Goal: Task Accomplishment & Management: Manage account settings

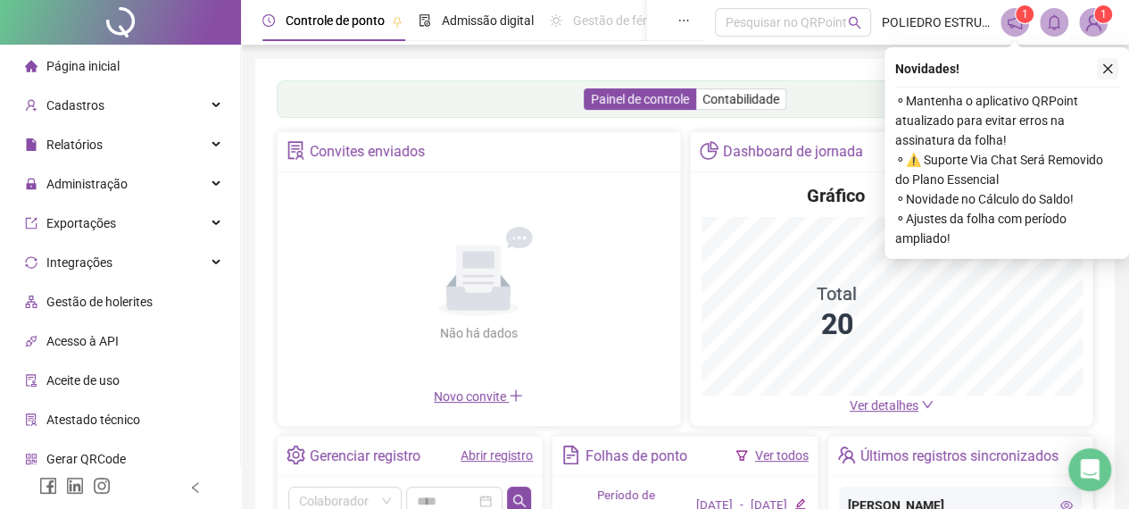
click at [1110, 70] on icon "close" at bounding box center [1108, 68] width 12 height 12
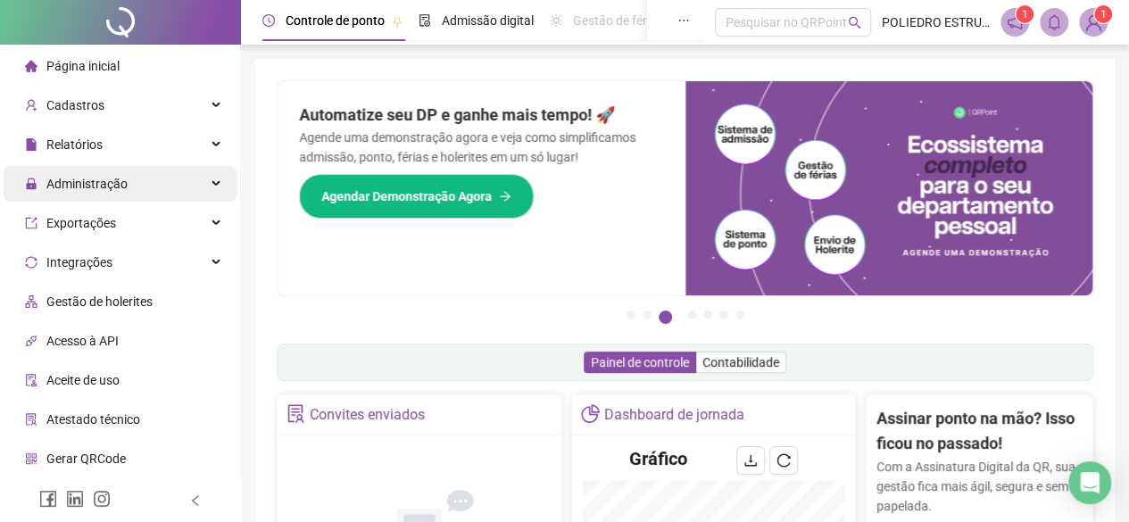
click at [109, 186] on span "Administração" at bounding box center [86, 184] width 81 height 14
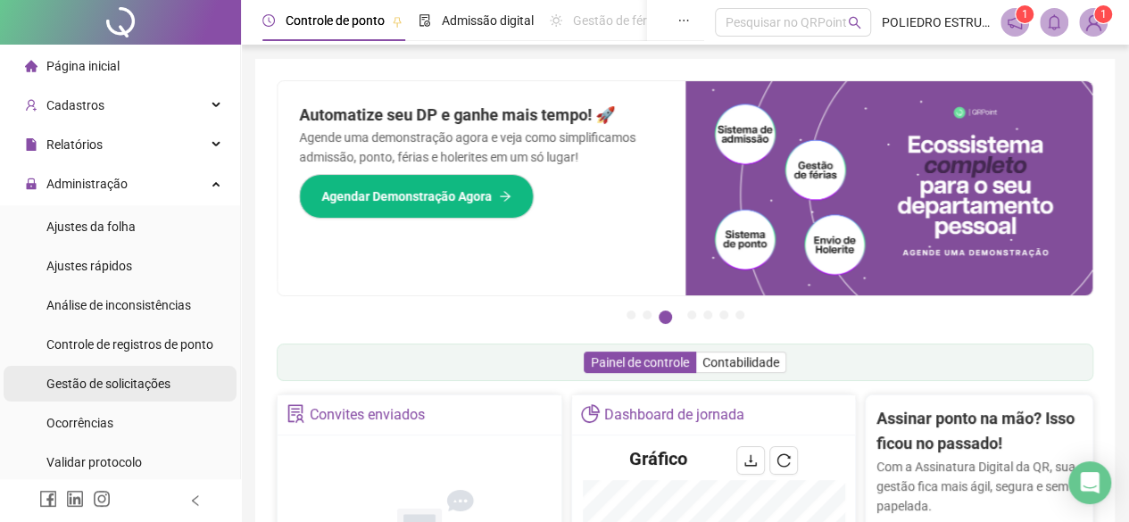
click at [108, 387] on span "Gestão de solicitações" at bounding box center [108, 384] width 124 height 14
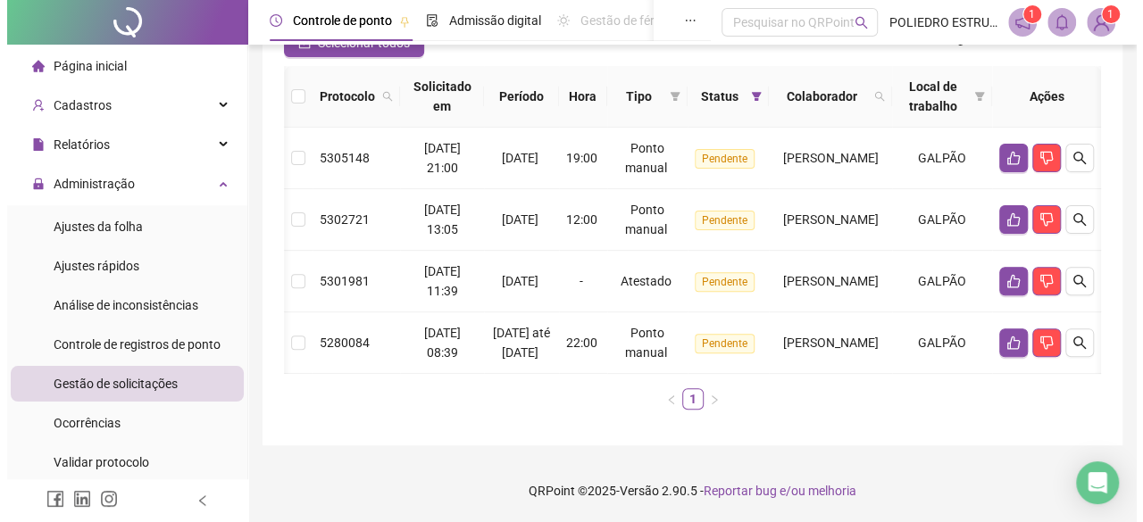
scroll to position [0, 61]
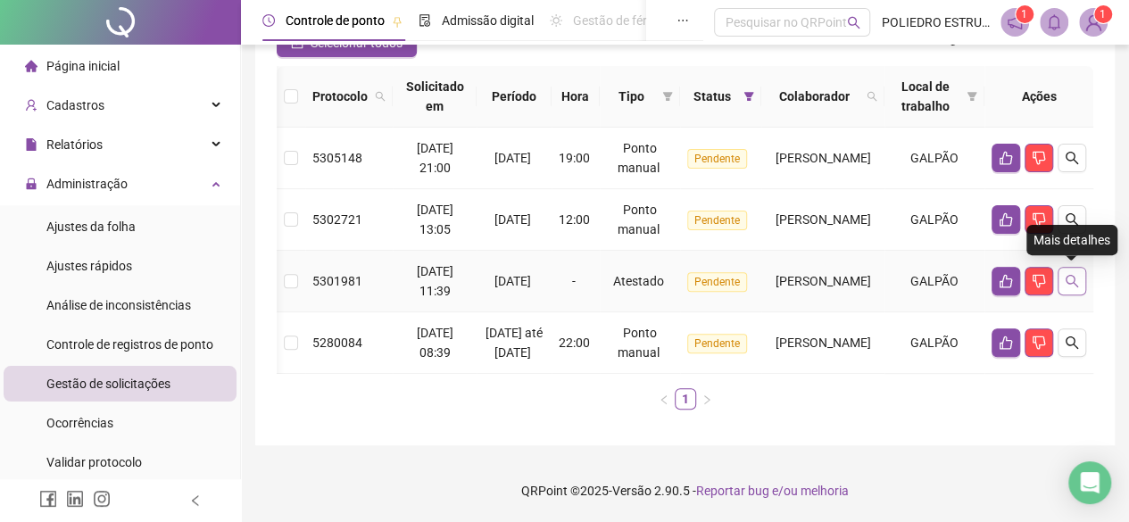
click at [1071, 284] on icon "search" at bounding box center [1072, 281] width 14 height 14
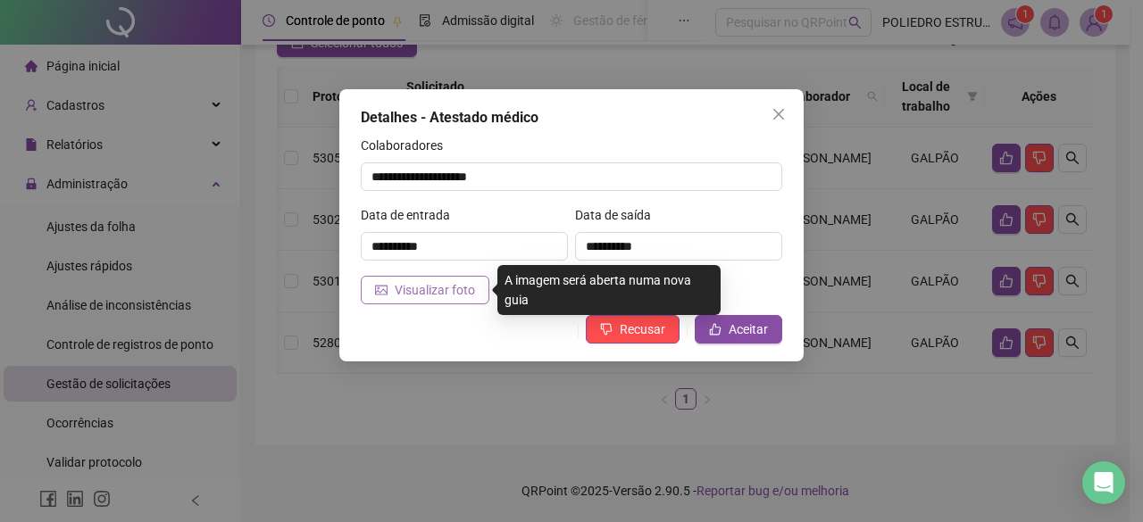
click at [470, 294] on span "Visualizar foto" at bounding box center [435, 290] width 80 height 20
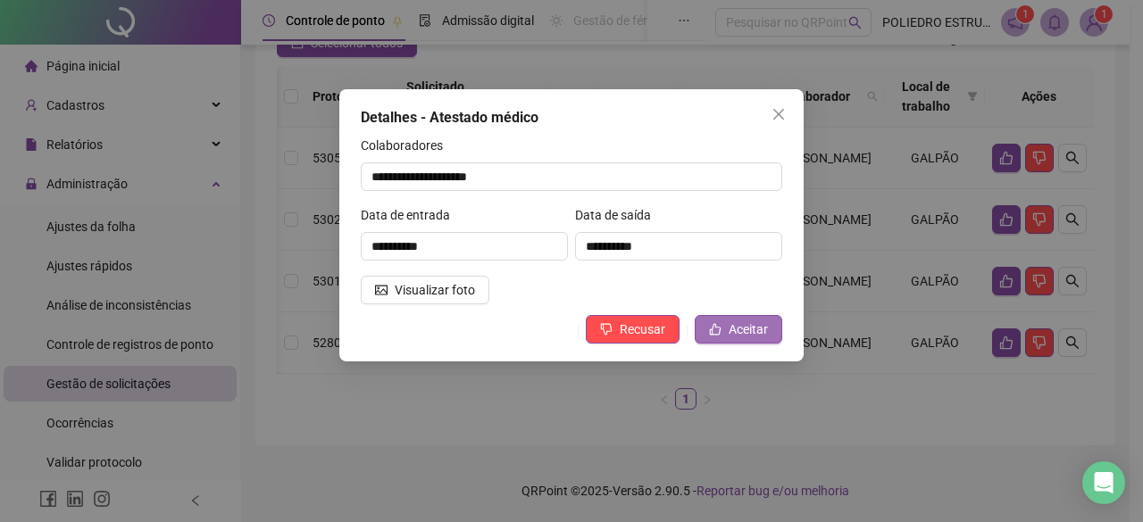
click at [740, 326] on span "Aceitar" at bounding box center [747, 330] width 39 height 20
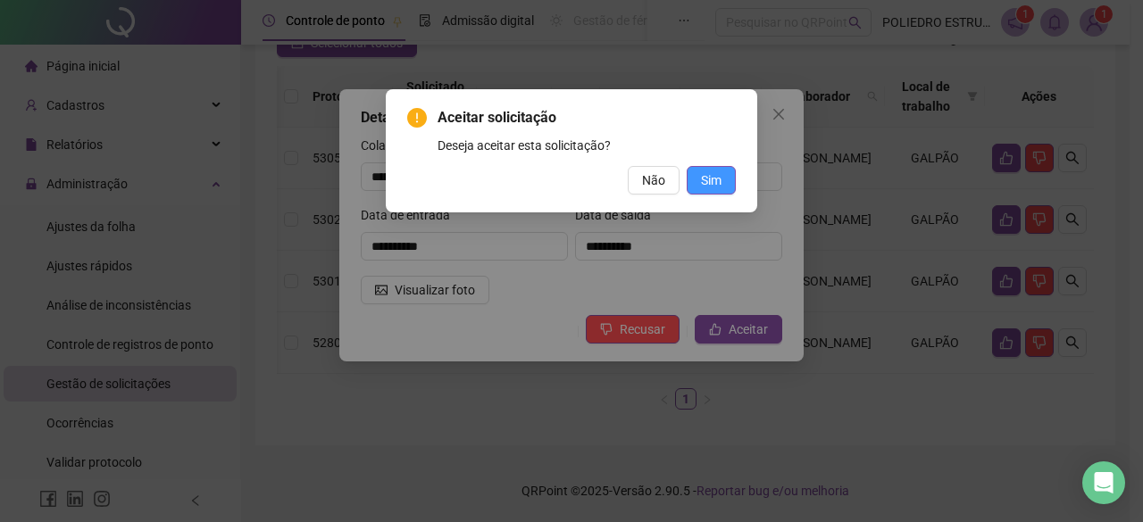
click at [720, 181] on span "Sim" at bounding box center [711, 181] width 21 height 20
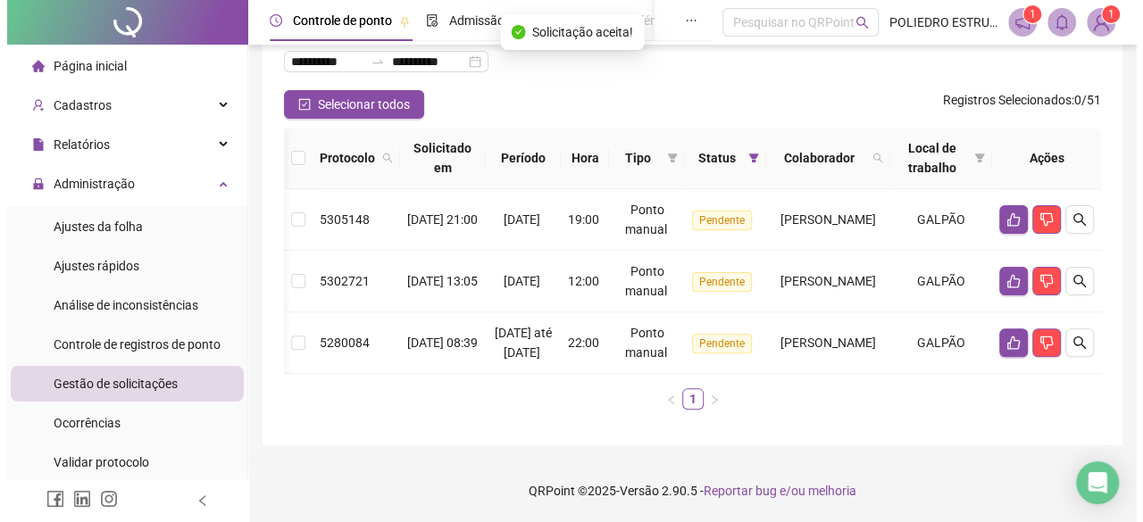
scroll to position [0, 38]
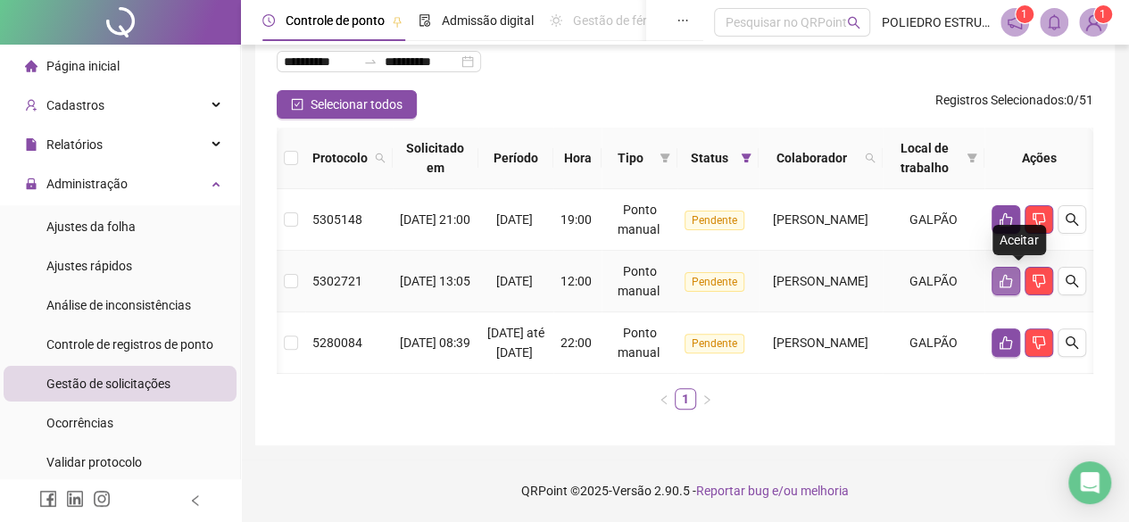
click at [1013, 274] on icon "like" at bounding box center [1006, 281] width 14 height 14
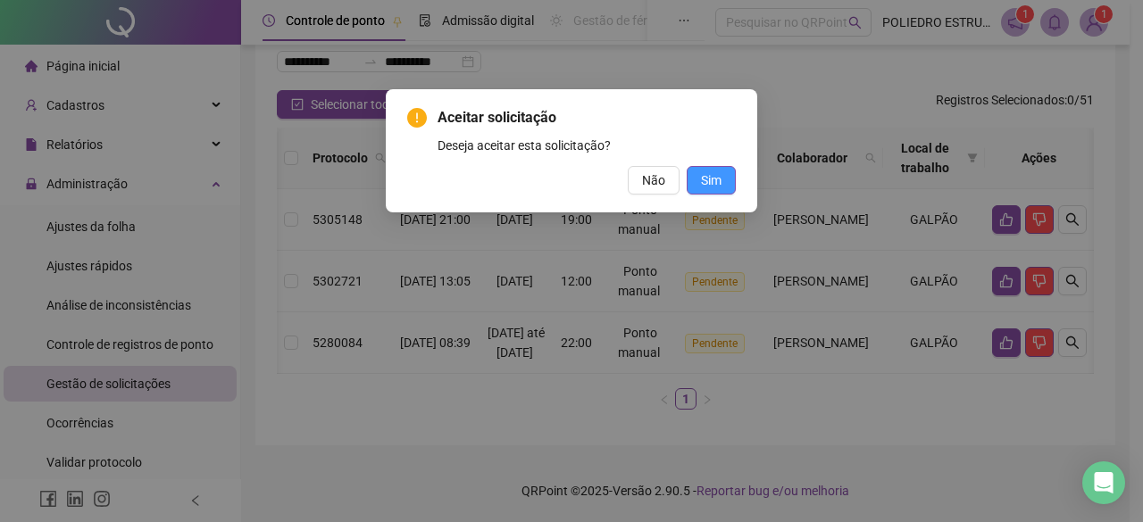
click at [728, 180] on button "Sim" at bounding box center [711, 180] width 49 height 29
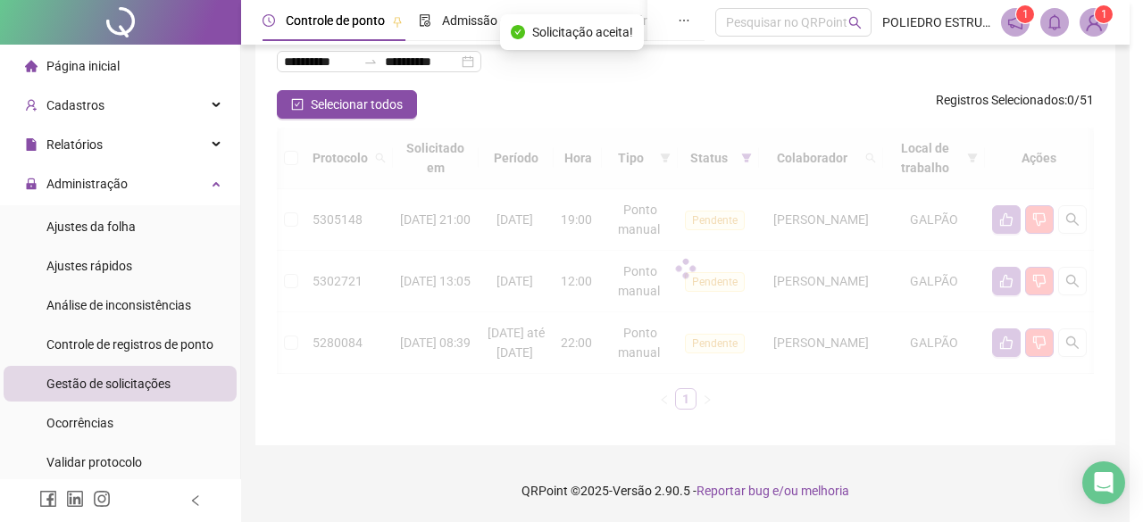
scroll to position [87, 0]
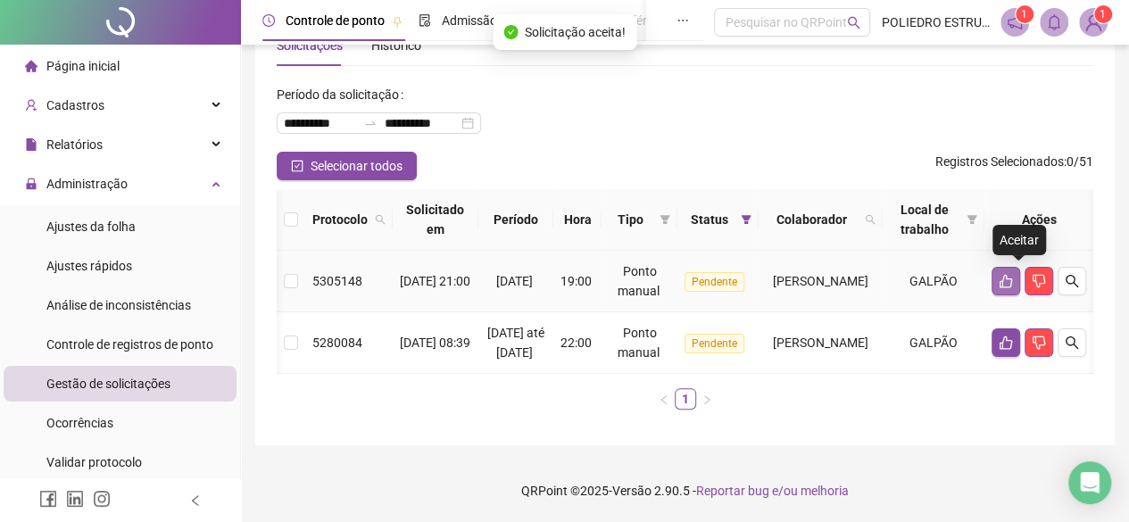
click at [1013, 274] on icon "like" at bounding box center [1006, 281] width 14 height 14
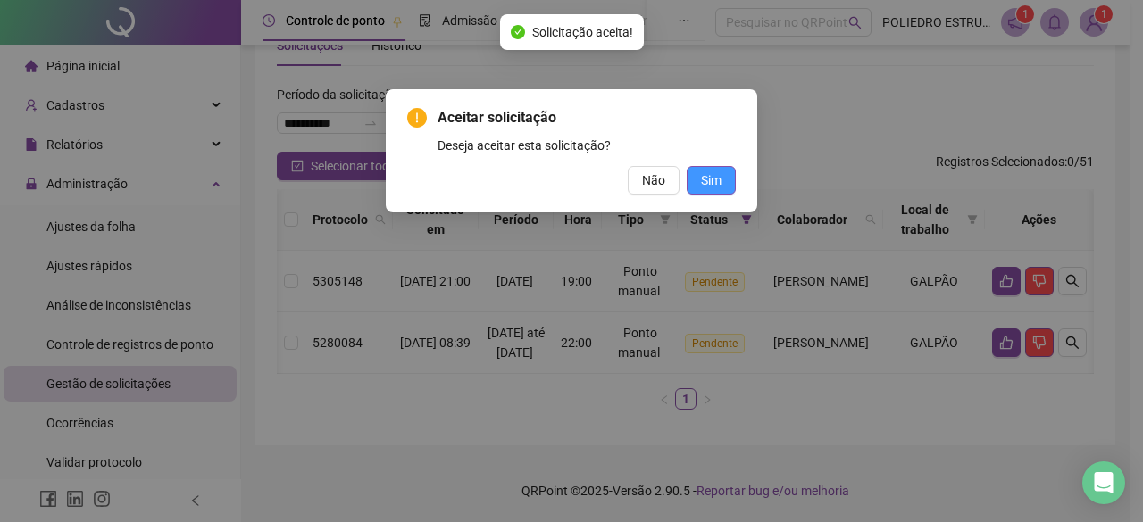
click at [725, 188] on button "Sim" at bounding box center [711, 180] width 49 height 29
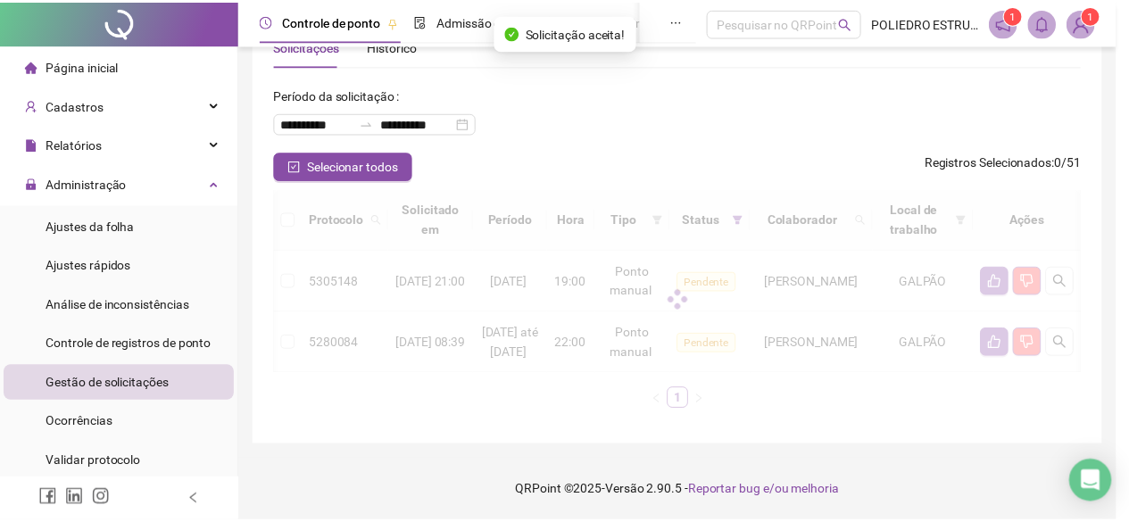
scroll to position [12, 0]
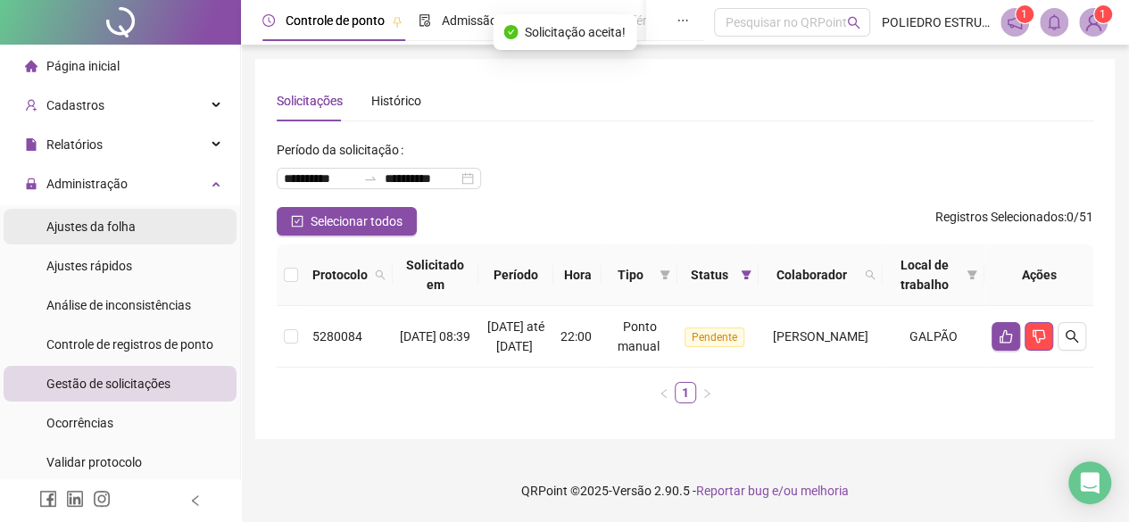
click at [119, 225] on span "Ajustes da folha" at bounding box center [90, 227] width 89 height 14
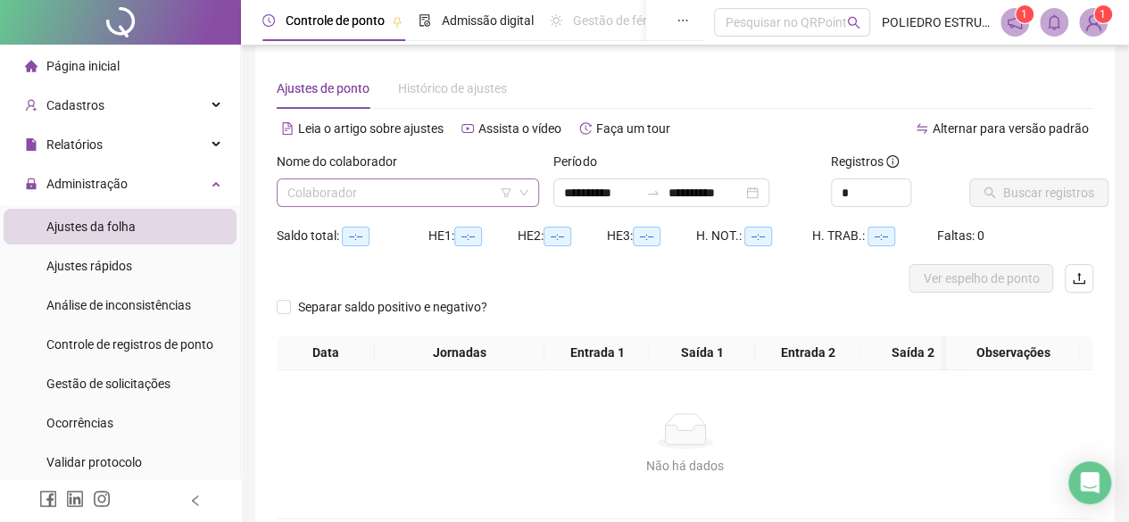
click at [473, 198] on input "search" at bounding box center [399, 192] width 225 height 27
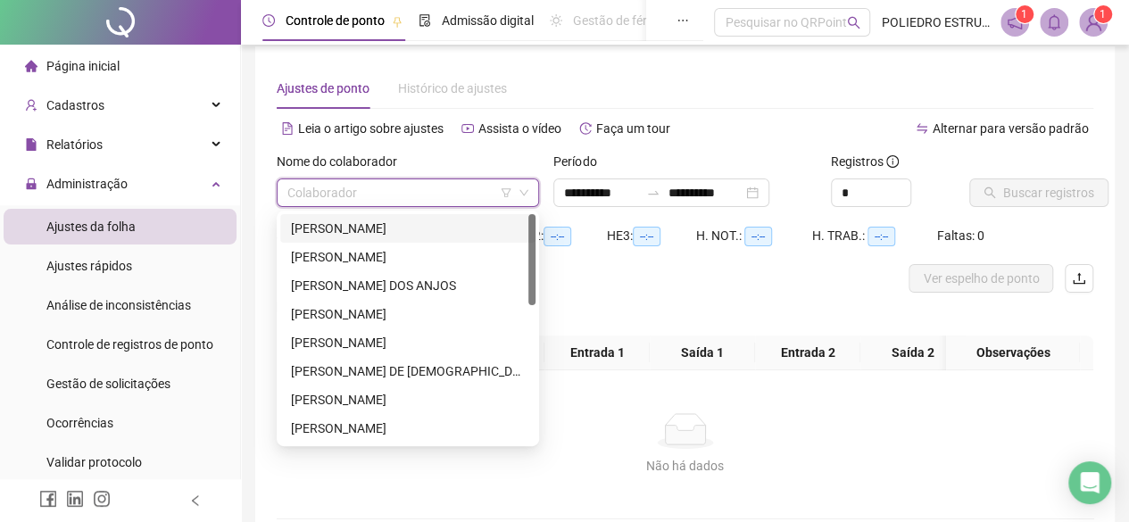
click at [457, 230] on div "[PERSON_NAME]" at bounding box center [408, 229] width 234 height 20
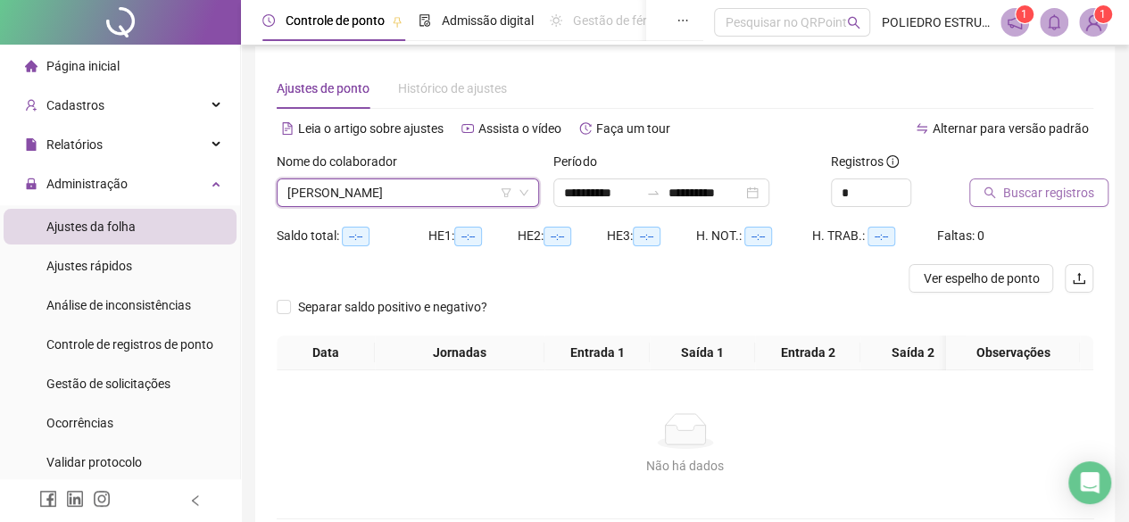
click at [1024, 196] on span "Buscar registros" at bounding box center [1048, 193] width 91 height 20
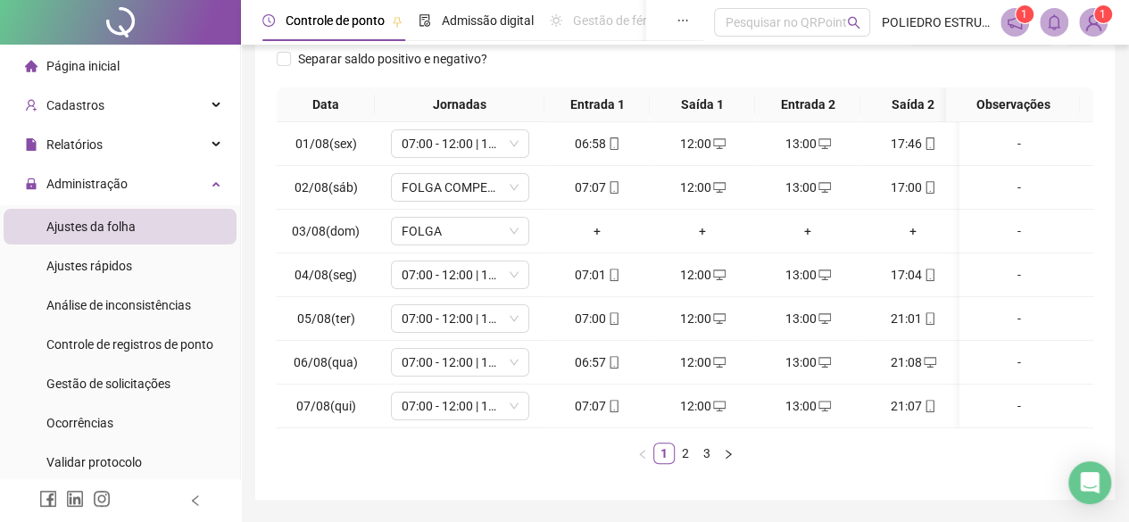
scroll to position [326, 0]
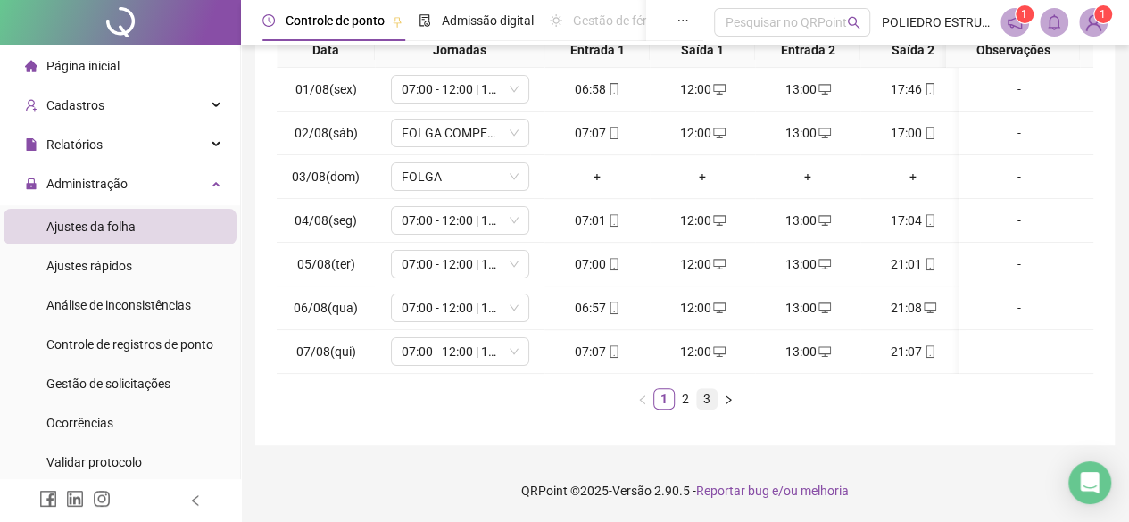
click at [711, 398] on link "3" at bounding box center [707, 399] width 20 height 20
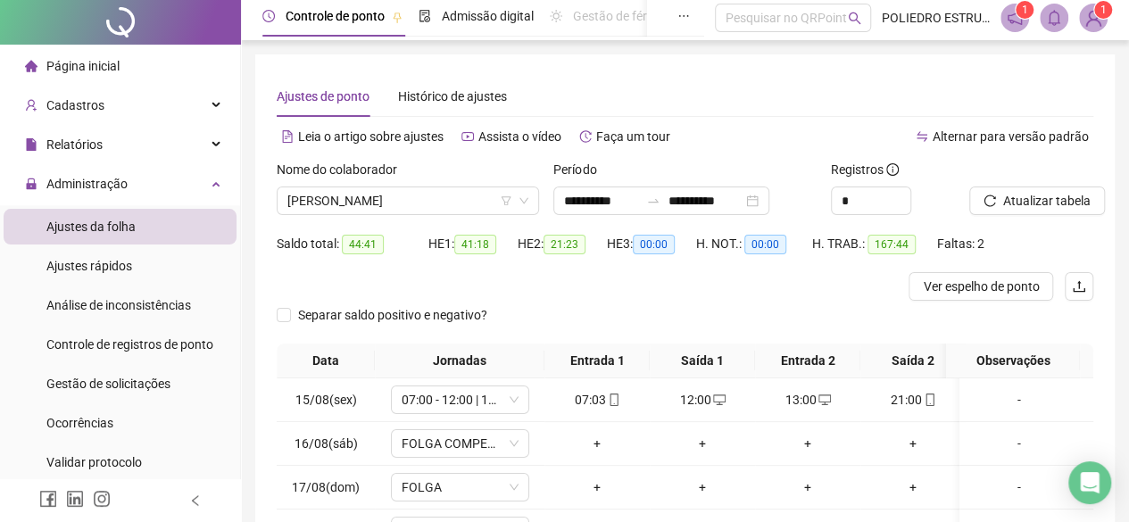
scroll to position [0, 0]
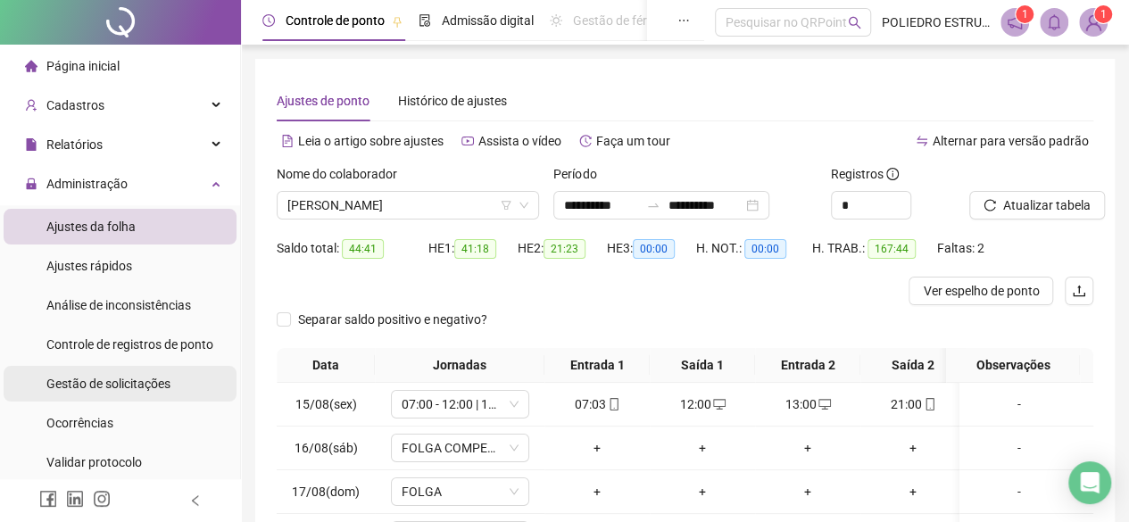
click at [144, 378] on span "Gestão de solicitações" at bounding box center [108, 384] width 124 height 14
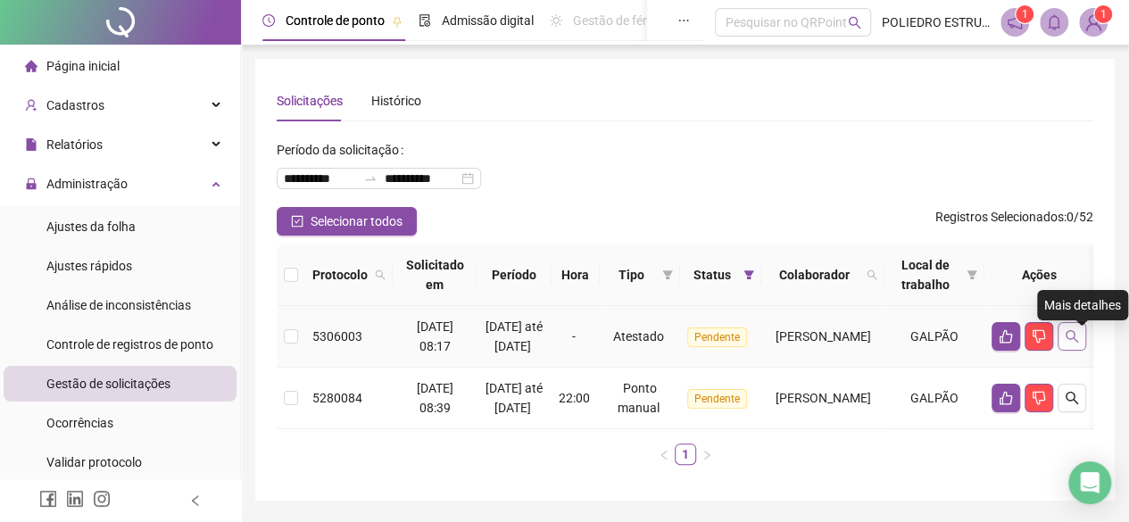
click at [1079, 344] on icon "search" at bounding box center [1072, 336] width 14 height 14
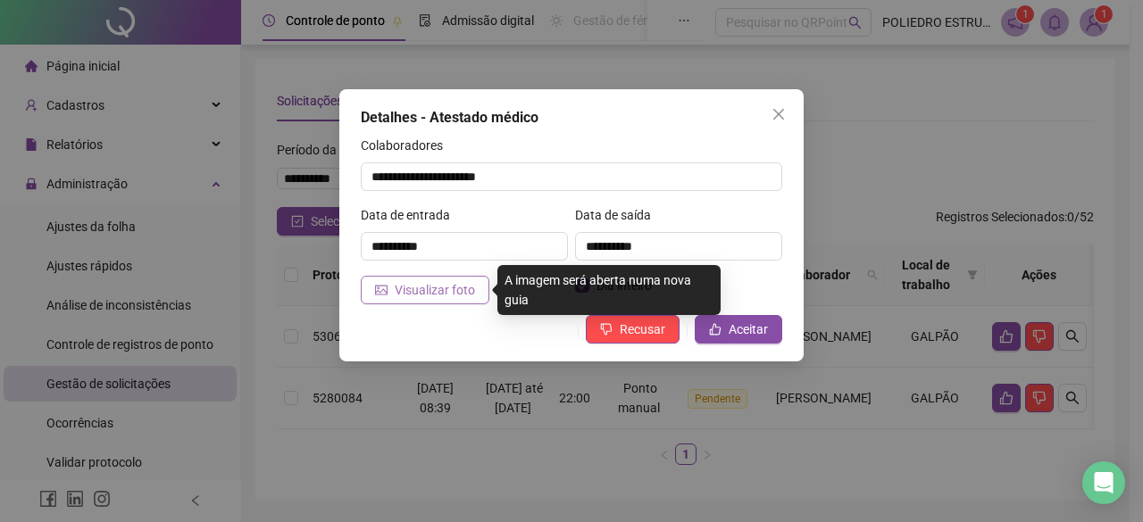
click at [461, 287] on span "Visualizar foto" at bounding box center [435, 290] width 80 height 20
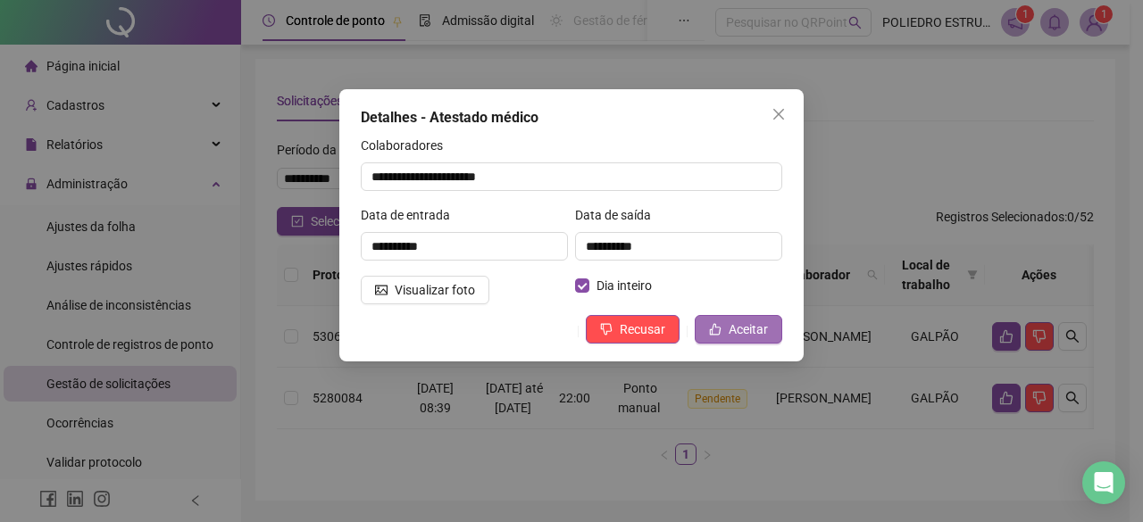
click at [739, 324] on span "Aceitar" at bounding box center [747, 330] width 39 height 20
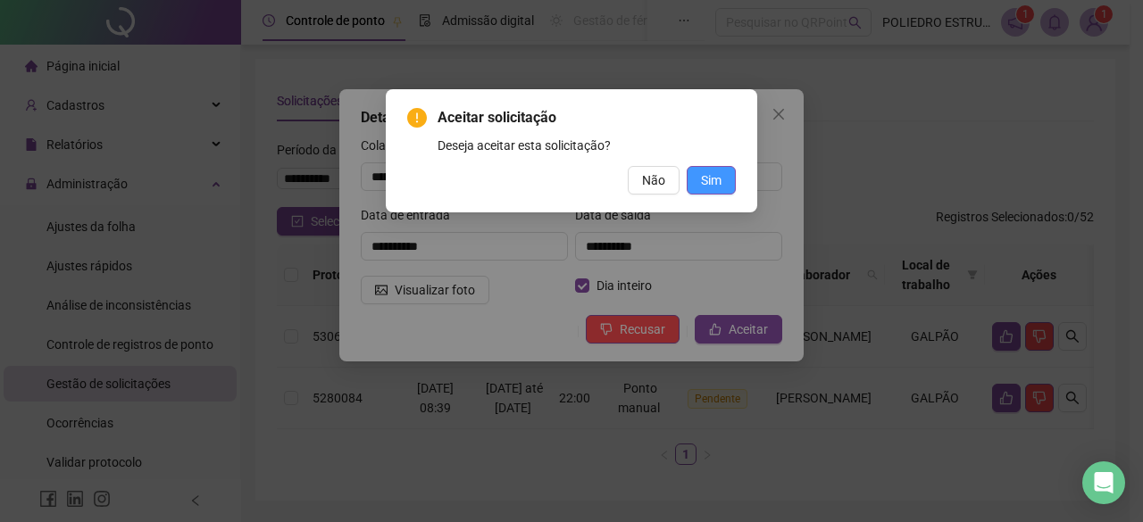
click at [723, 183] on button "Sim" at bounding box center [711, 180] width 49 height 29
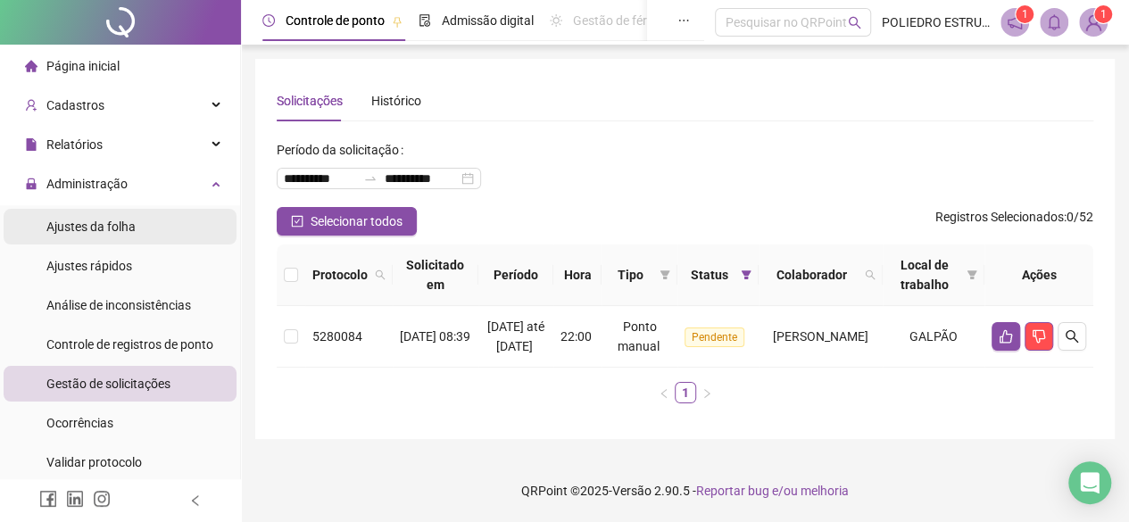
click at [116, 231] on span "Ajustes da folha" at bounding box center [90, 227] width 89 height 14
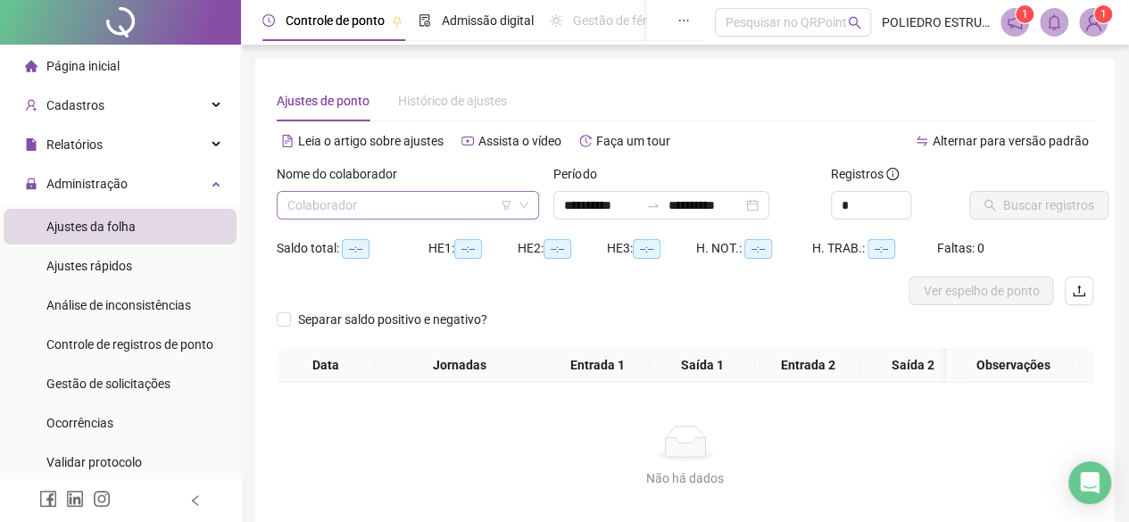
click at [474, 204] on input "search" at bounding box center [399, 205] width 225 height 27
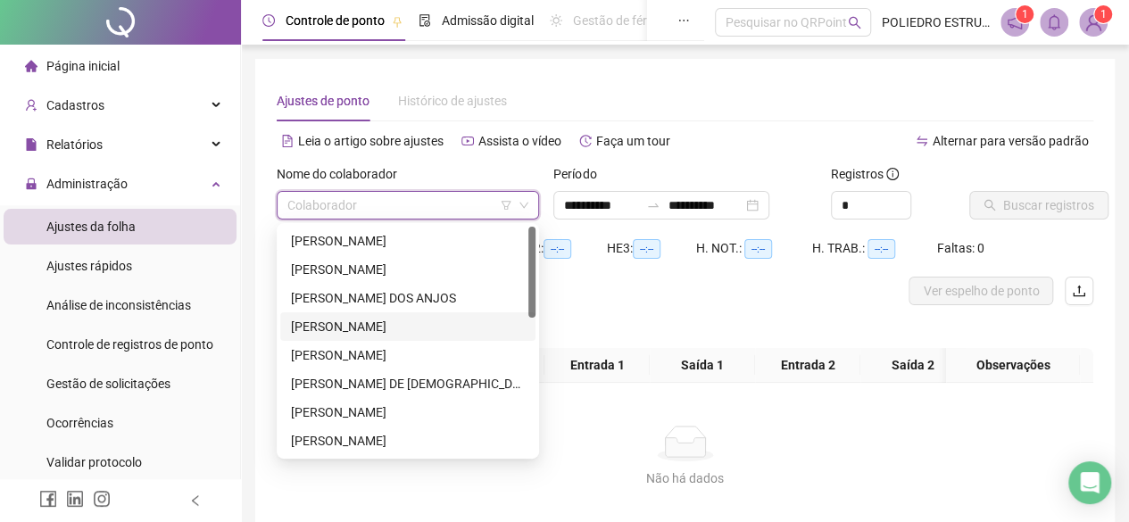
click at [379, 325] on div "[PERSON_NAME]" at bounding box center [408, 327] width 234 height 20
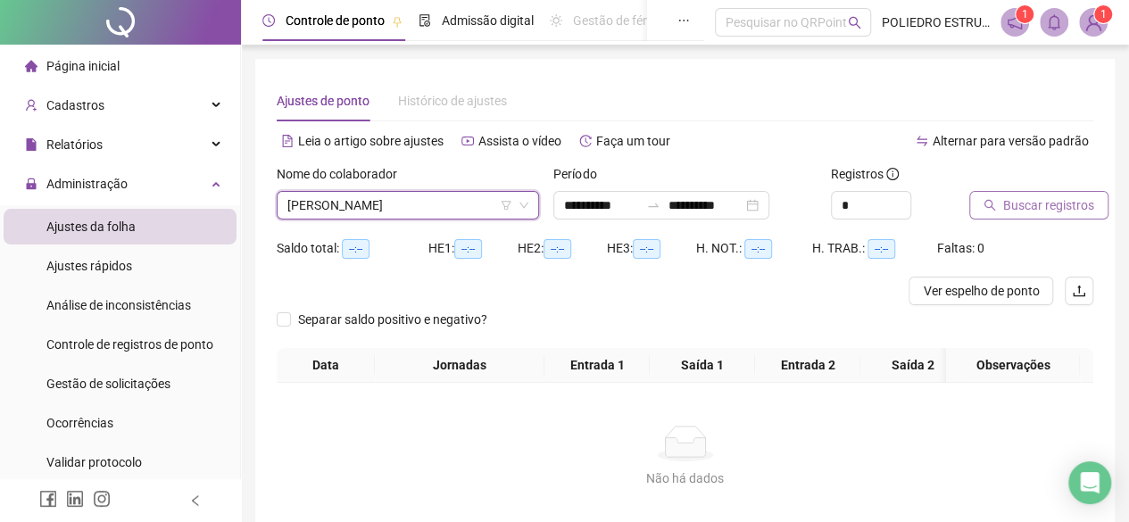
click at [1031, 201] on span "Buscar registros" at bounding box center [1048, 206] width 91 height 20
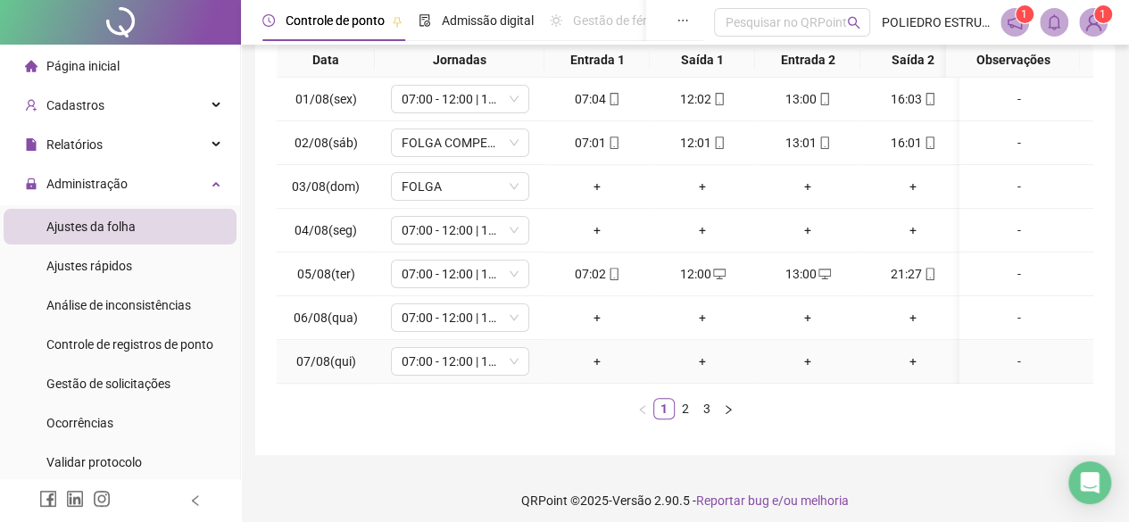
scroll to position [326, 0]
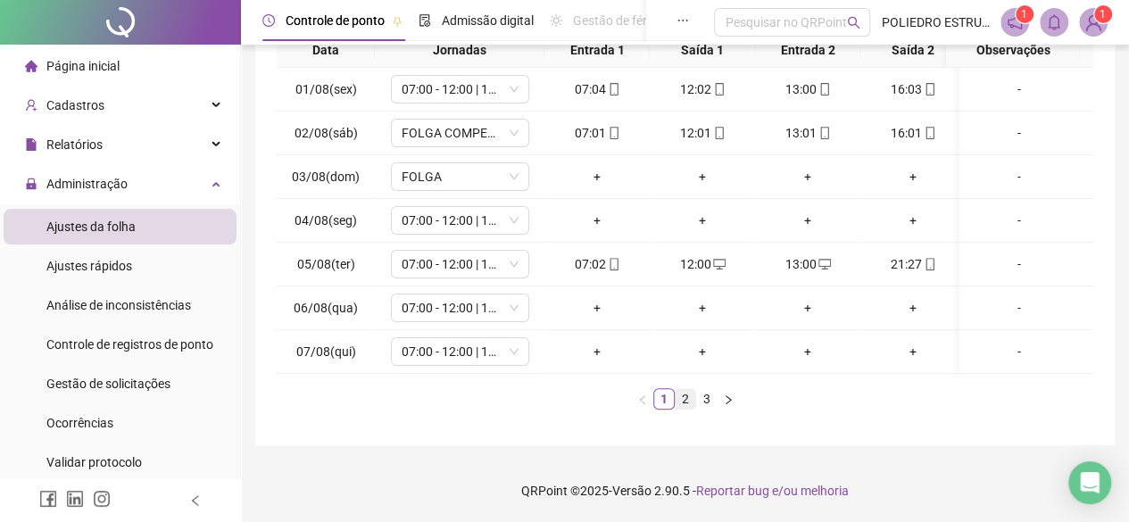
click at [686, 400] on link "2" at bounding box center [686, 399] width 20 height 20
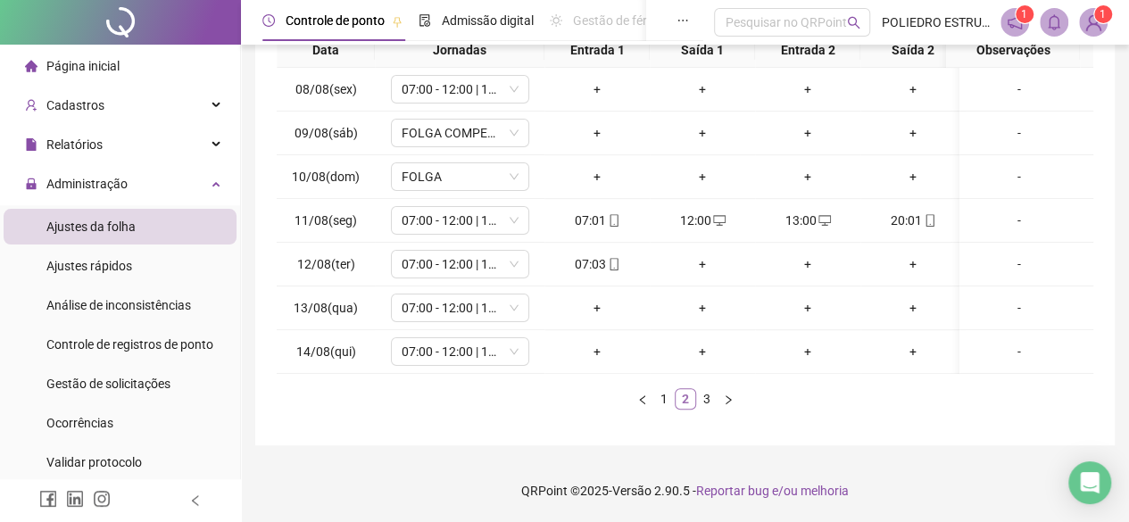
scroll to position [0, 0]
click at [702, 395] on link "3" at bounding box center [707, 399] width 20 height 20
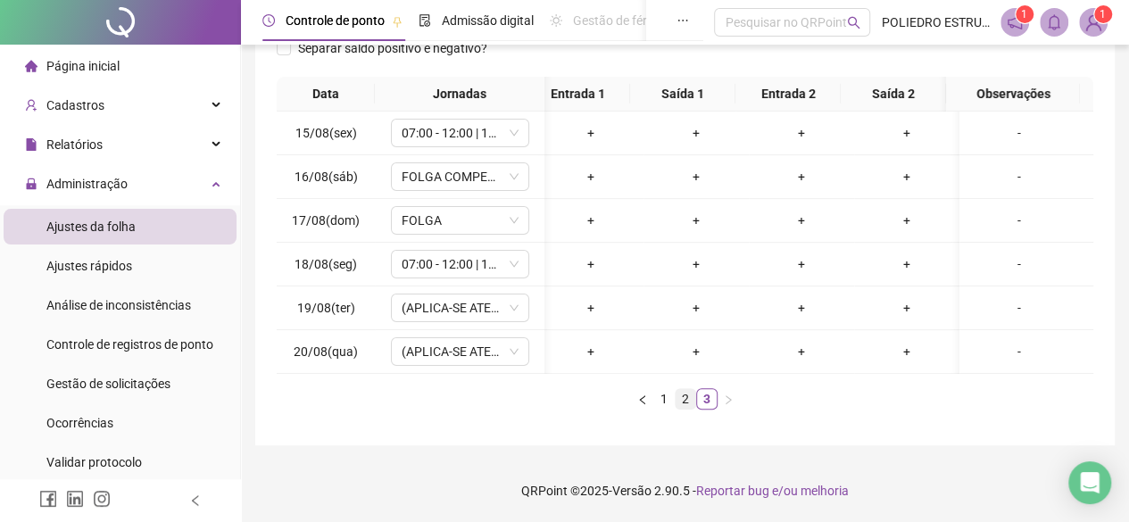
click at [682, 400] on link "2" at bounding box center [686, 399] width 20 height 20
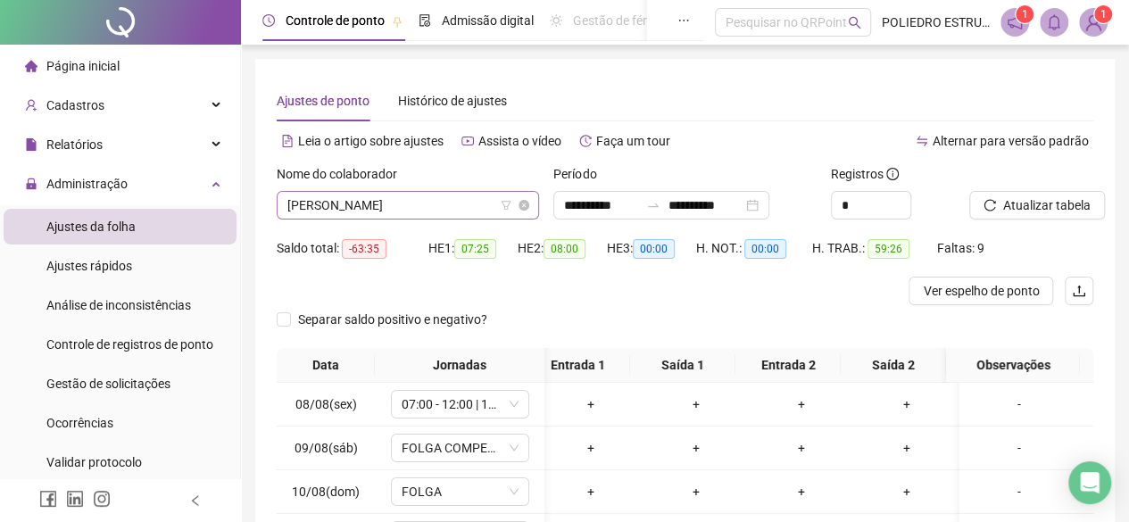
click at [455, 203] on span "[PERSON_NAME]" at bounding box center [407, 205] width 241 height 27
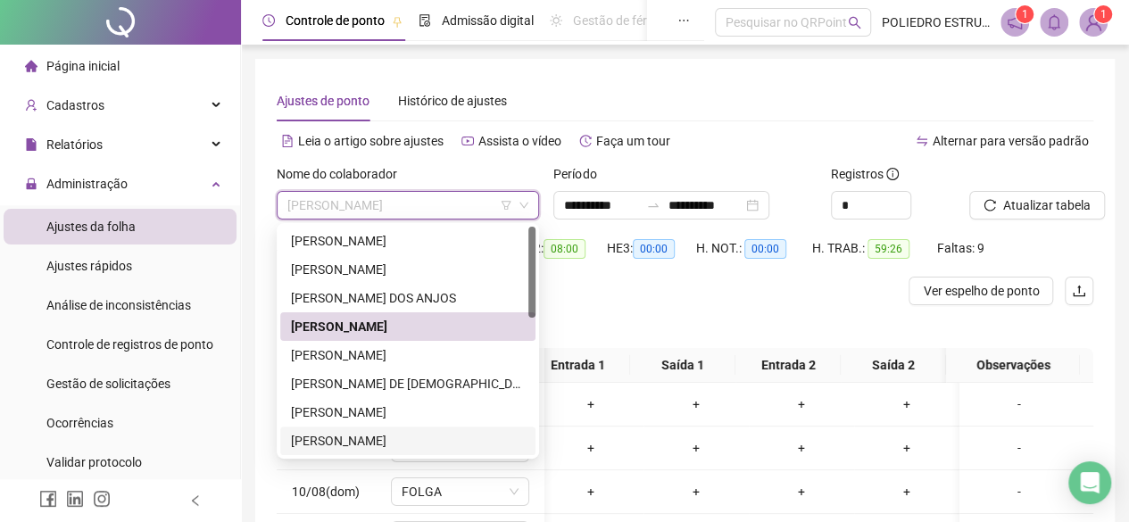
click at [462, 438] on div "[PERSON_NAME]" at bounding box center [408, 441] width 234 height 20
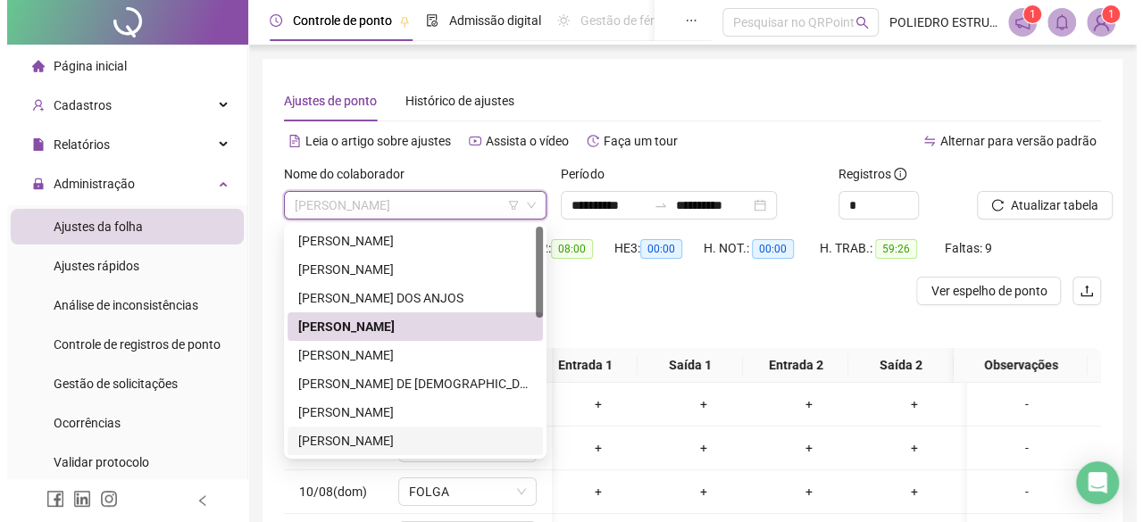
scroll to position [0, 6]
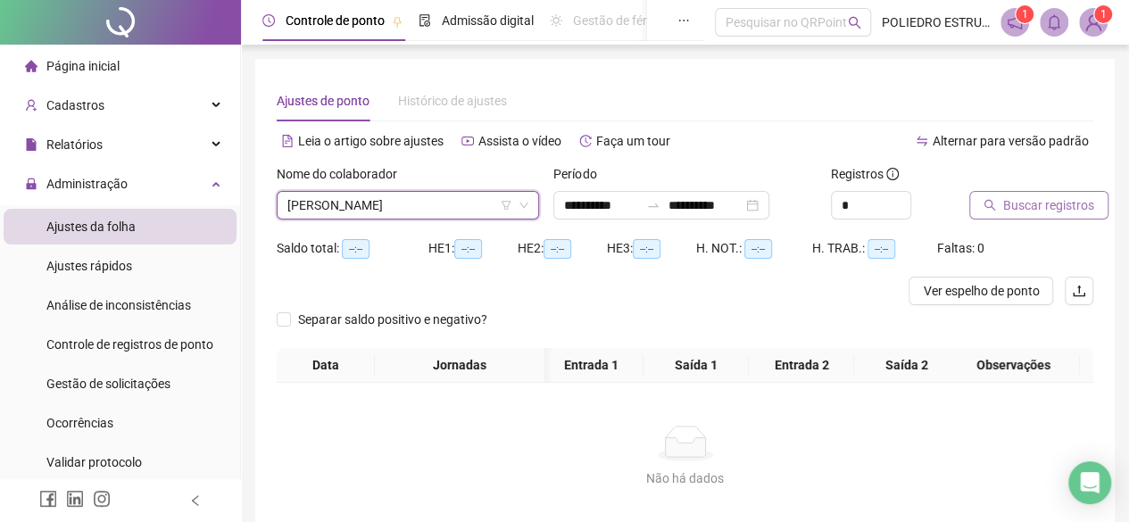
click at [1065, 206] on span "Buscar registros" at bounding box center [1048, 206] width 91 height 20
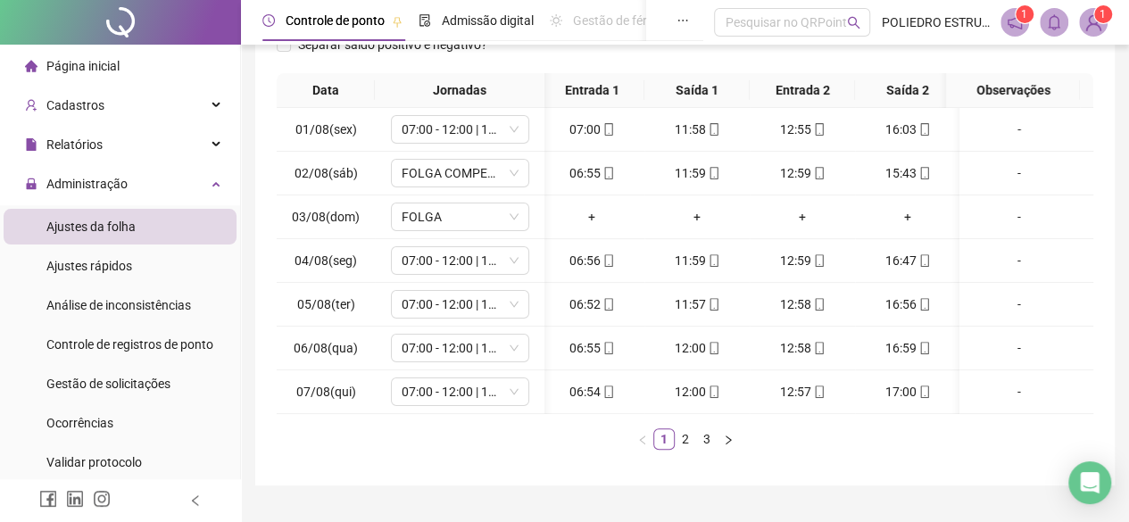
scroll to position [326, 0]
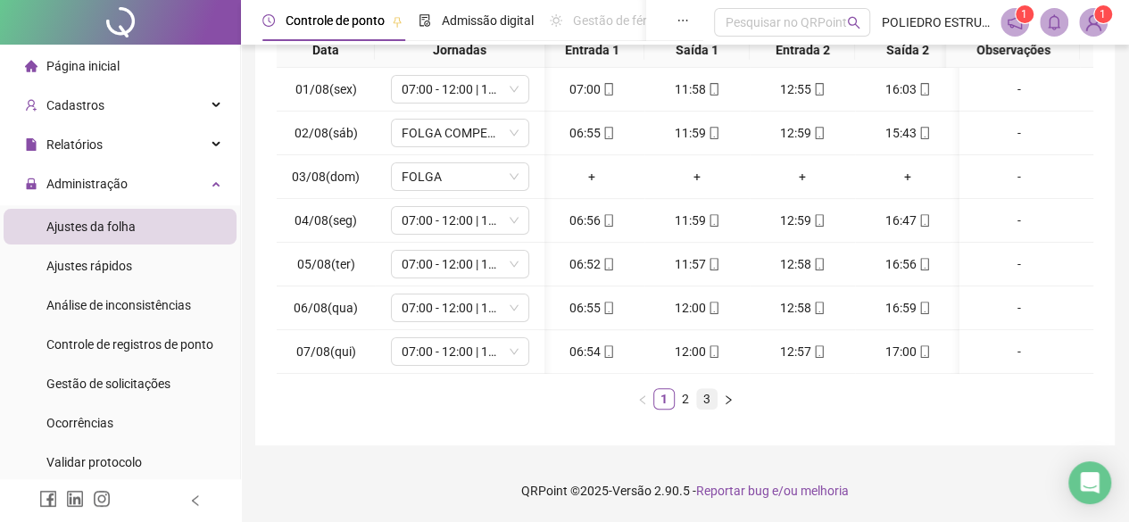
click at [711, 403] on link "3" at bounding box center [707, 399] width 20 height 20
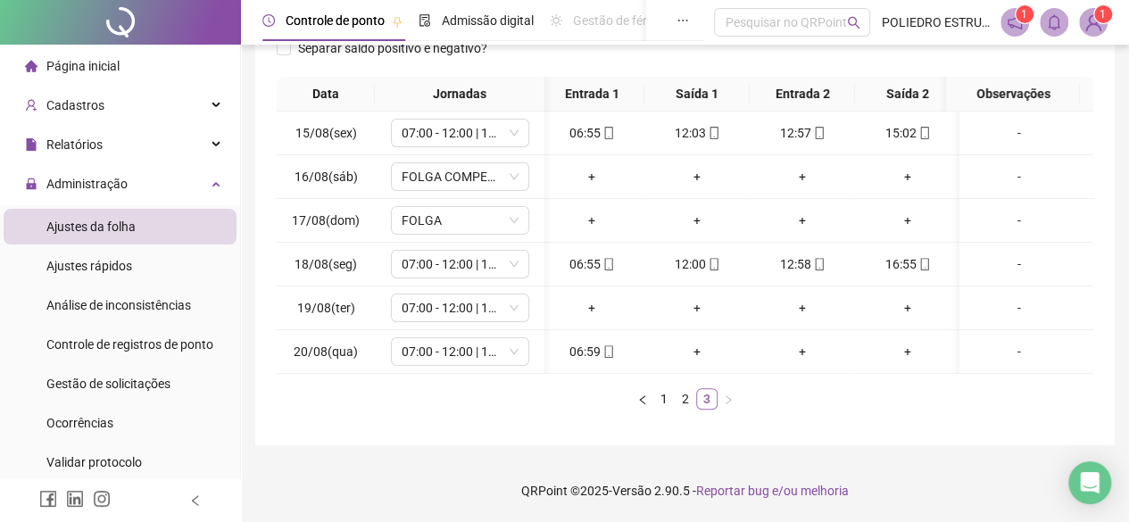
scroll to position [282, 0]
drag, startPoint x: 121, startPoint y: 387, endPoint x: 198, endPoint y: 374, distance: 77.8
click at [123, 387] on span "Gestão de solicitações" at bounding box center [108, 384] width 124 height 14
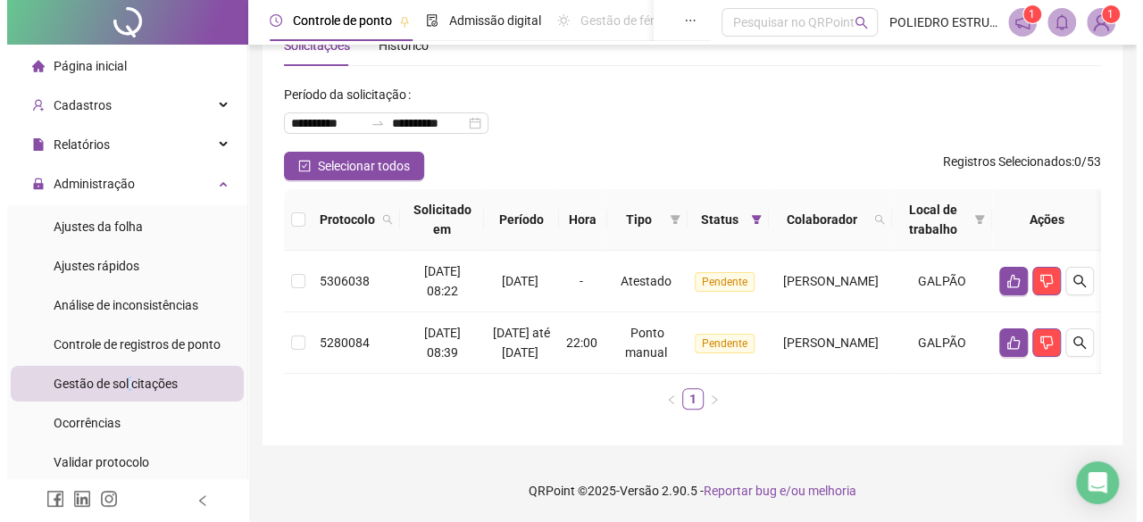
scroll to position [0, 61]
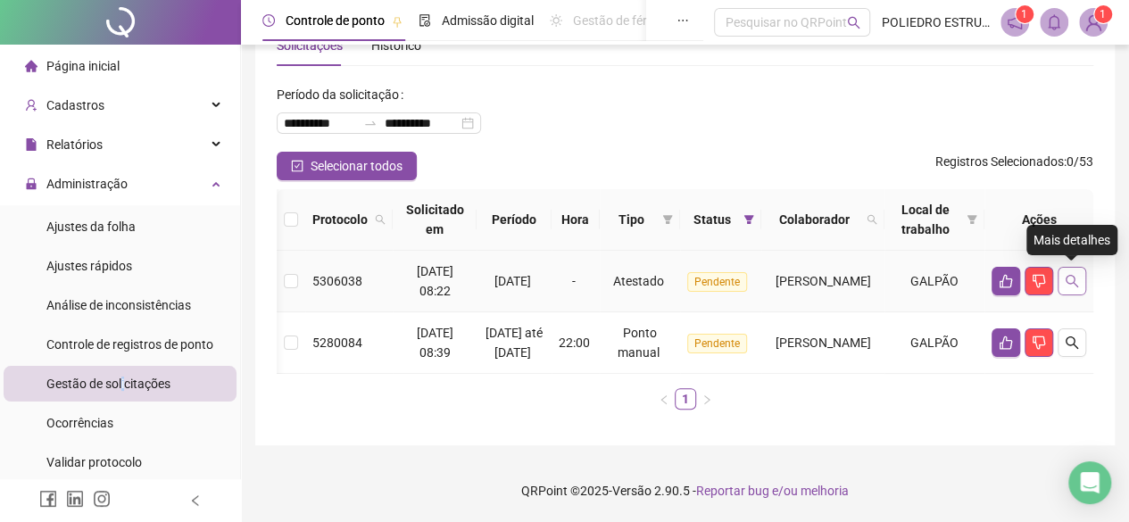
click at [1066, 274] on icon "search" at bounding box center [1072, 281] width 14 height 14
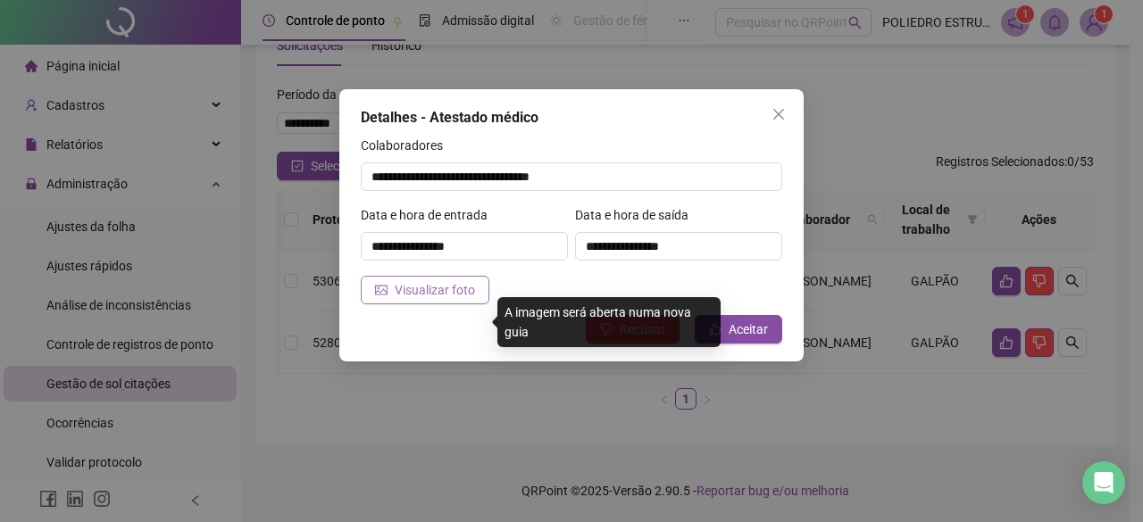
click at [443, 295] on span "Visualizar foto" at bounding box center [435, 290] width 80 height 20
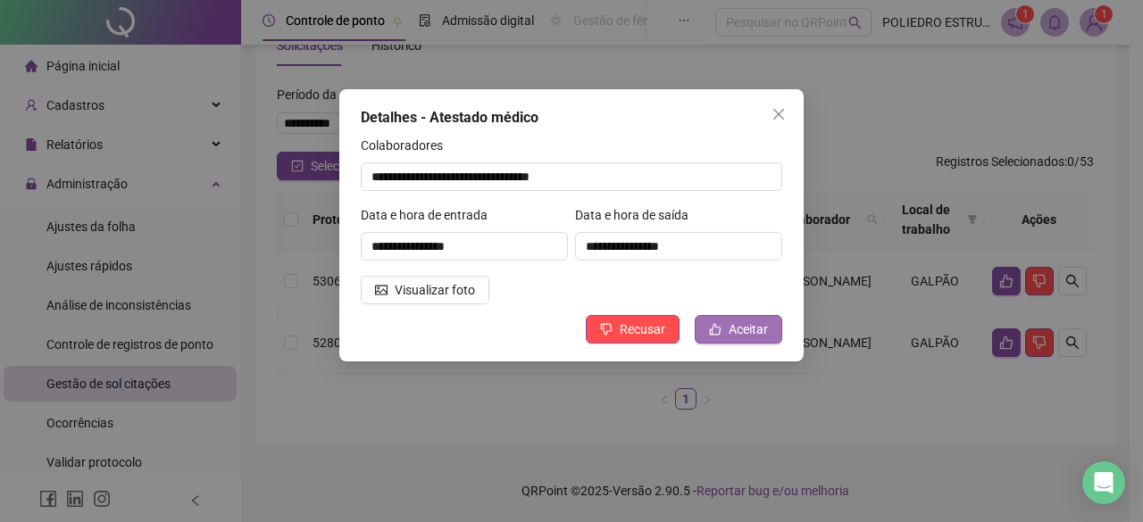
click at [736, 328] on span "Aceitar" at bounding box center [747, 330] width 39 height 20
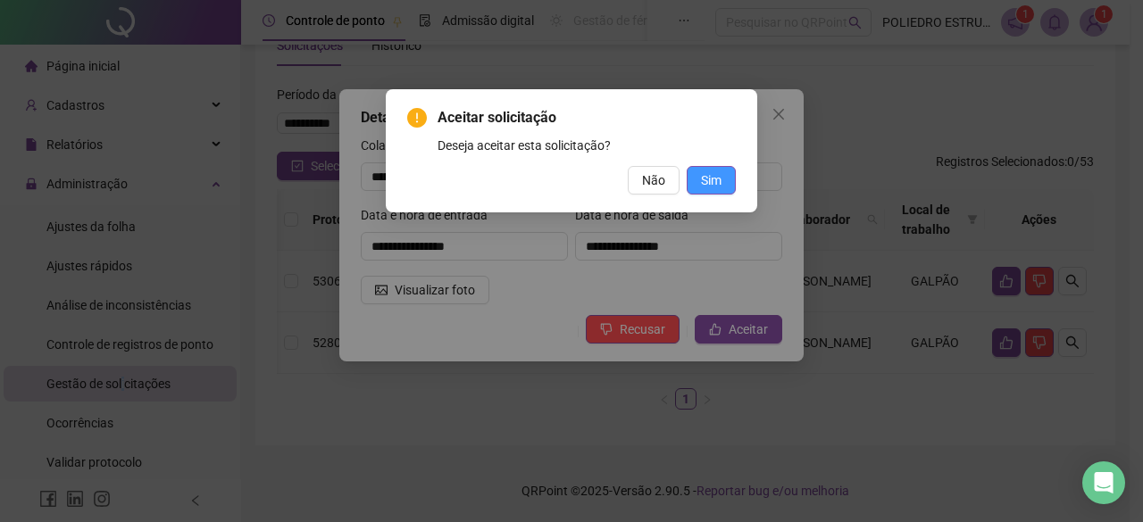
click at [713, 179] on span "Sim" at bounding box center [711, 181] width 21 height 20
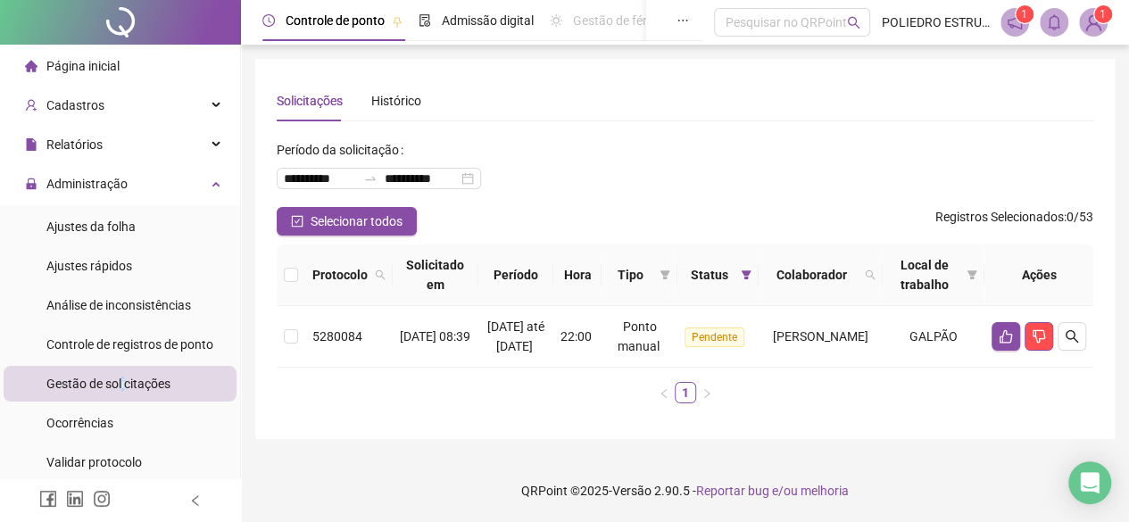
scroll to position [0, 0]
click at [121, 228] on span "Ajustes da folha" at bounding box center [90, 227] width 89 height 14
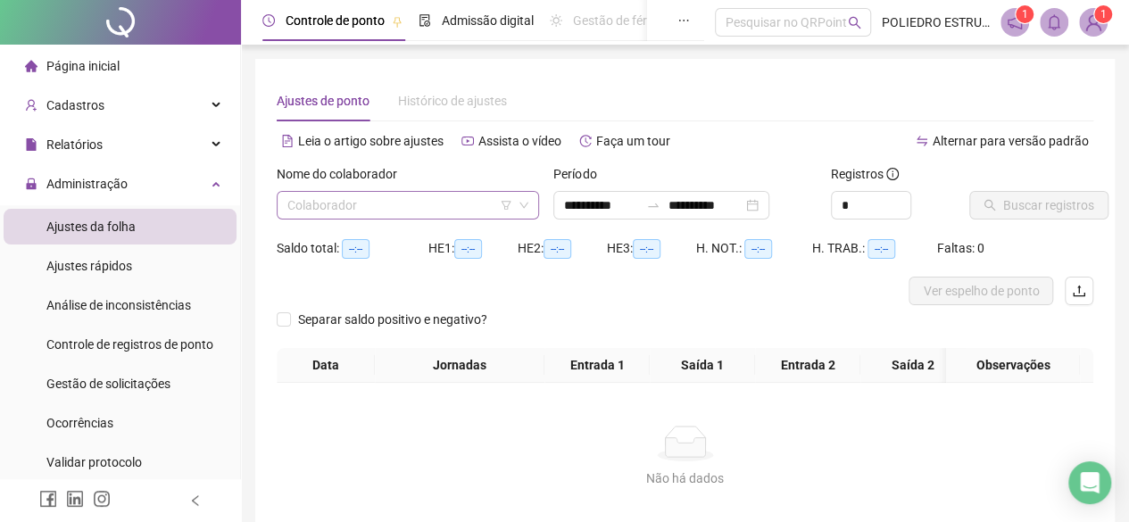
click at [416, 202] on input "search" at bounding box center [399, 205] width 225 height 27
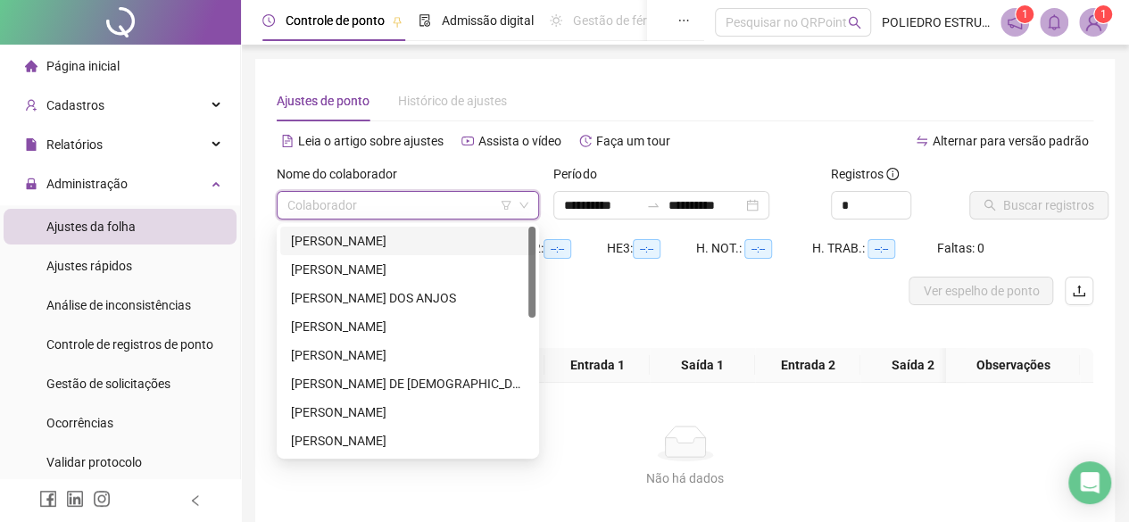
click at [391, 244] on div "[PERSON_NAME]" at bounding box center [408, 241] width 234 height 20
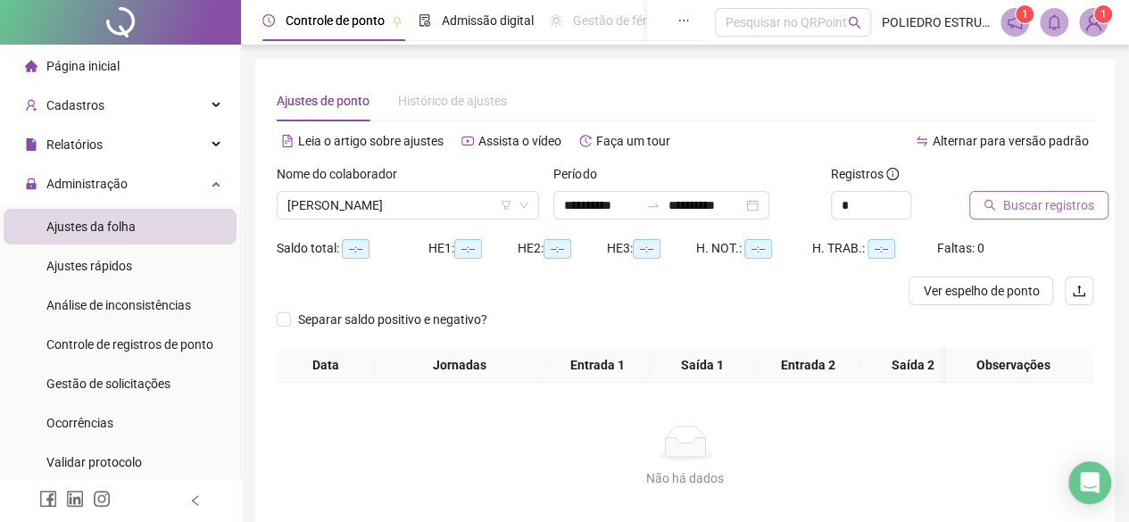
click at [1029, 204] on span "Buscar registros" at bounding box center [1048, 206] width 91 height 20
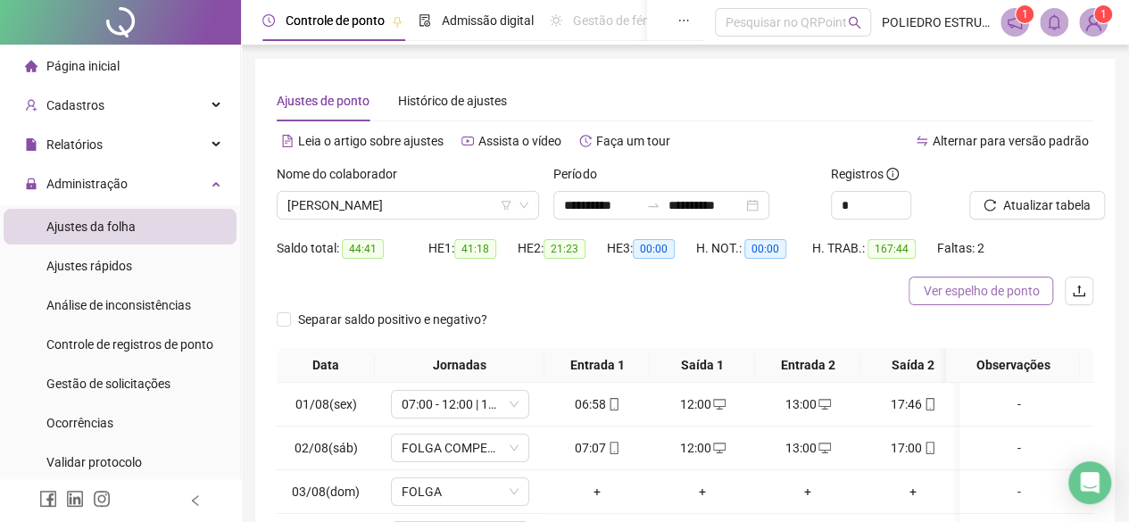
click at [1011, 295] on span "Ver espelho de ponto" at bounding box center [981, 291] width 116 height 20
click at [482, 210] on span "[PERSON_NAME]" at bounding box center [407, 205] width 241 height 27
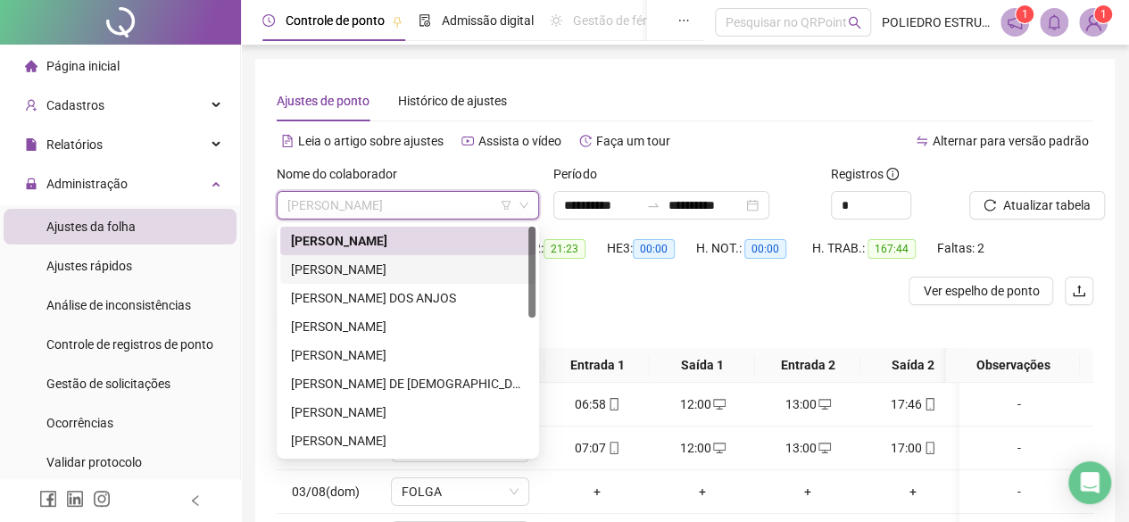
click at [372, 270] on div "[PERSON_NAME]" at bounding box center [408, 270] width 234 height 20
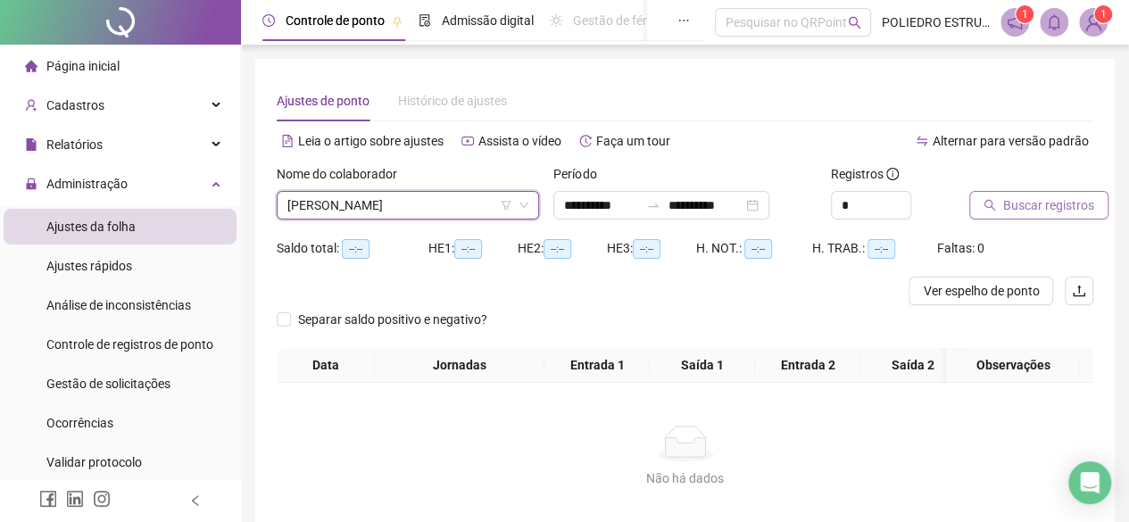
click at [1061, 204] on span "Buscar registros" at bounding box center [1048, 206] width 91 height 20
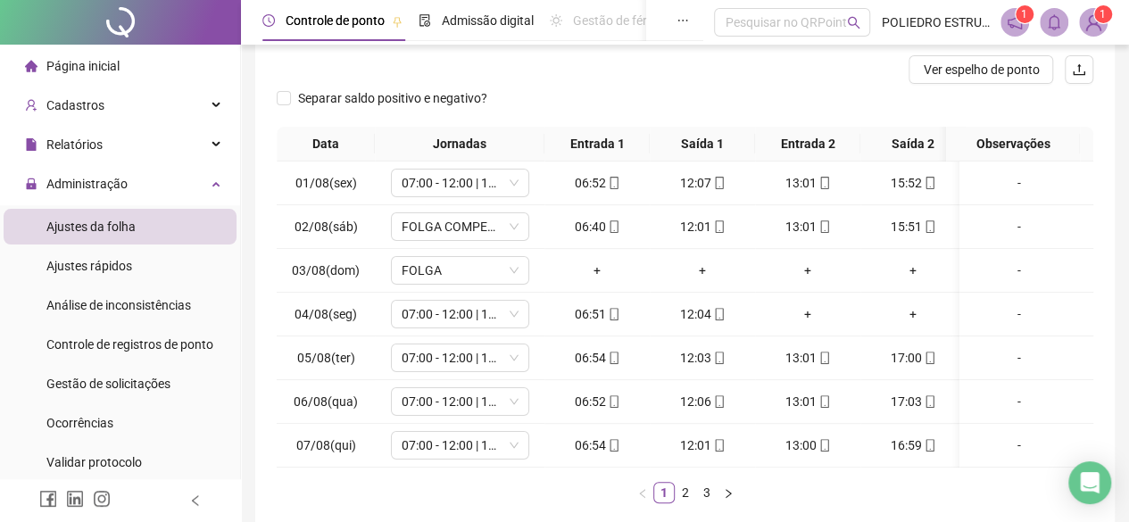
scroll to position [268, 0]
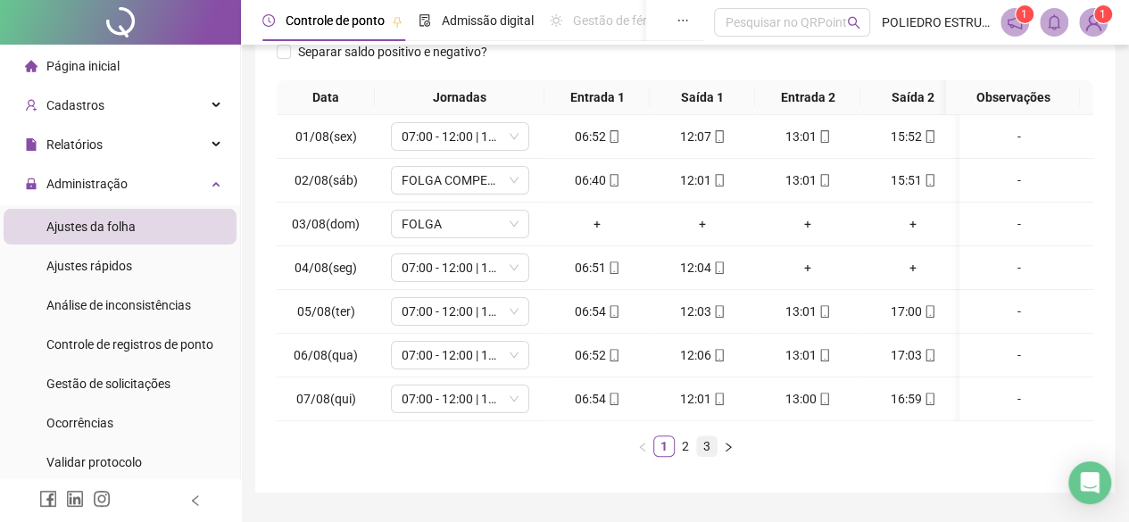
click at [707, 456] on link "3" at bounding box center [707, 447] width 20 height 20
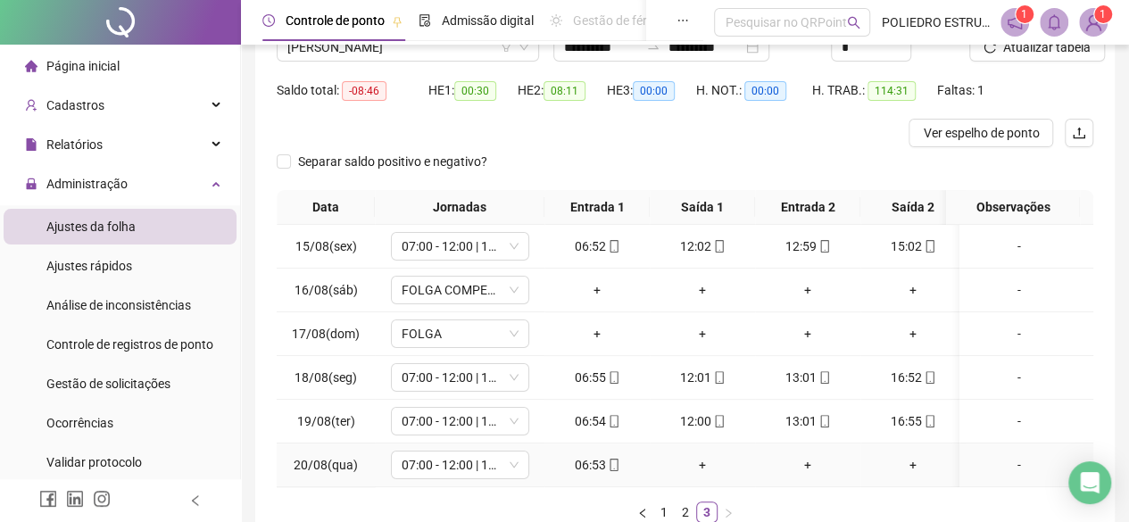
scroll to position [0, 0]
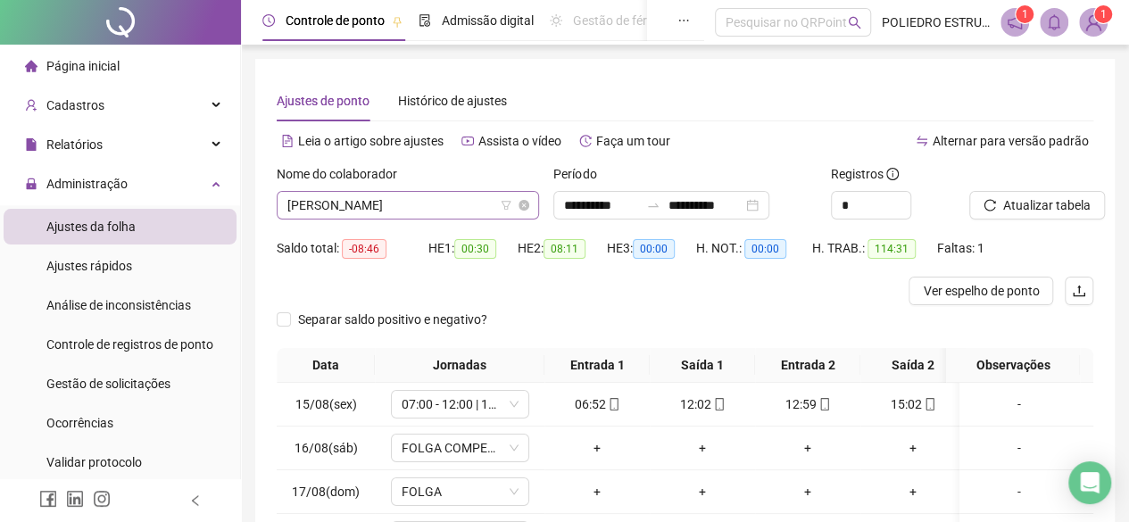
click at [477, 198] on span "[PERSON_NAME]" at bounding box center [407, 205] width 241 height 27
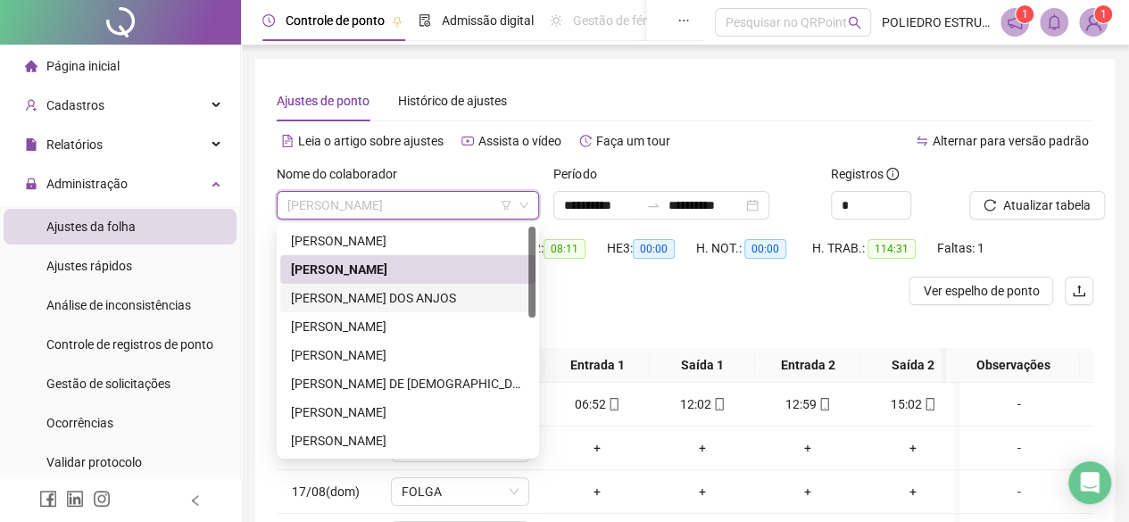
click at [357, 303] on div "[PERSON_NAME] DOS ANJOS" at bounding box center [408, 298] width 234 height 20
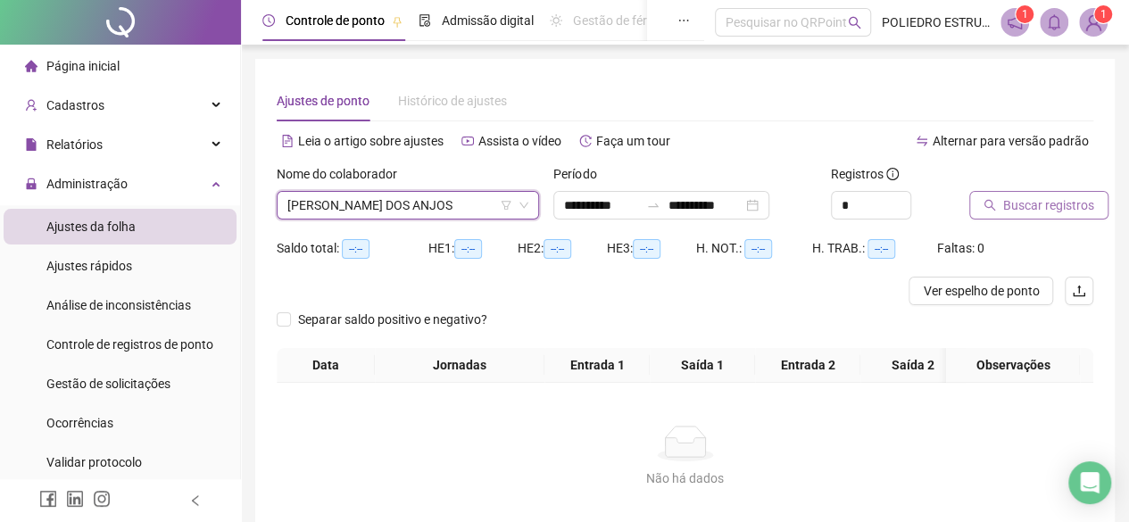
click at [1073, 208] on span "Buscar registros" at bounding box center [1048, 206] width 91 height 20
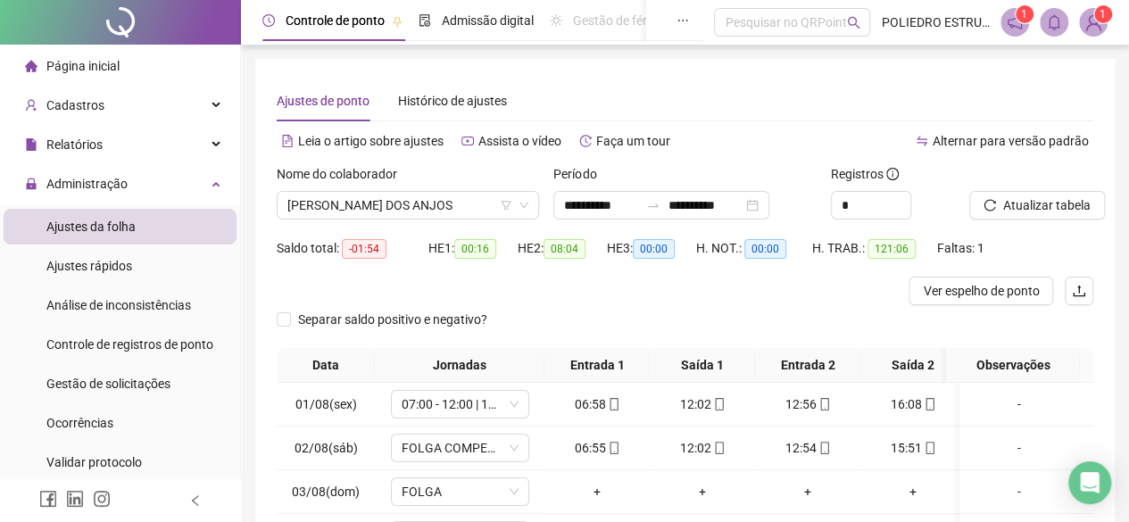
scroll to position [326, 0]
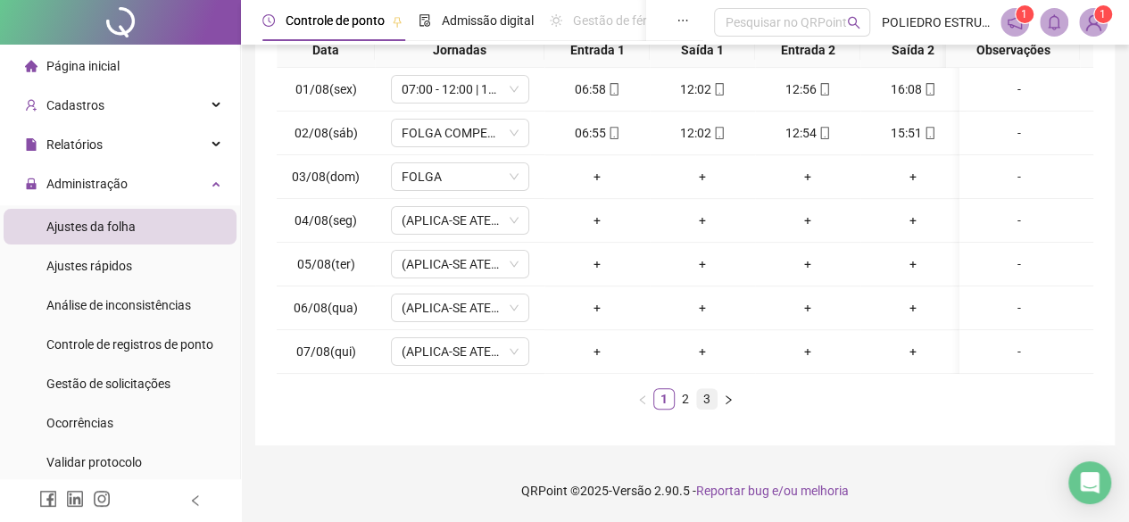
click at [704, 396] on link "3" at bounding box center [707, 399] width 20 height 20
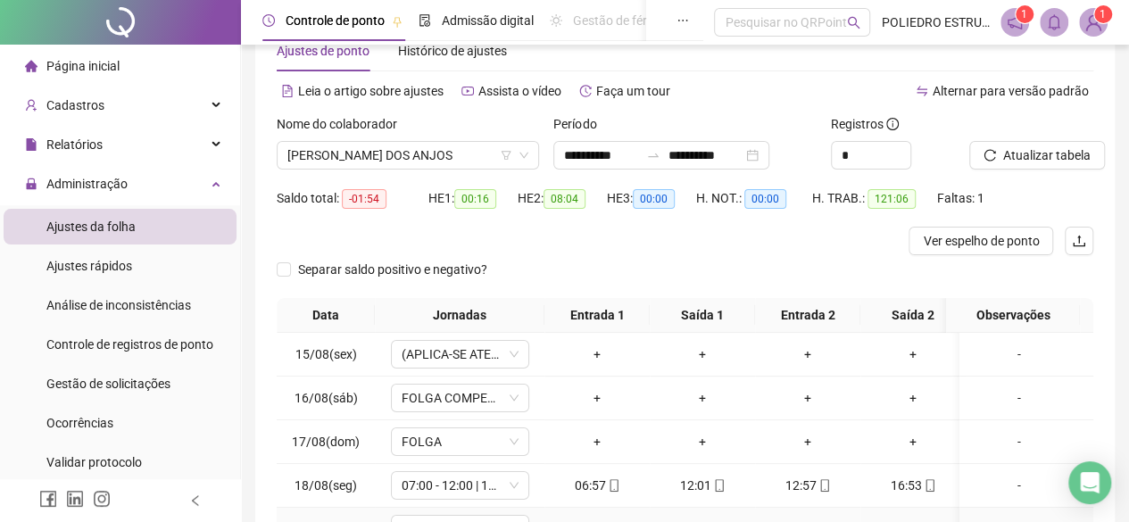
scroll to position [14, 0]
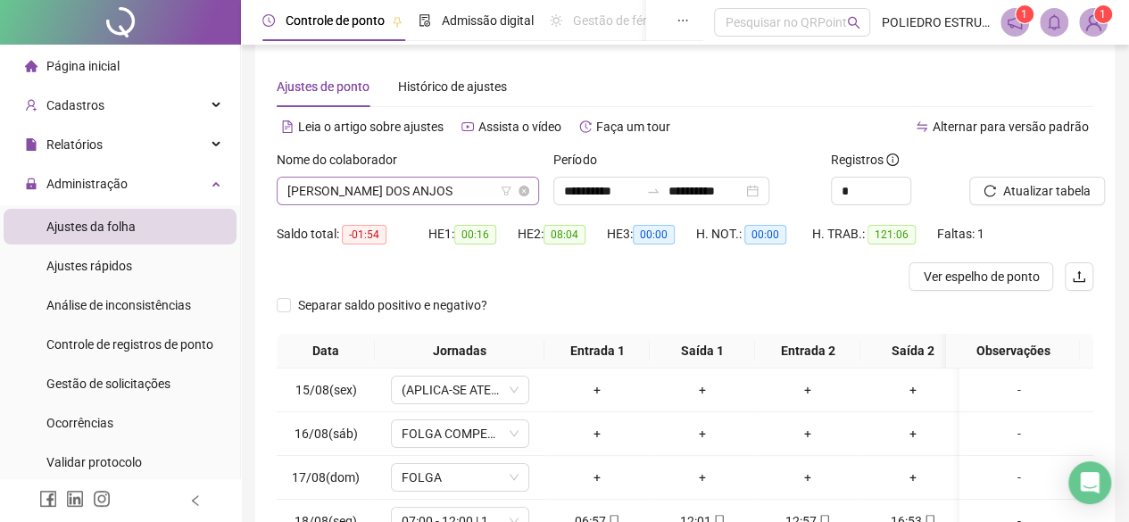
click at [485, 185] on span "[PERSON_NAME] DOS ANJOS" at bounding box center [407, 191] width 241 height 27
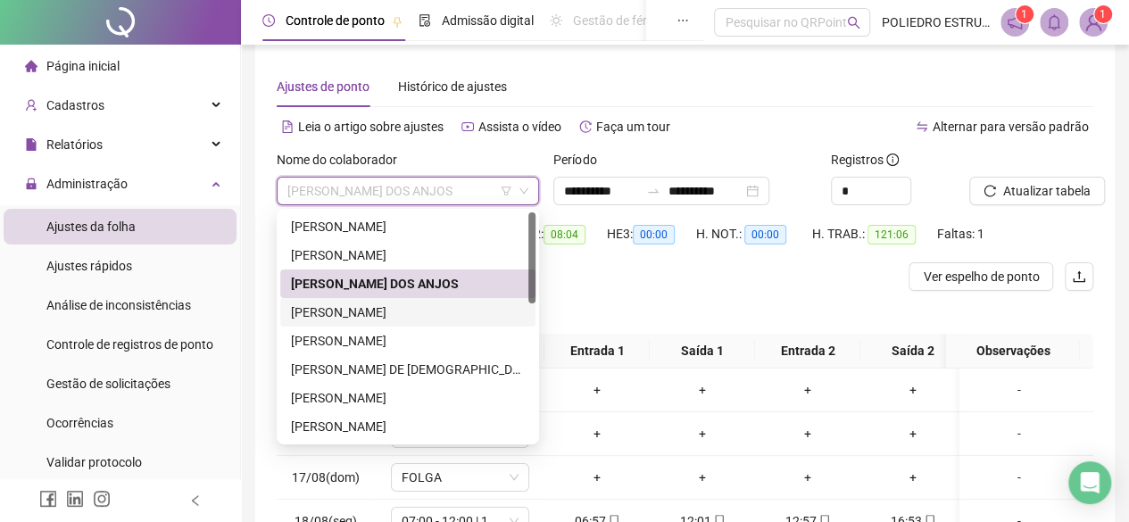
click at [395, 317] on div "[PERSON_NAME]" at bounding box center [408, 313] width 234 height 20
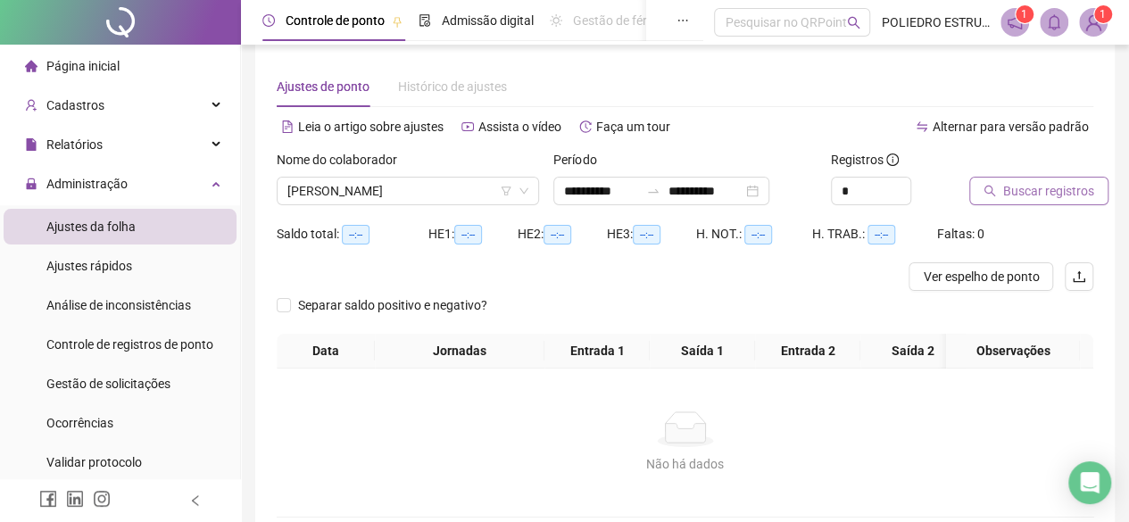
click at [1040, 191] on span "Buscar registros" at bounding box center [1048, 191] width 91 height 20
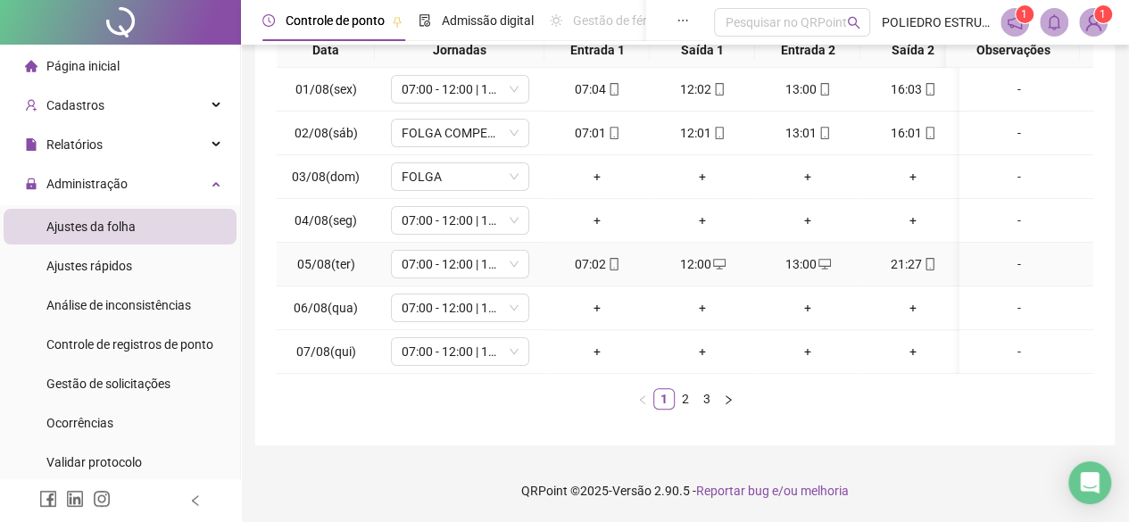
scroll to position [326, 0]
click at [715, 403] on link "3" at bounding box center [707, 399] width 20 height 20
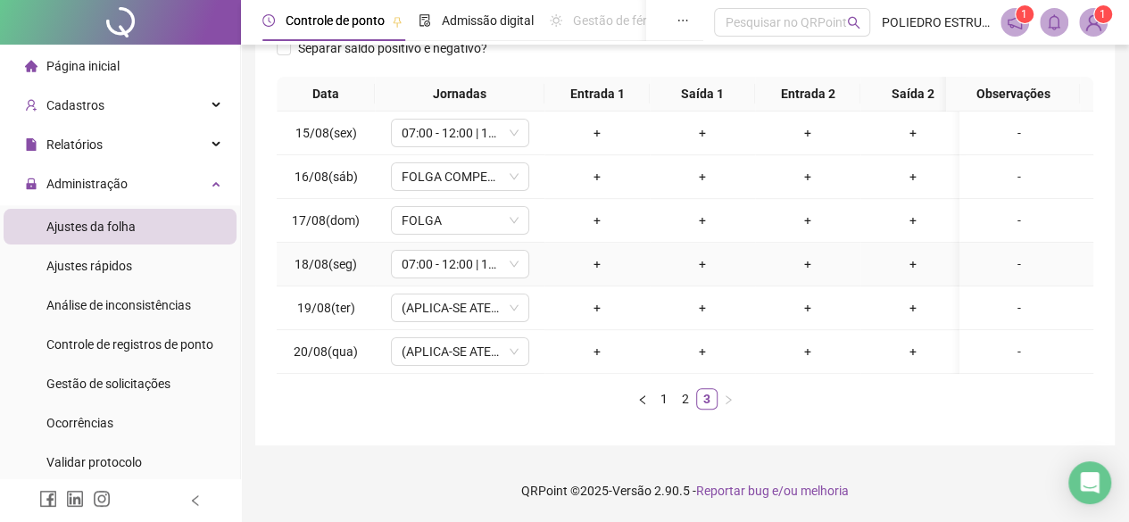
scroll to position [14, 0]
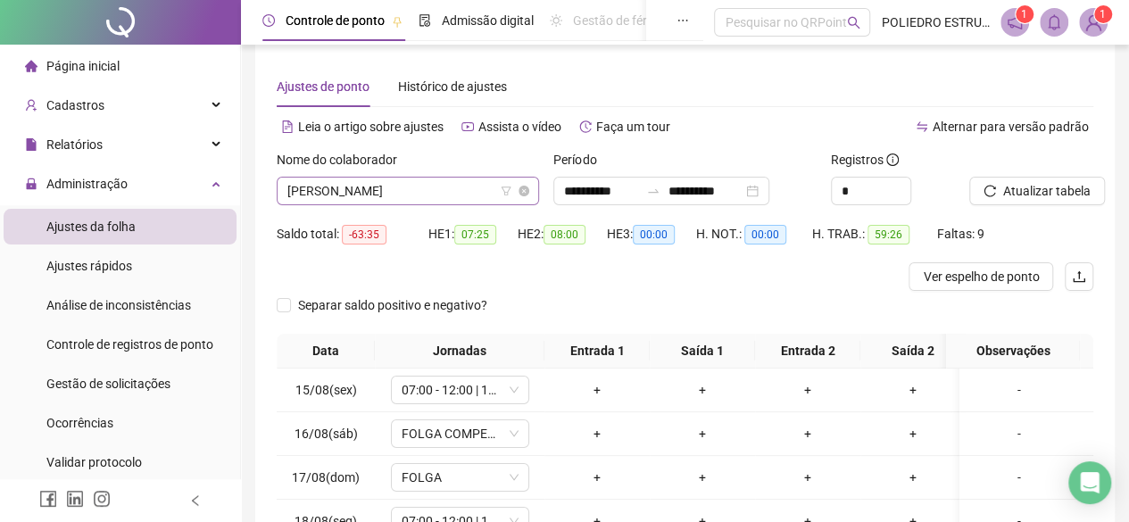
click at [478, 193] on span "[PERSON_NAME]" at bounding box center [407, 191] width 241 height 27
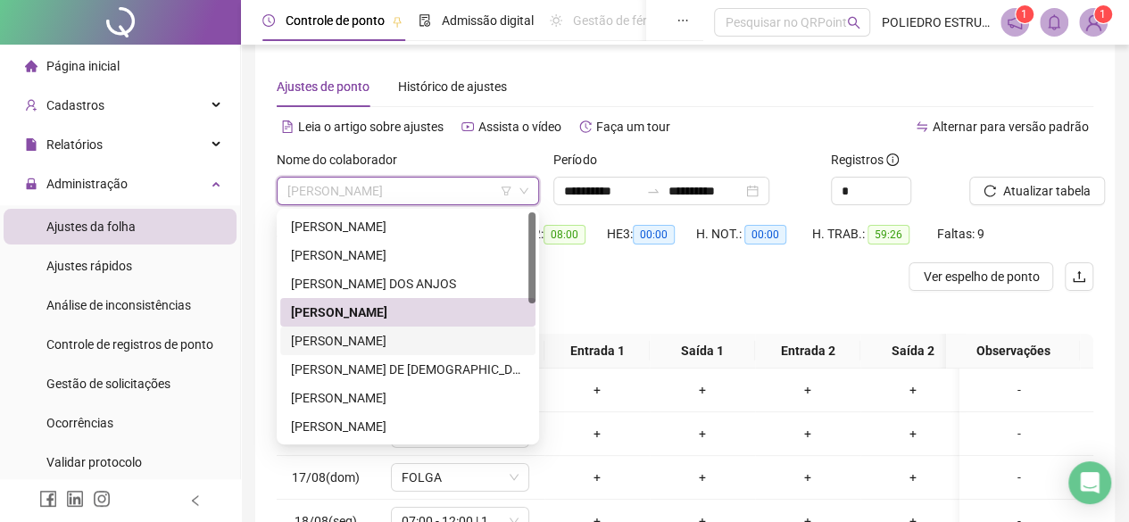
click at [387, 345] on div "[PERSON_NAME]" at bounding box center [408, 341] width 234 height 20
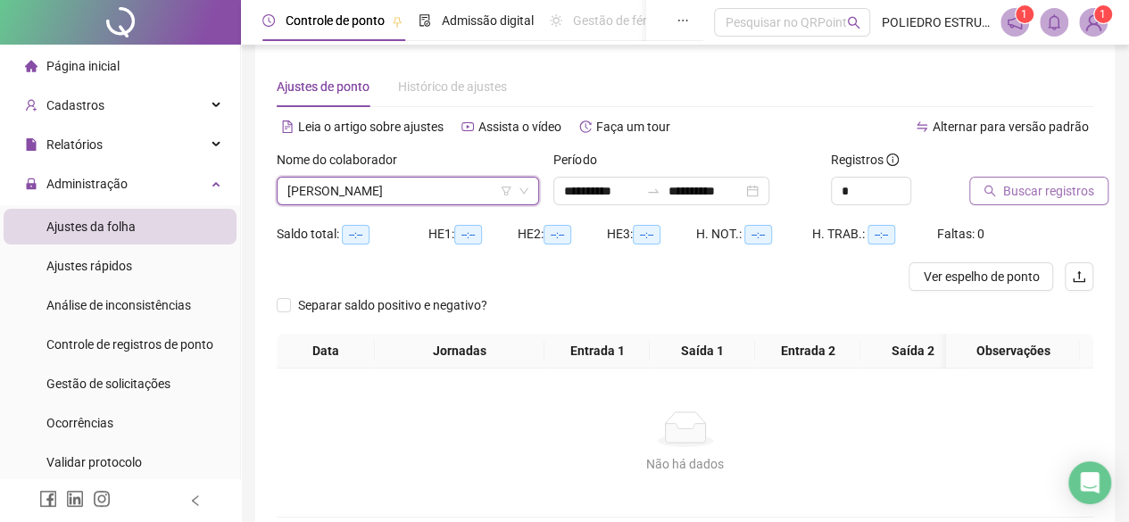
click at [1068, 192] on span "Buscar registros" at bounding box center [1048, 191] width 91 height 20
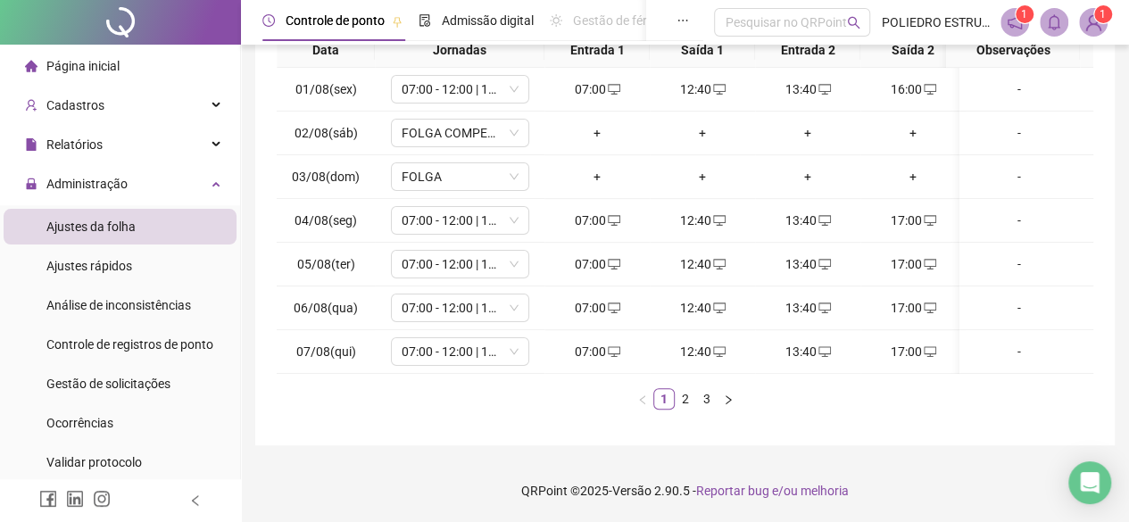
scroll to position [326, 0]
click at [709, 399] on link "3" at bounding box center [707, 399] width 20 height 20
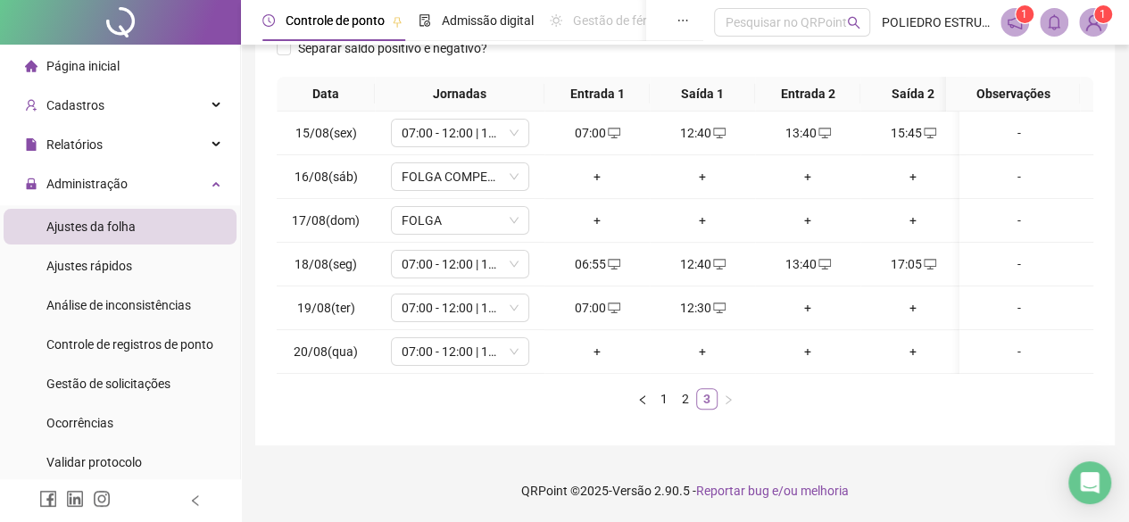
scroll to position [0, 0]
click at [810, 298] on div "+" at bounding box center [807, 308] width 91 height 20
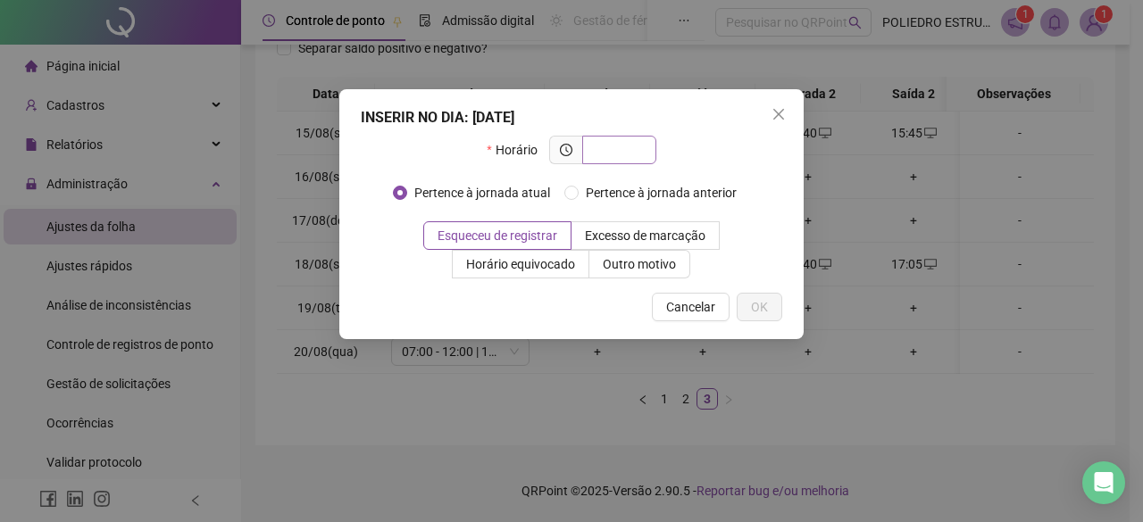
click at [623, 149] on input "text" at bounding box center [617, 150] width 49 height 20
type input "*****"
click at [771, 303] on button "OK" at bounding box center [760, 307] width 46 height 29
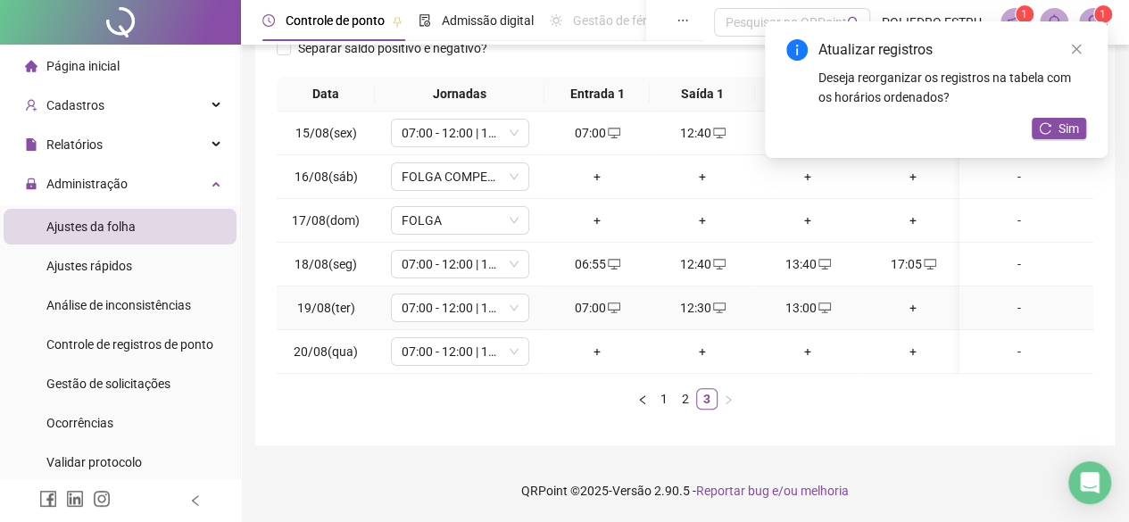
click at [912, 298] on div "+" at bounding box center [913, 308] width 91 height 20
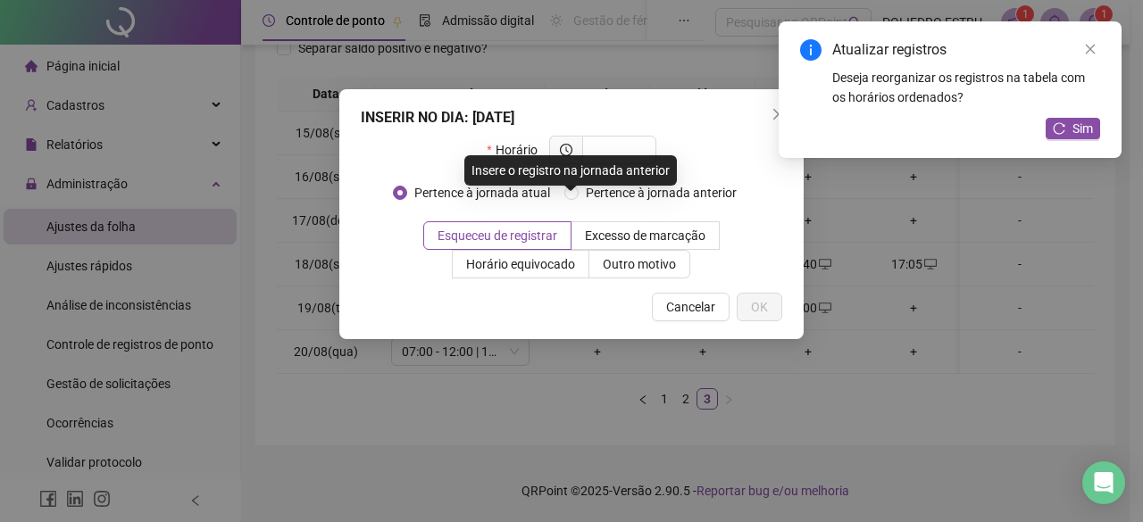
click at [633, 135] on div "INSERIR NO DIA : [DATE] Horário Pertence à jornada atual Pertence à jornada ant…" at bounding box center [571, 214] width 464 height 250
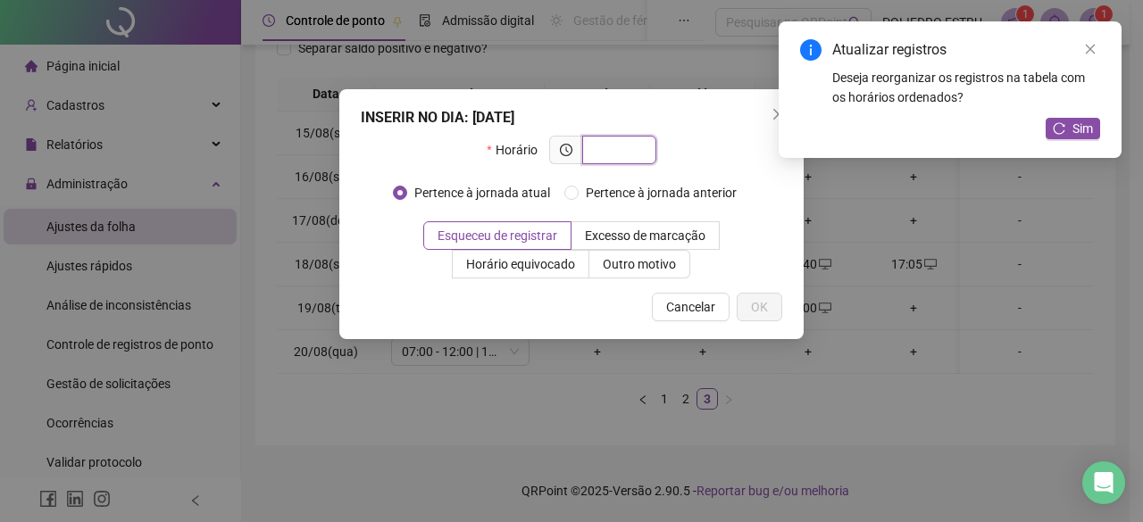
click at [634, 154] on input "text" at bounding box center [617, 150] width 49 height 20
type input "*****"
click at [754, 305] on span "OK" at bounding box center [759, 307] width 17 height 20
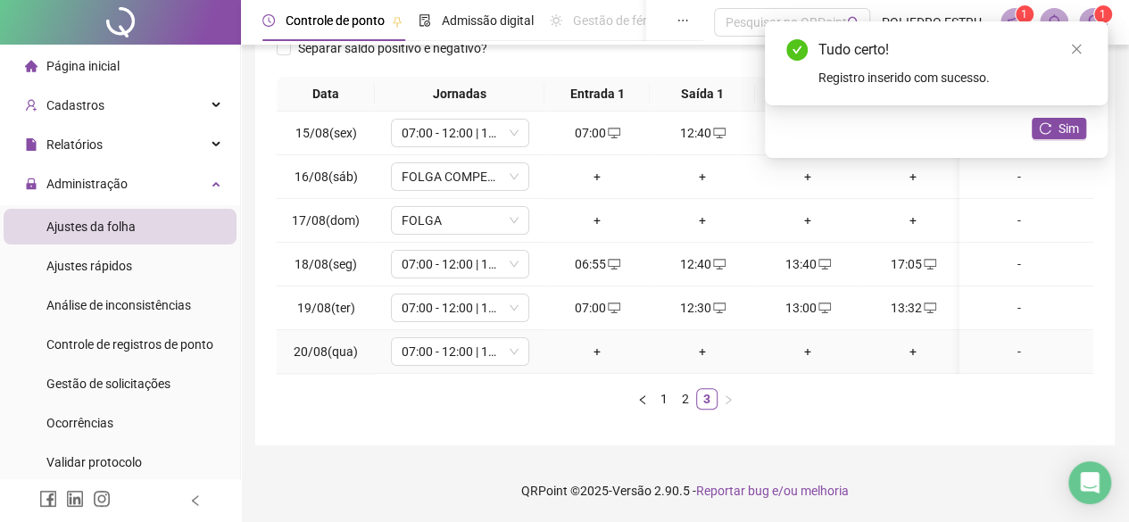
click at [600, 342] on div "+" at bounding box center [597, 352] width 91 height 20
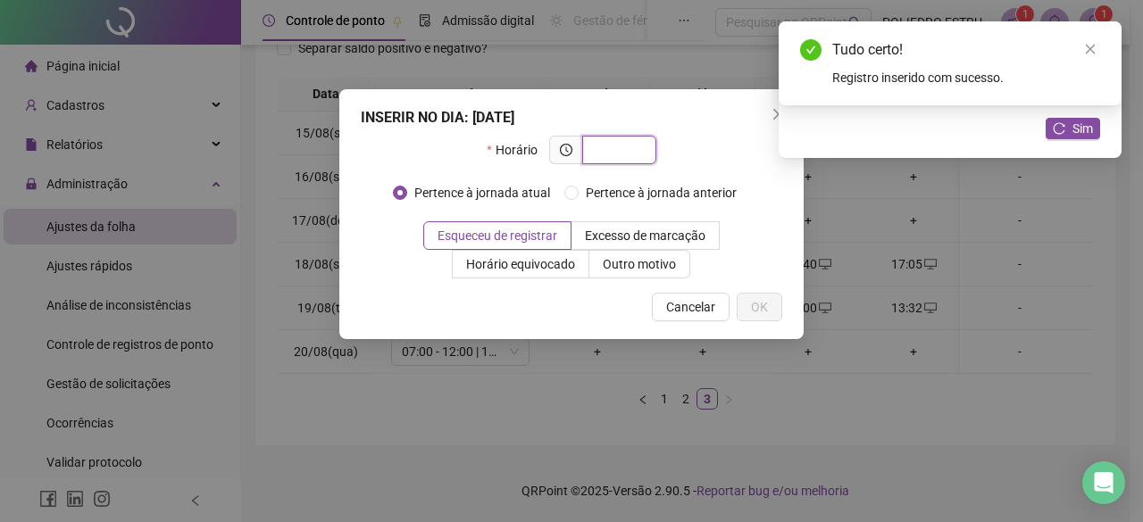
click at [623, 153] on input "text" at bounding box center [617, 150] width 49 height 20
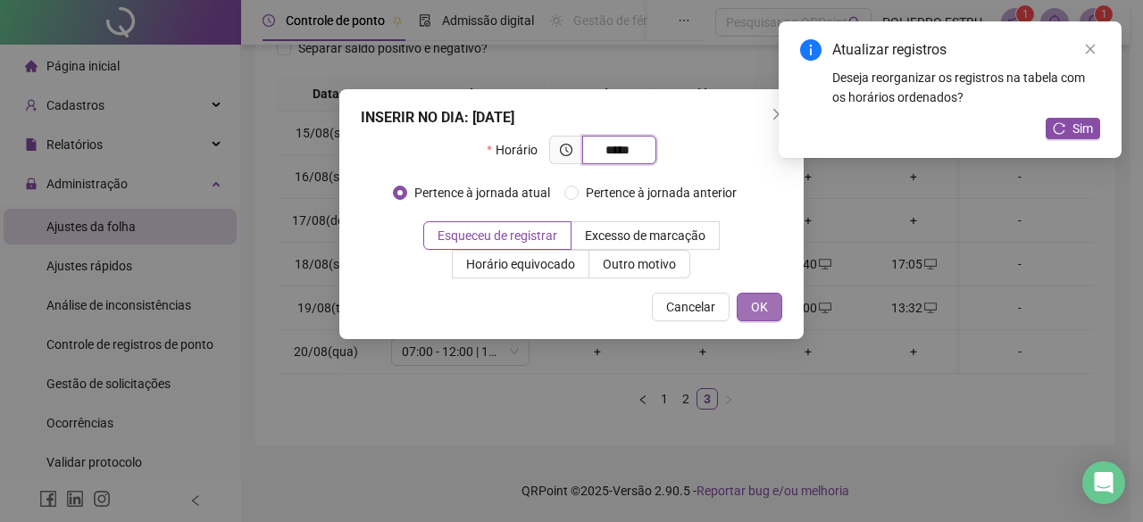
type input "*****"
click at [767, 303] on span "OK" at bounding box center [759, 307] width 17 height 20
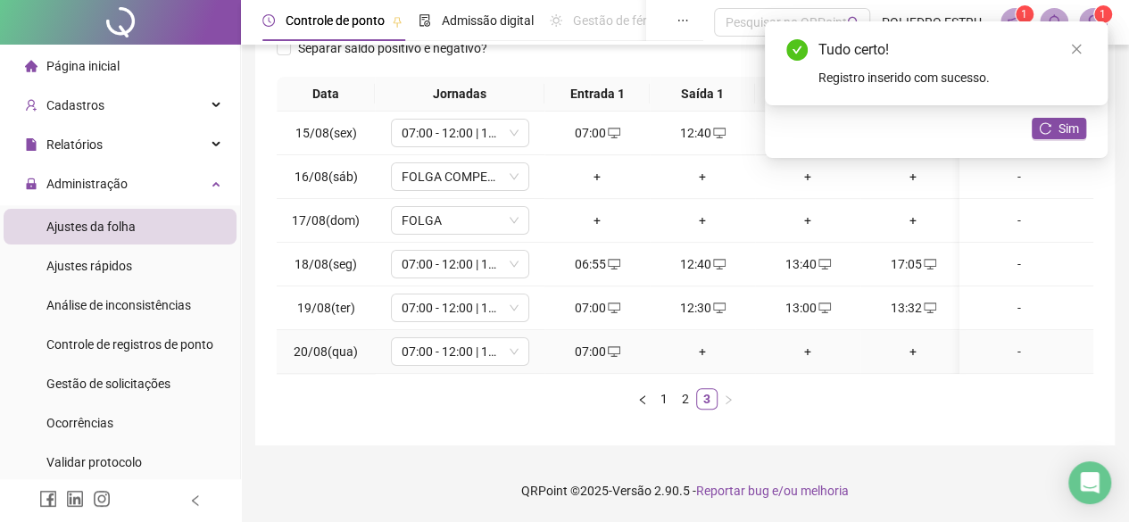
click at [702, 342] on div "+" at bounding box center [702, 352] width 91 height 20
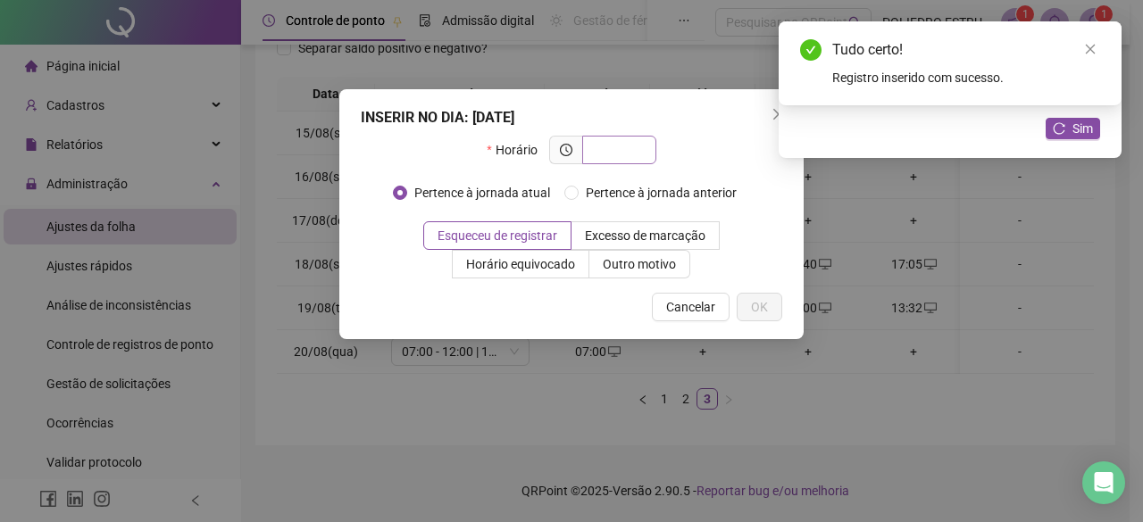
click at [619, 146] on input "text" at bounding box center [617, 150] width 49 height 20
type input "*****"
click at [749, 306] on button "OK" at bounding box center [760, 307] width 46 height 29
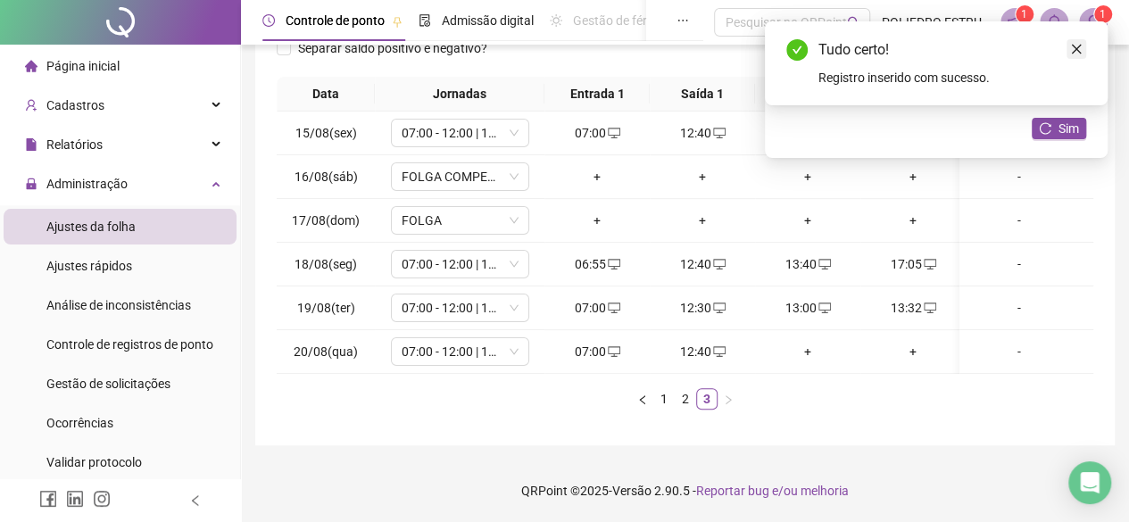
click at [1076, 42] on link "Close" at bounding box center [1077, 49] width 20 height 20
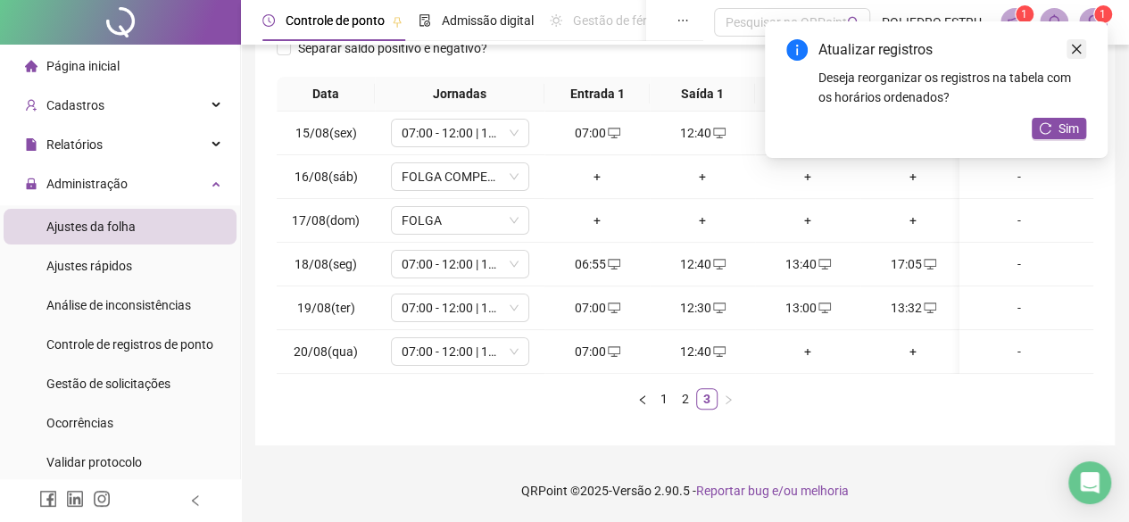
click at [1076, 43] on icon "close" at bounding box center [1076, 49] width 12 height 12
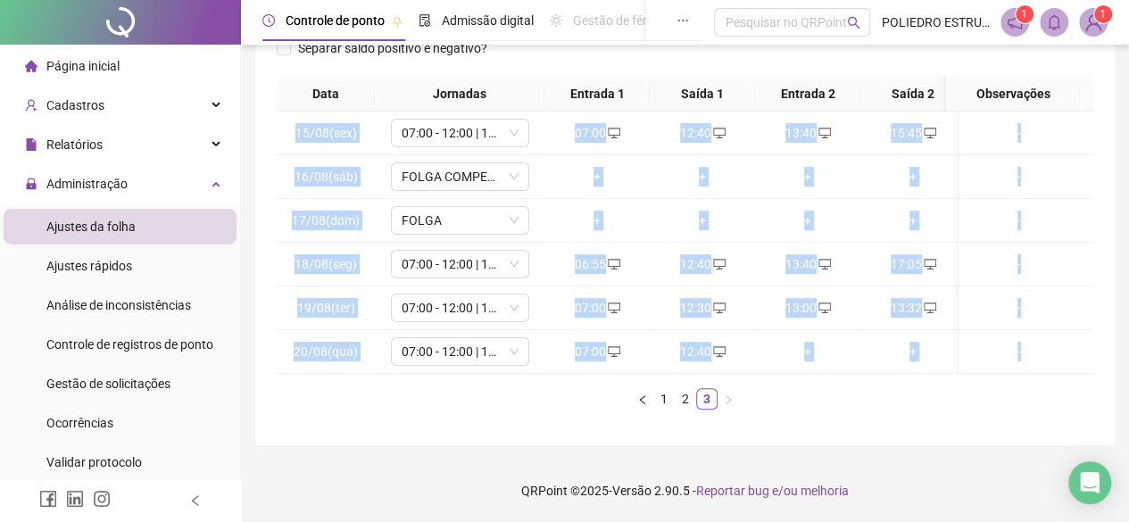
drag, startPoint x: 1018, startPoint y: 374, endPoint x: 1019, endPoint y: 349, distance: 25.1
click at [932, 379] on div "Data Jornadas Entrada 1 Saída 1 Entrada 2 Saída 2 Observações 15/08(sex) 07:00 …" at bounding box center [685, 243] width 817 height 333
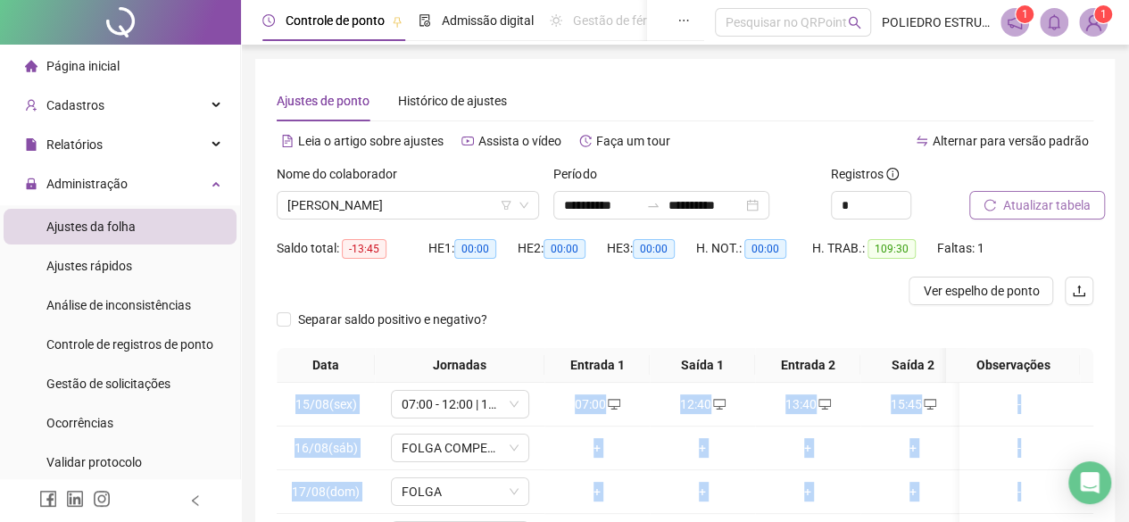
click at [1031, 208] on span "Atualizar tabela" at bounding box center [1046, 206] width 87 height 20
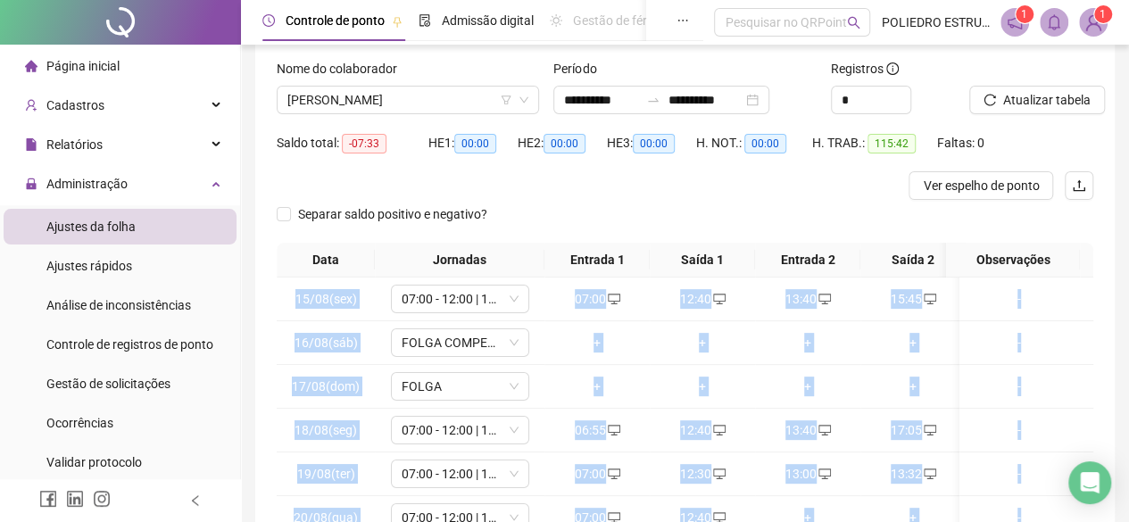
scroll to position [14, 0]
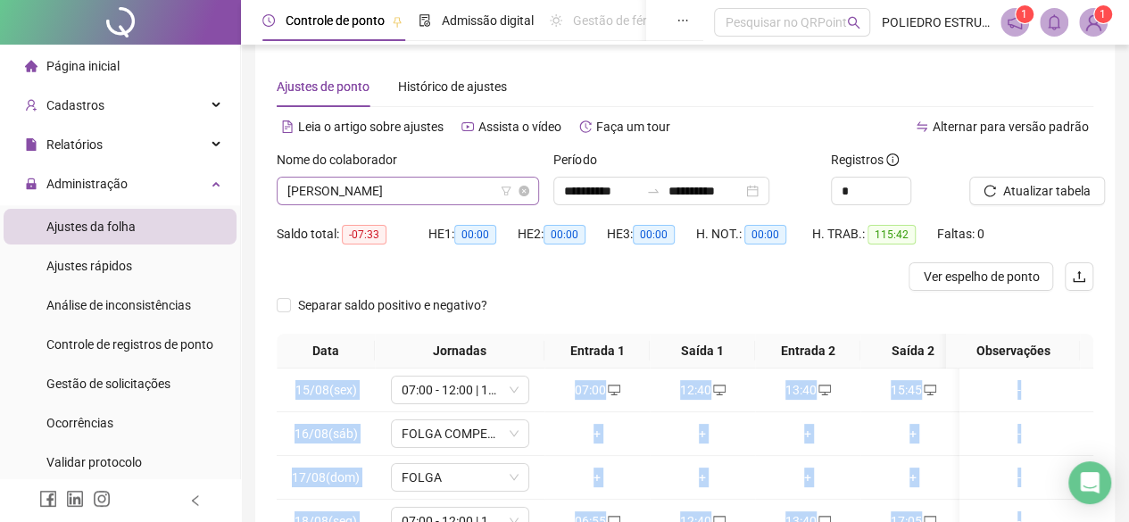
click at [493, 187] on span "[PERSON_NAME]" at bounding box center [407, 191] width 241 height 27
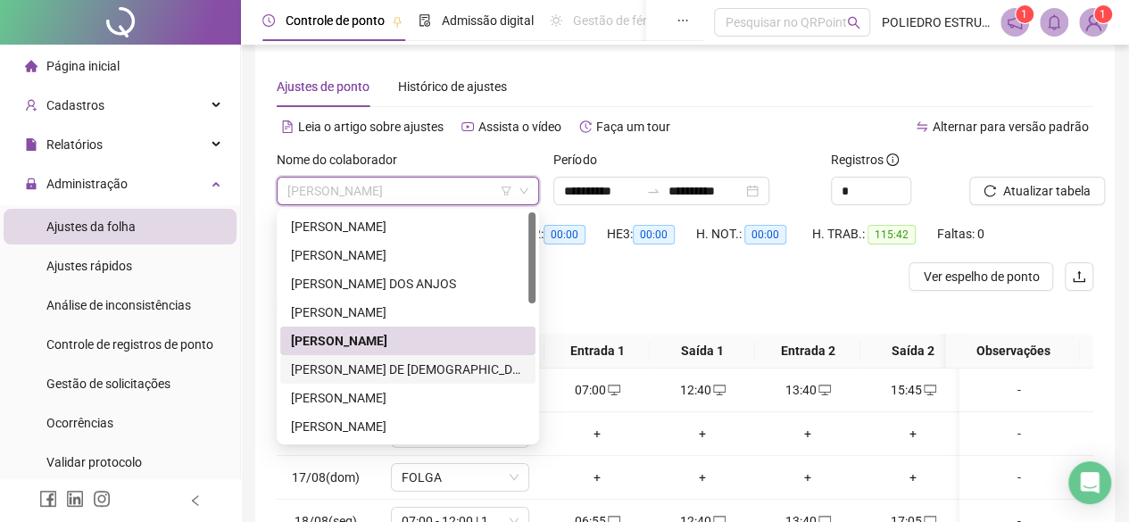
click at [396, 367] on div "[PERSON_NAME] DE [DEMOGRAPHIC_DATA]" at bounding box center [408, 370] width 234 height 20
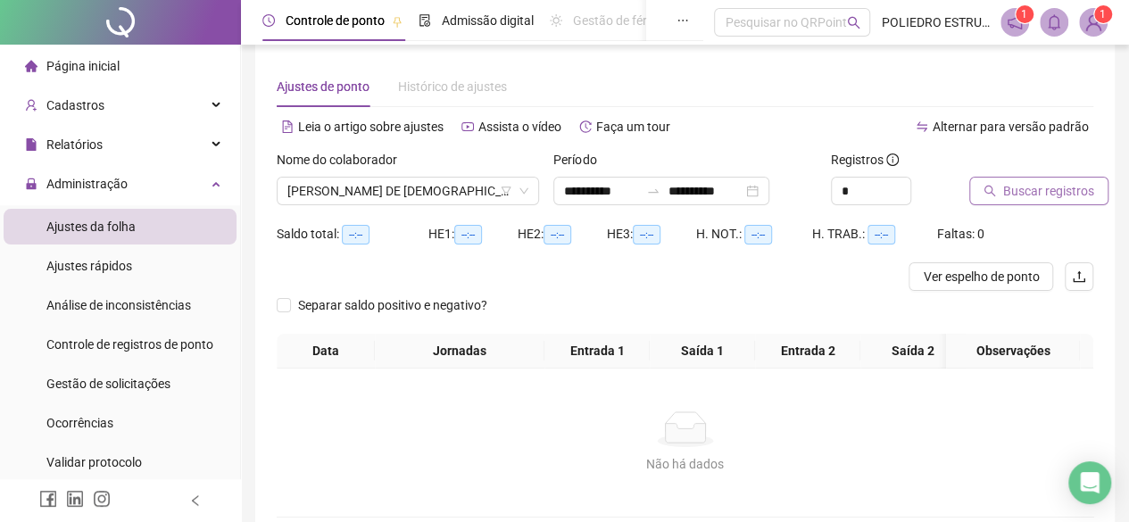
click at [1019, 193] on span "Buscar registros" at bounding box center [1048, 191] width 91 height 20
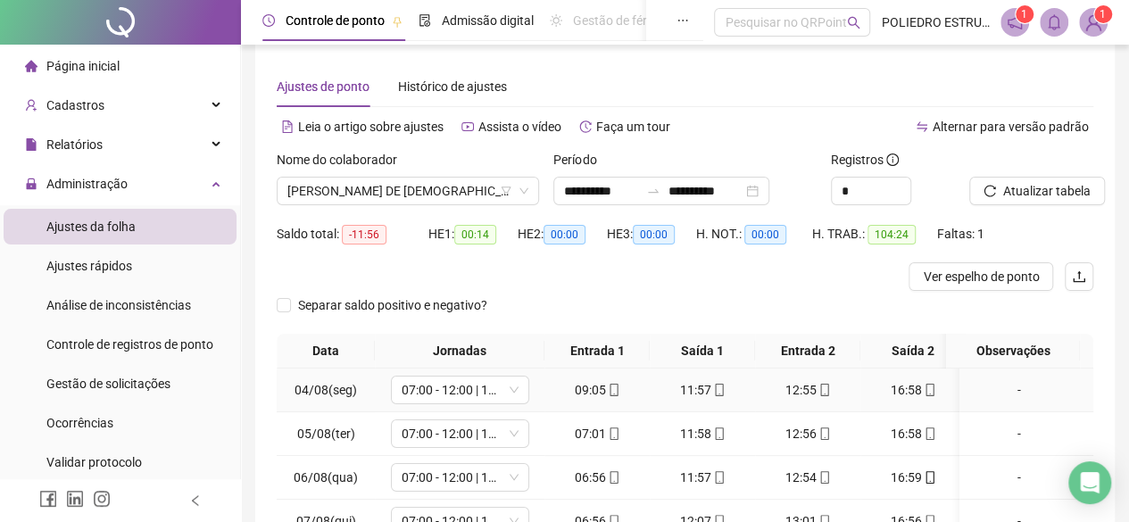
scroll to position [0, 0]
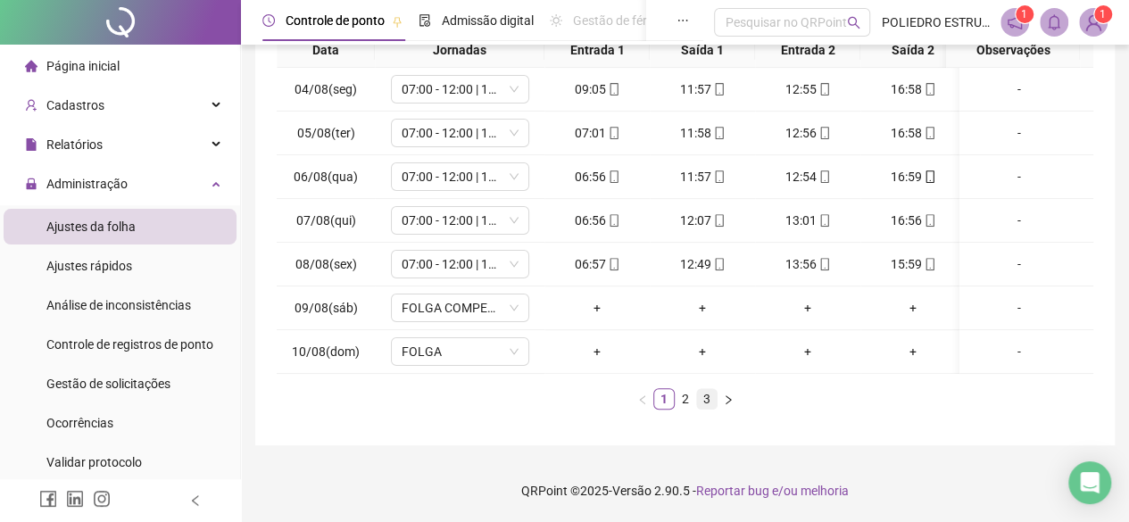
click at [707, 398] on link "3" at bounding box center [707, 399] width 20 height 20
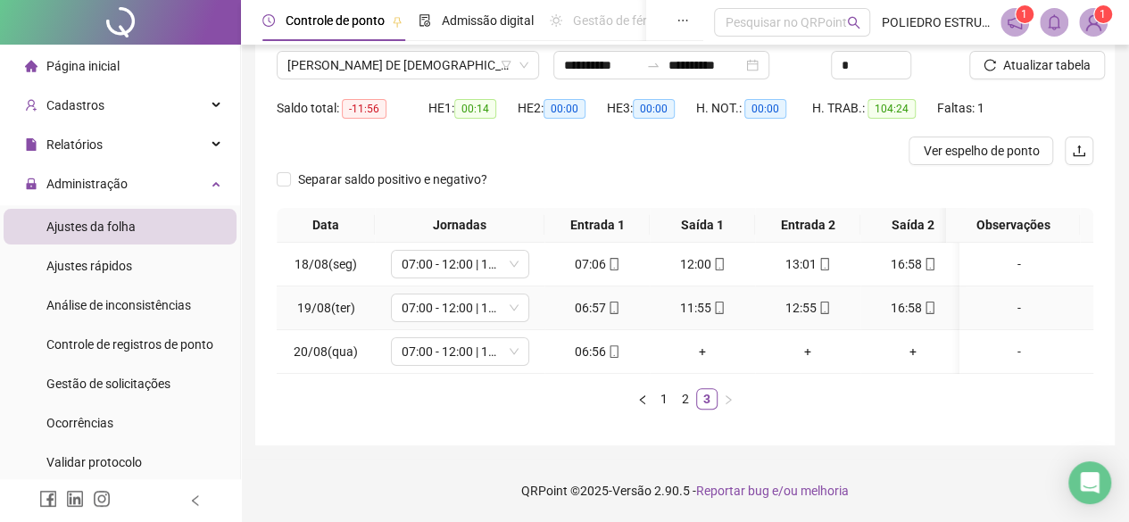
click at [917, 298] on div "16:58" at bounding box center [913, 308] width 91 height 20
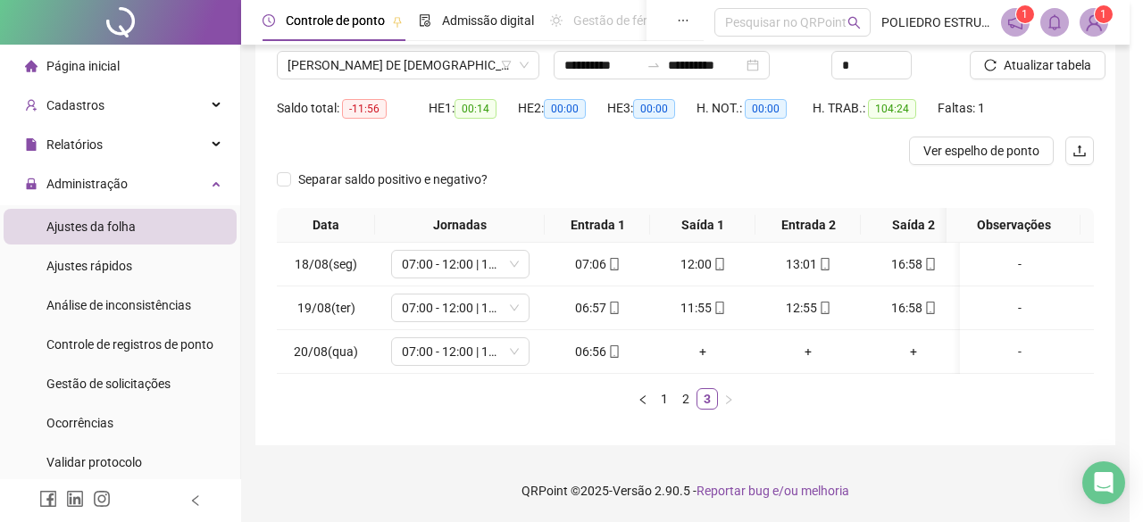
type input "**********"
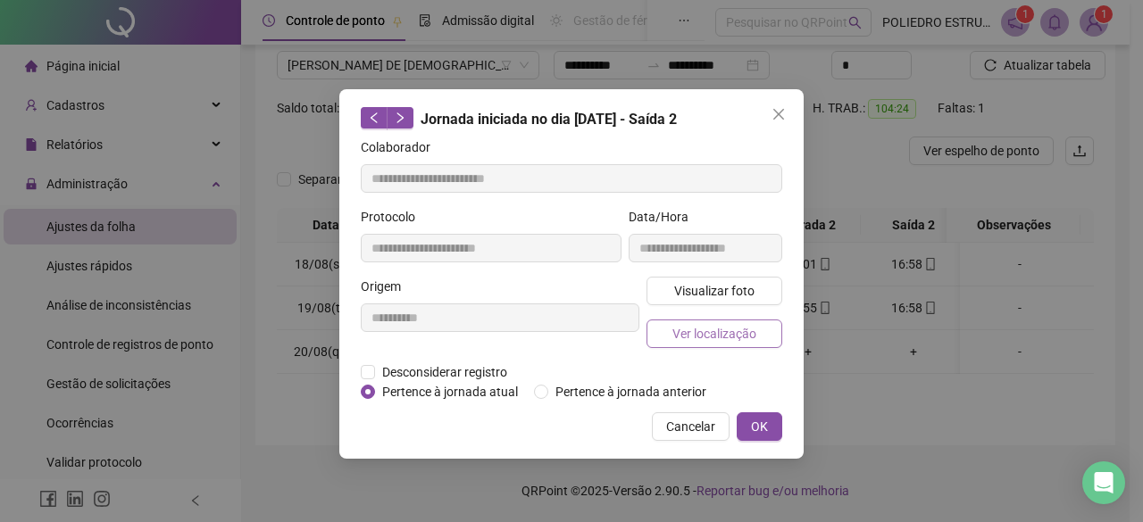
click at [714, 331] on span "Ver localização" at bounding box center [714, 334] width 84 height 20
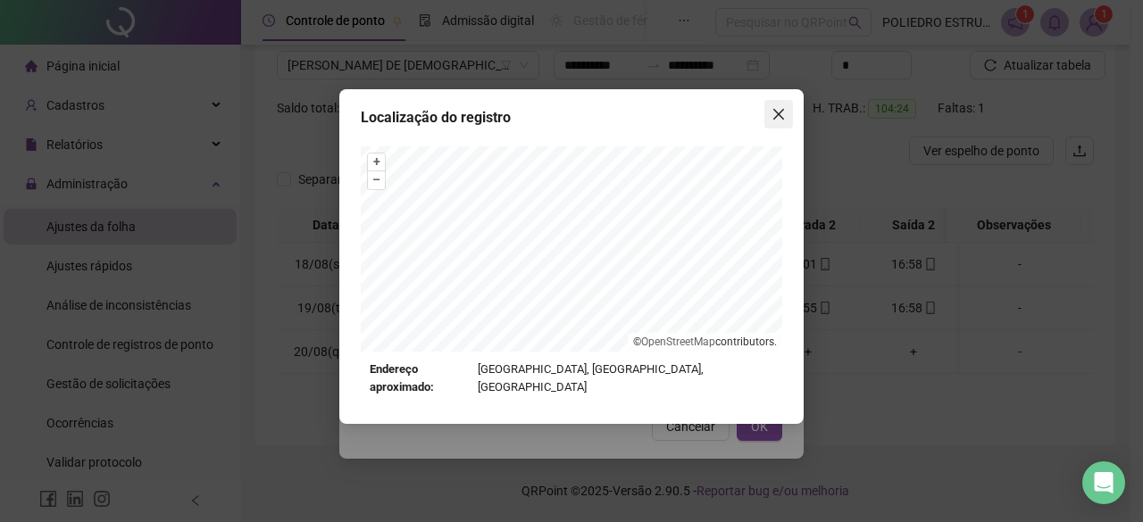
click at [770, 104] on button "Close" at bounding box center [778, 114] width 29 height 29
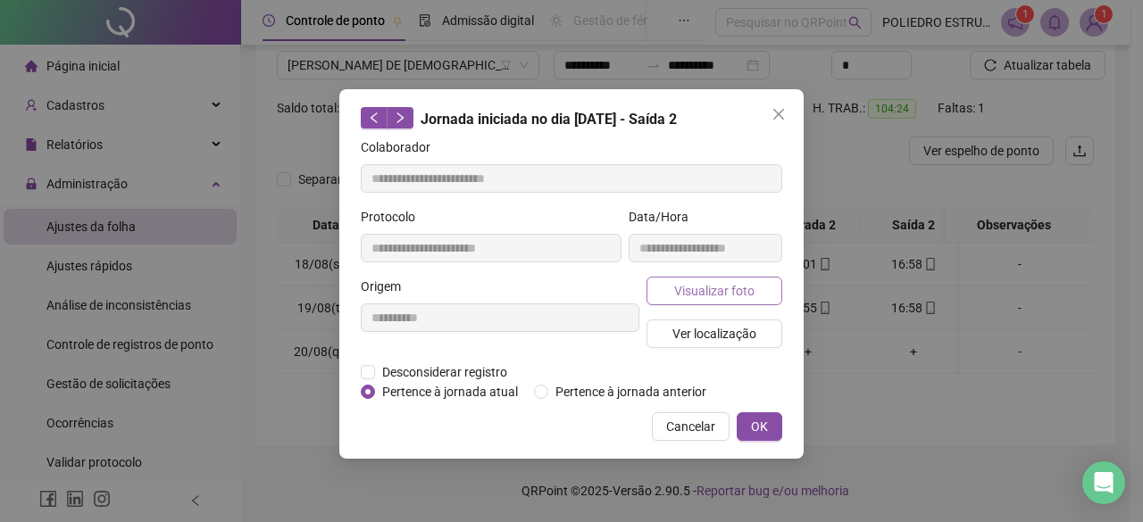
click at [728, 288] on span "Visualizar foto" at bounding box center [714, 291] width 80 height 20
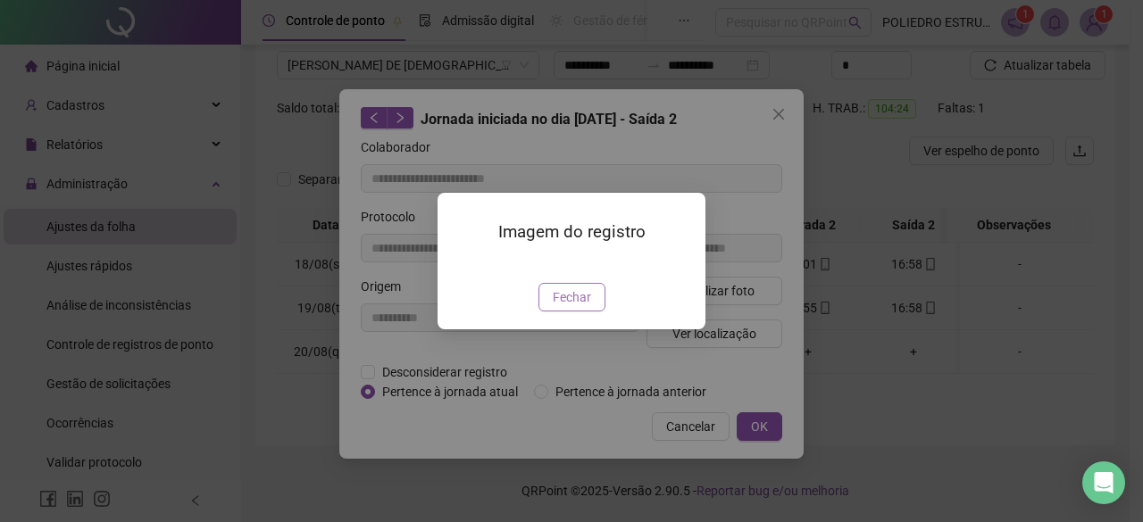
click at [566, 307] on span "Fechar" at bounding box center [572, 297] width 38 height 20
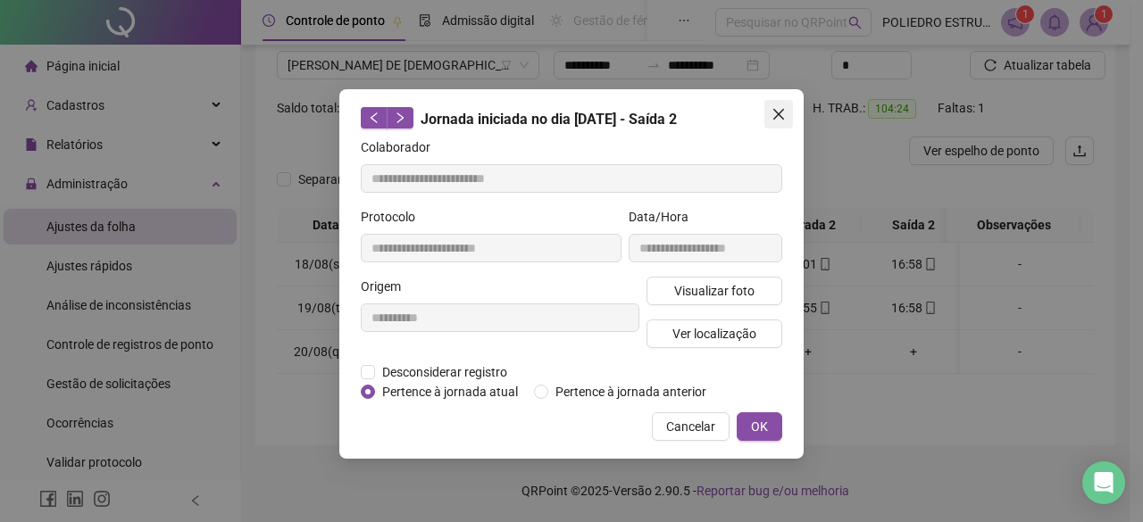
click at [784, 112] on icon "close" at bounding box center [778, 114] width 14 height 14
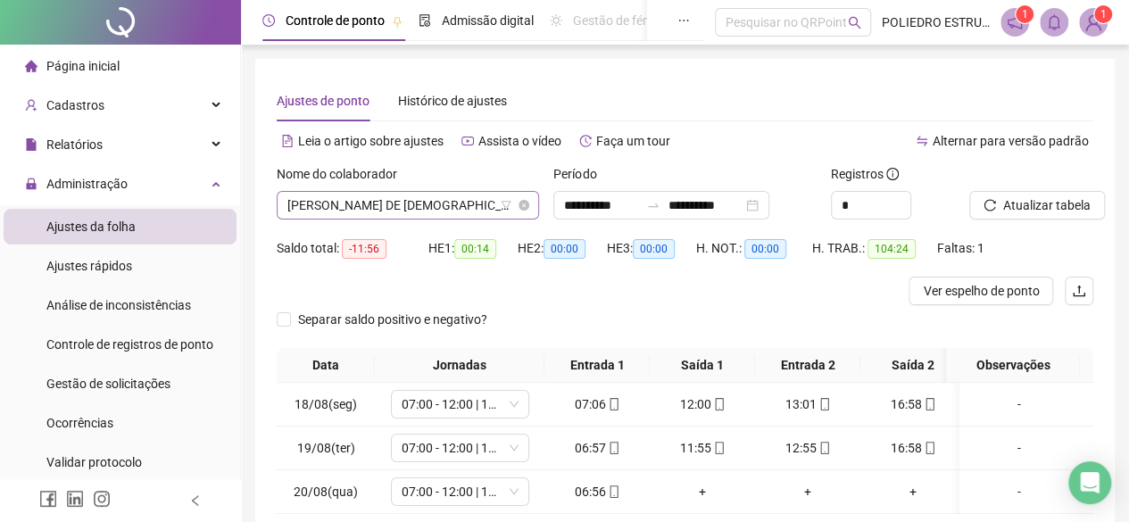
click at [468, 204] on span "[PERSON_NAME] DE [DEMOGRAPHIC_DATA]" at bounding box center [407, 205] width 241 height 27
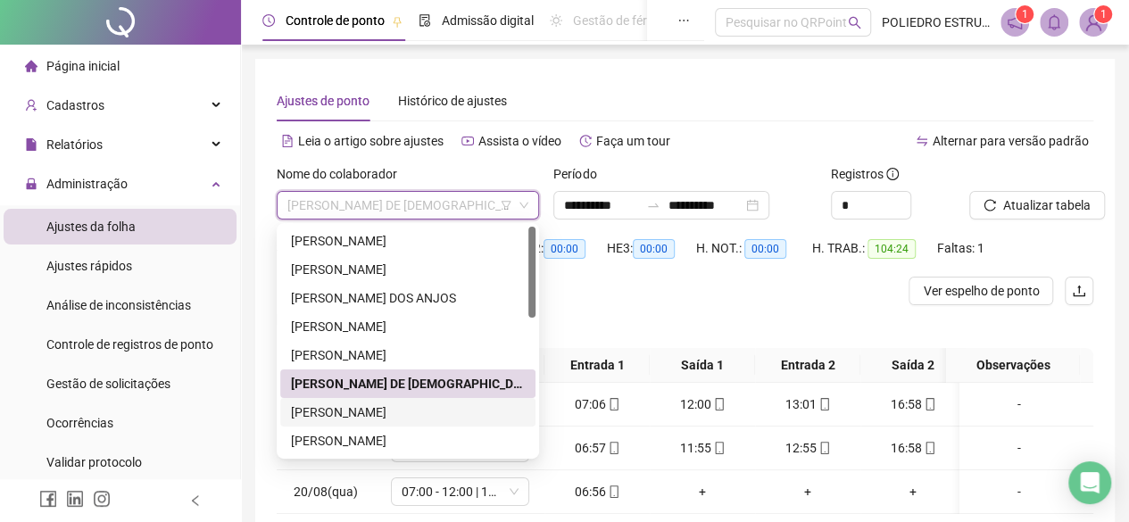
click at [421, 408] on div "[PERSON_NAME]" at bounding box center [408, 413] width 234 height 20
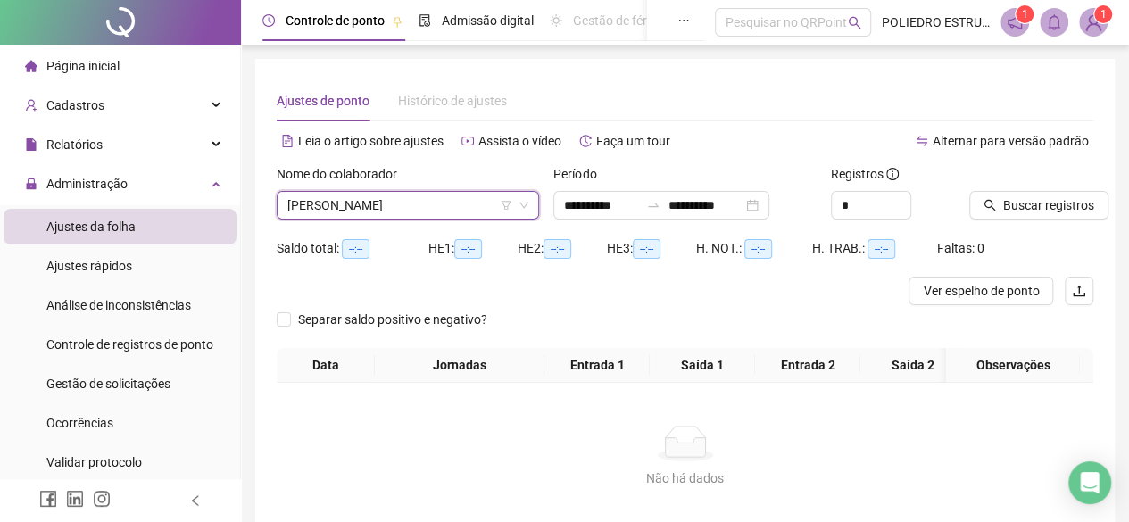
click at [1011, 221] on div "Buscar registros" at bounding box center [1031, 199] width 138 height 70
click at [1021, 210] on span "Buscar registros" at bounding box center [1048, 206] width 91 height 20
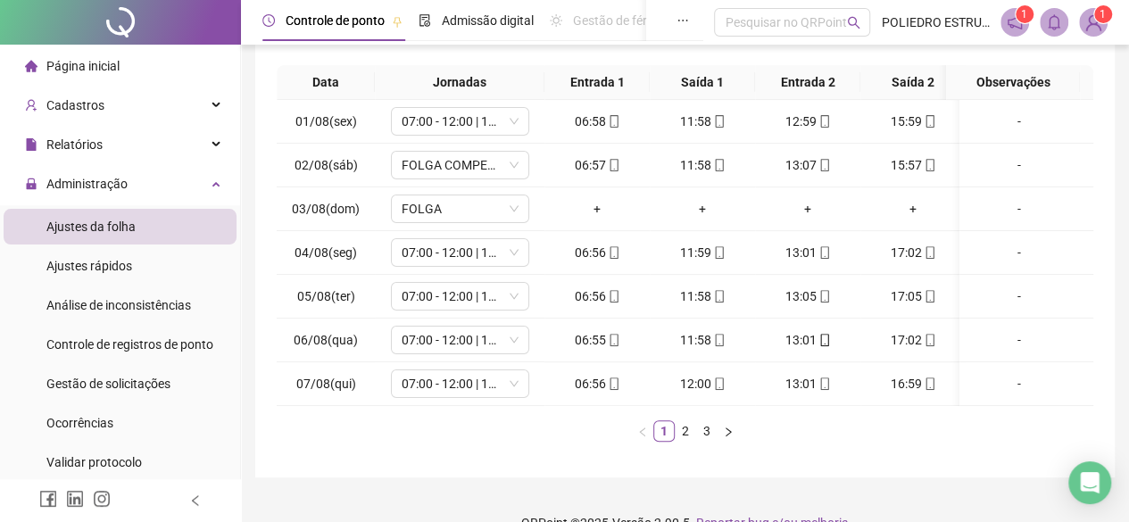
scroll to position [326, 0]
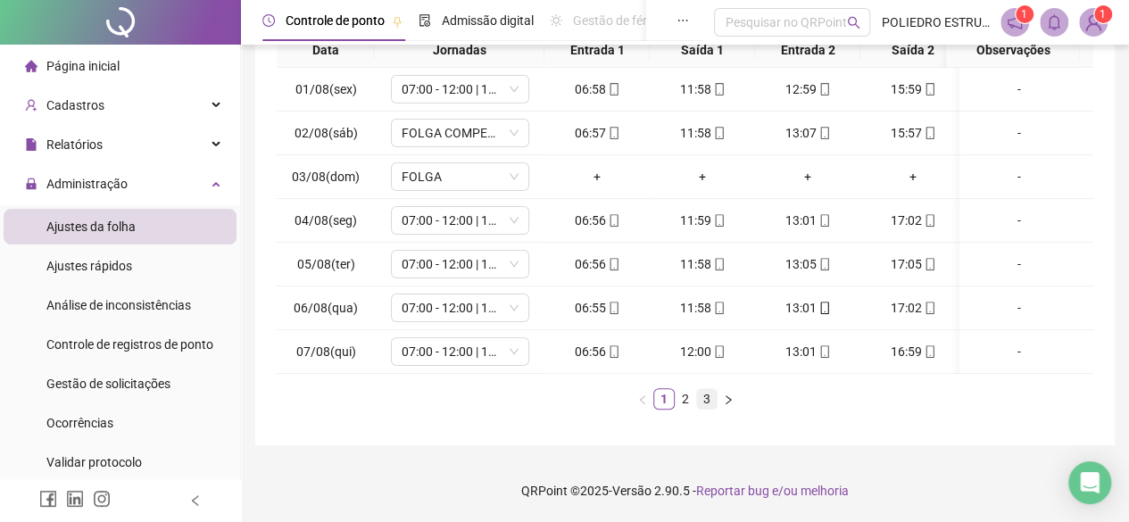
click at [711, 404] on link "3" at bounding box center [707, 399] width 20 height 20
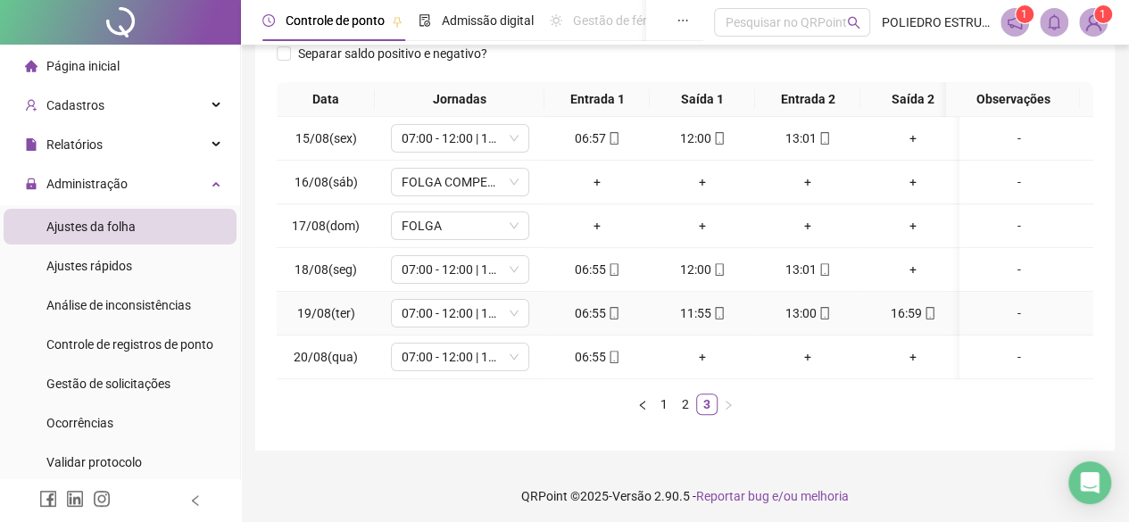
scroll to position [0, 0]
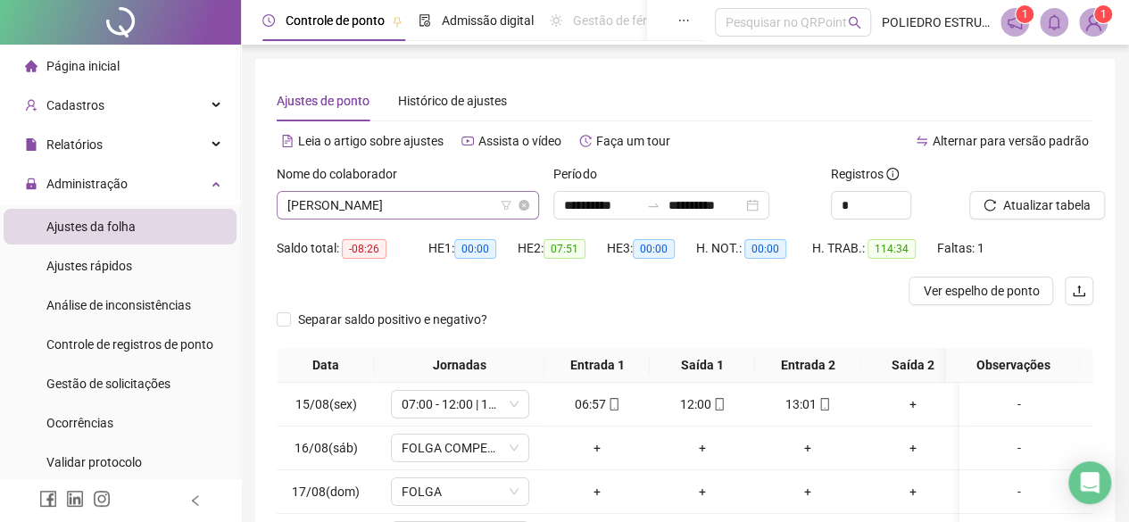
click at [502, 213] on span "[PERSON_NAME]" at bounding box center [407, 205] width 241 height 27
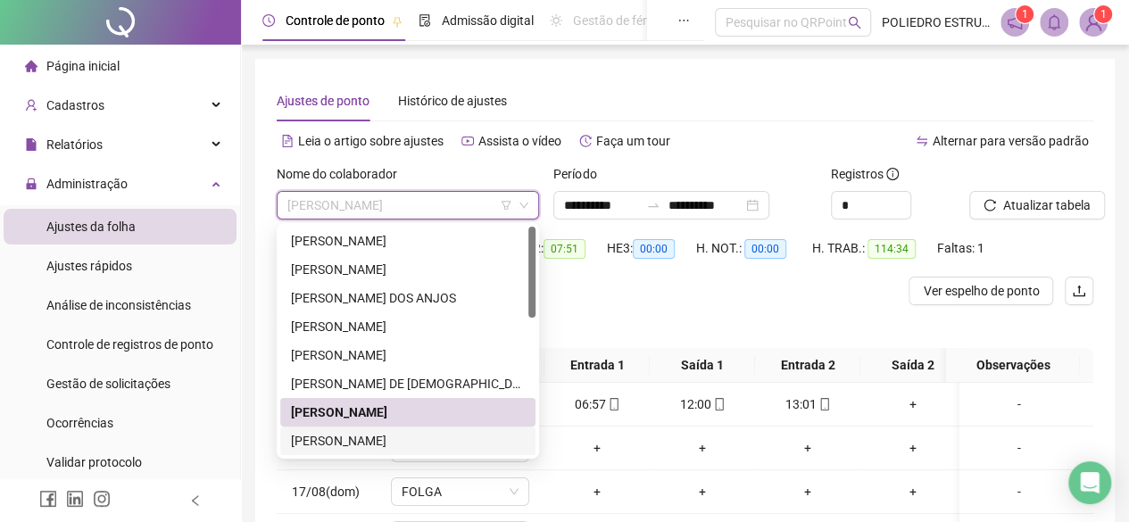
click at [454, 431] on div "[PERSON_NAME]" at bounding box center [408, 441] width 234 height 20
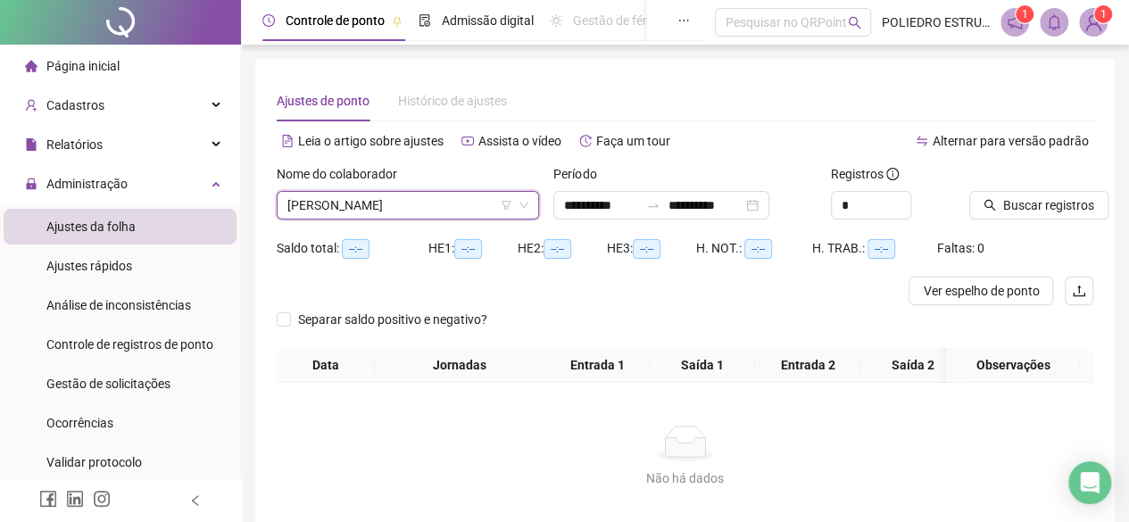
click at [1051, 221] on div "Buscar registros" at bounding box center [1031, 199] width 138 height 70
click at [1050, 208] on span "Buscar registros" at bounding box center [1048, 206] width 91 height 20
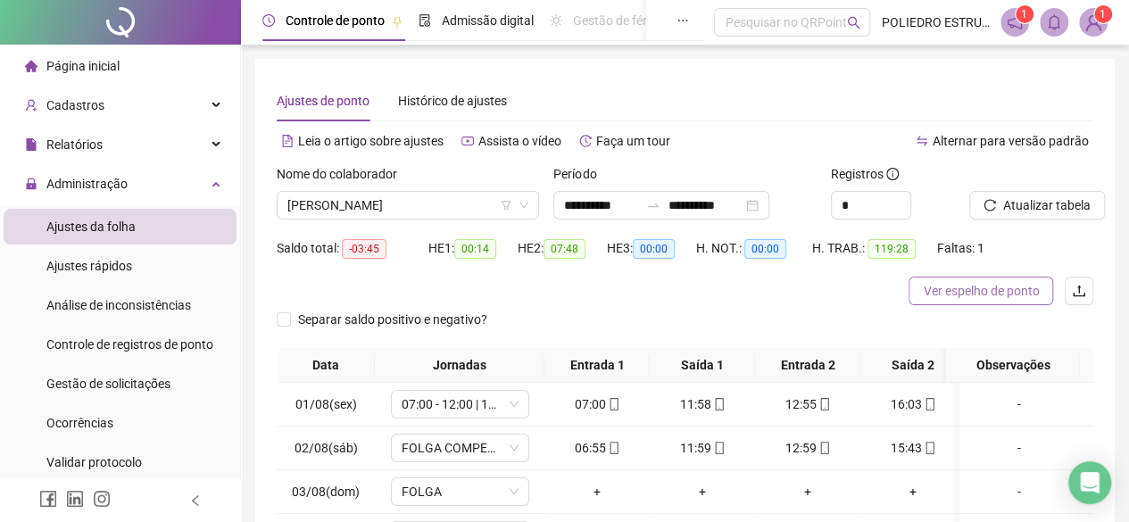
scroll to position [326, 0]
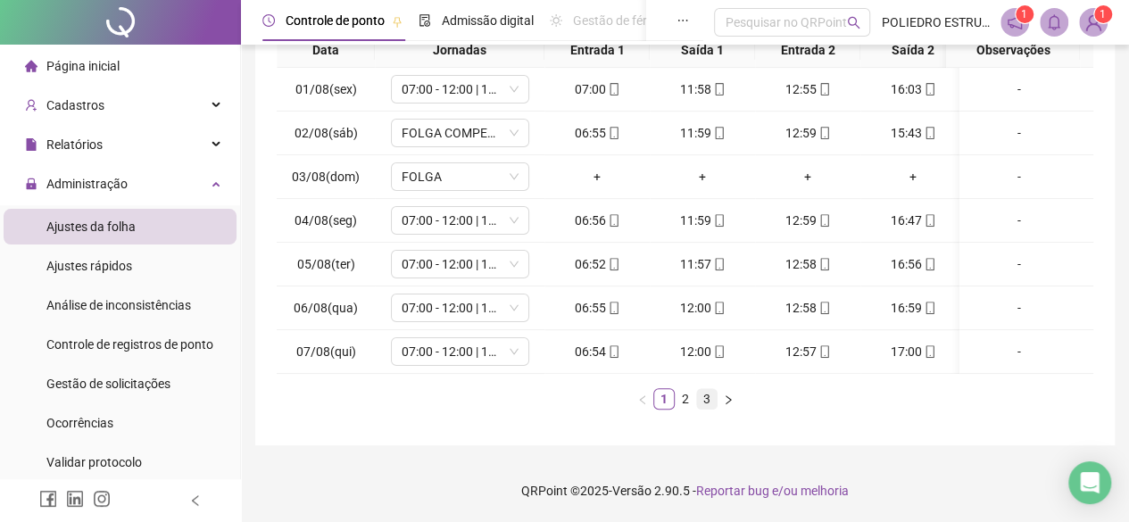
click at [703, 395] on link "3" at bounding box center [707, 399] width 20 height 20
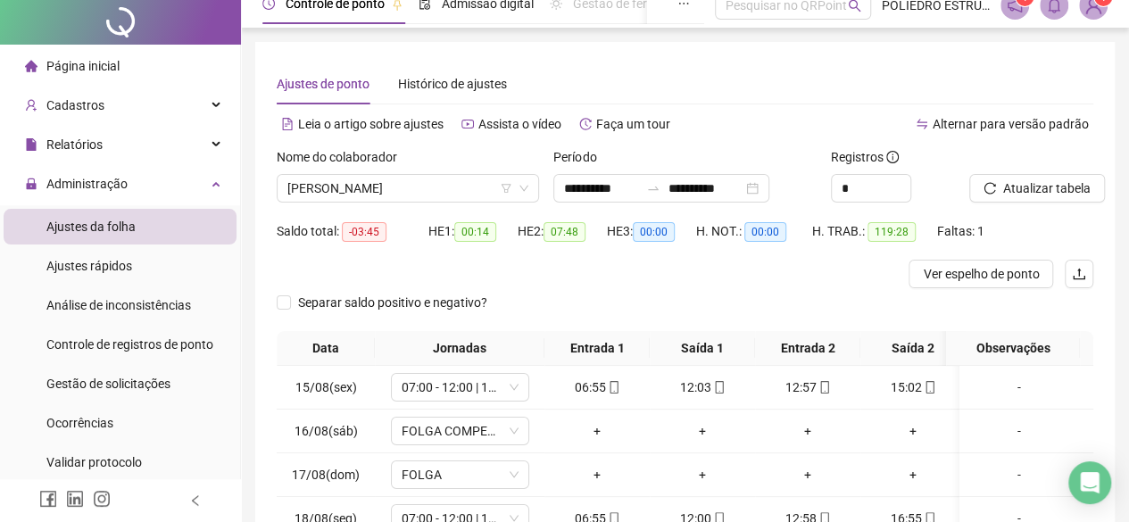
scroll to position [0, 0]
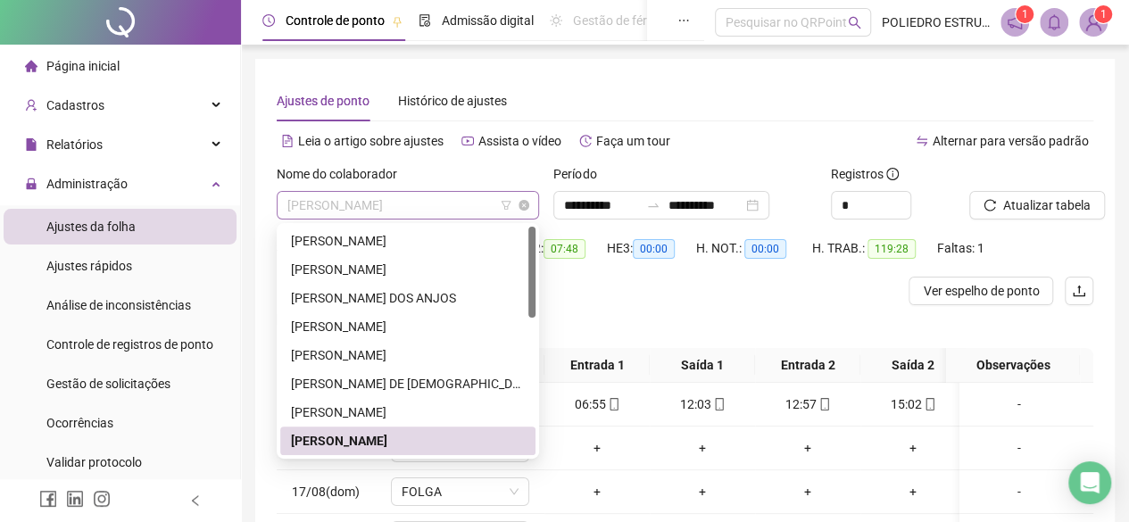
click at [475, 205] on span "[PERSON_NAME]" at bounding box center [407, 205] width 241 height 27
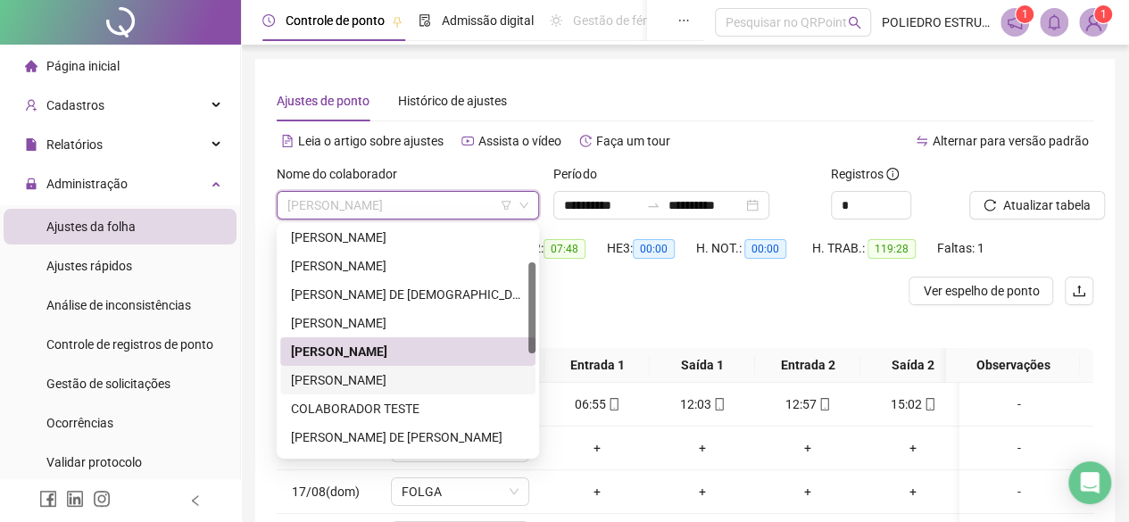
click at [399, 381] on div "[PERSON_NAME]" at bounding box center [408, 380] width 234 height 20
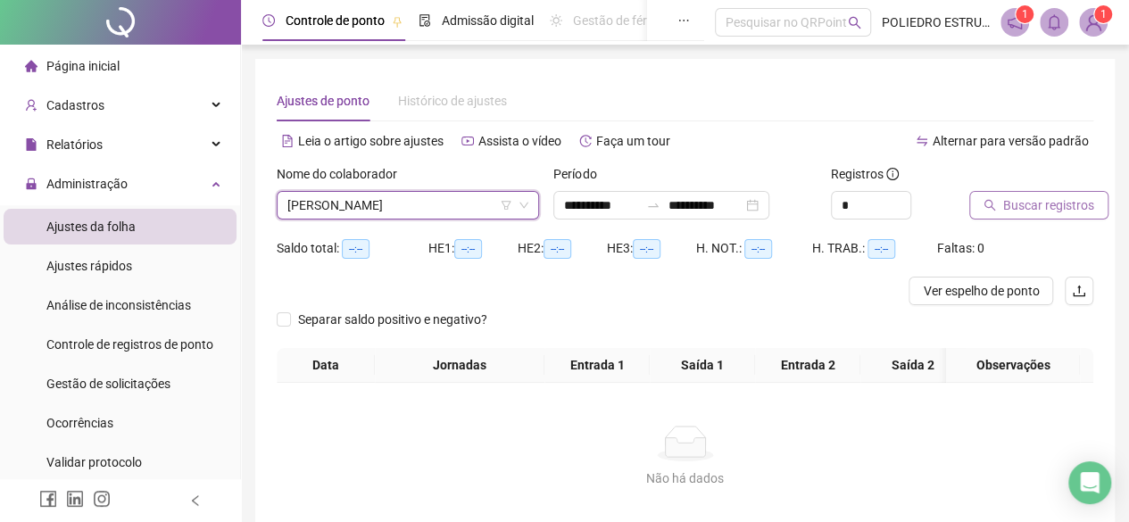
click at [1044, 212] on span "Buscar registros" at bounding box center [1048, 206] width 91 height 20
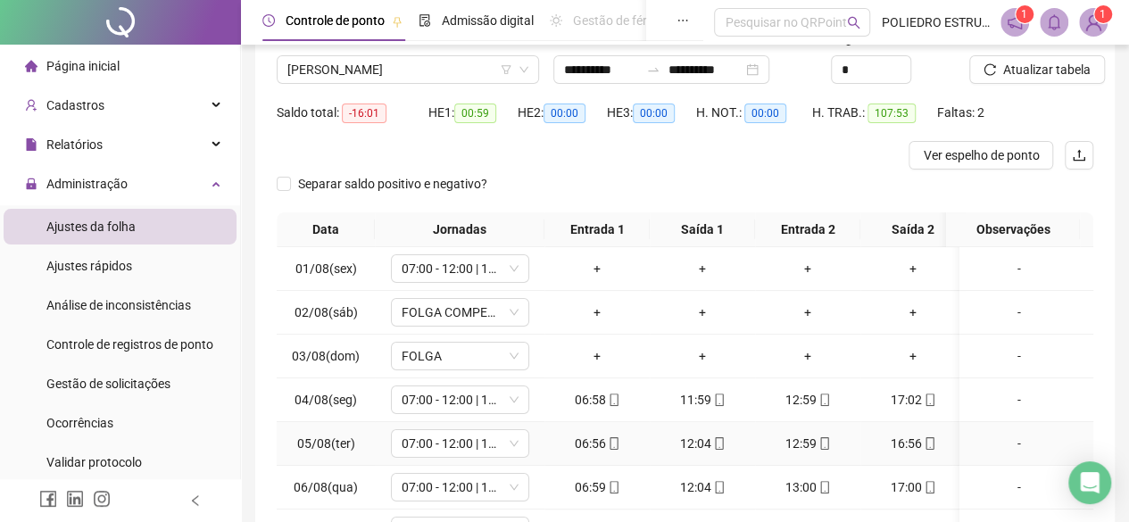
scroll to position [326, 0]
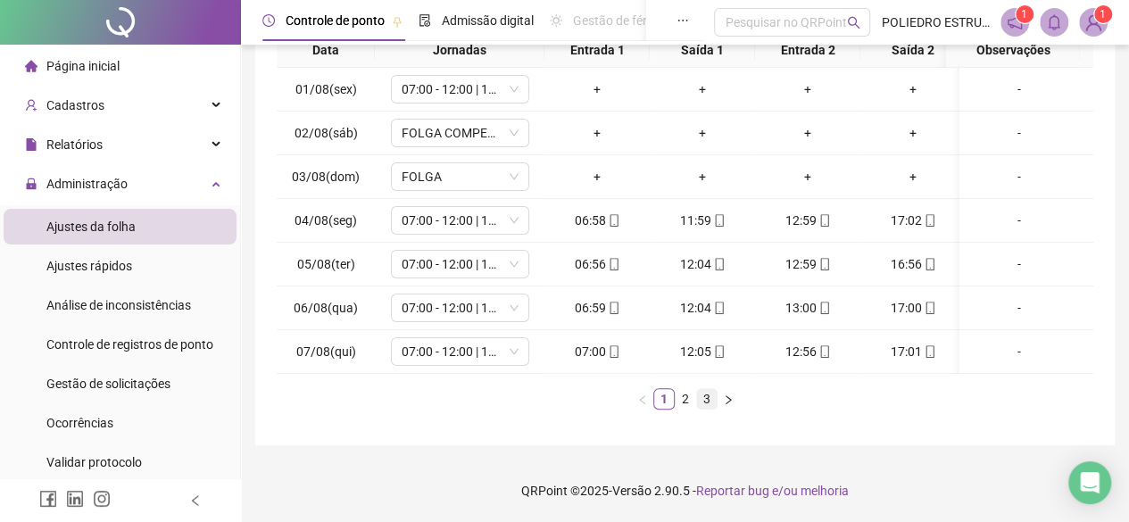
click at [705, 401] on link "3" at bounding box center [707, 399] width 20 height 20
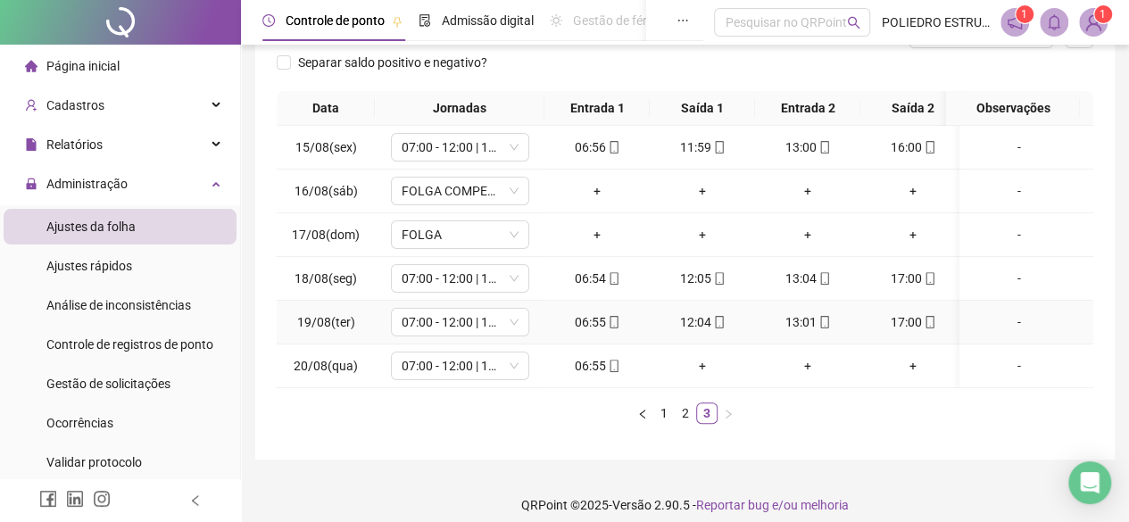
scroll to position [0, 0]
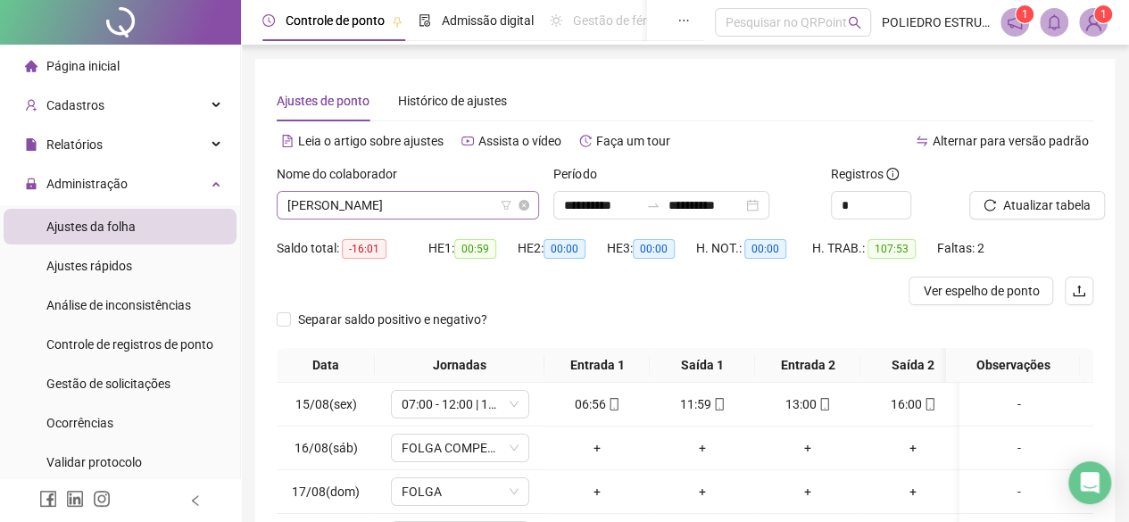
click at [493, 211] on span "[PERSON_NAME]" at bounding box center [407, 205] width 241 height 27
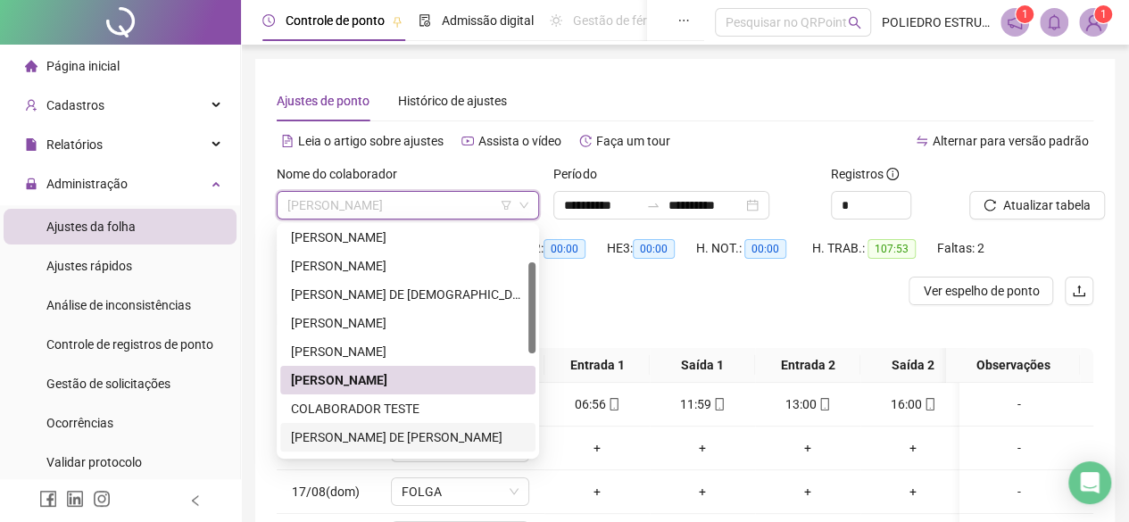
click at [382, 433] on div "[PERSON_NAME] DE [PERSON_NAME]" at bounding box center [408, 438] width 234 height 20
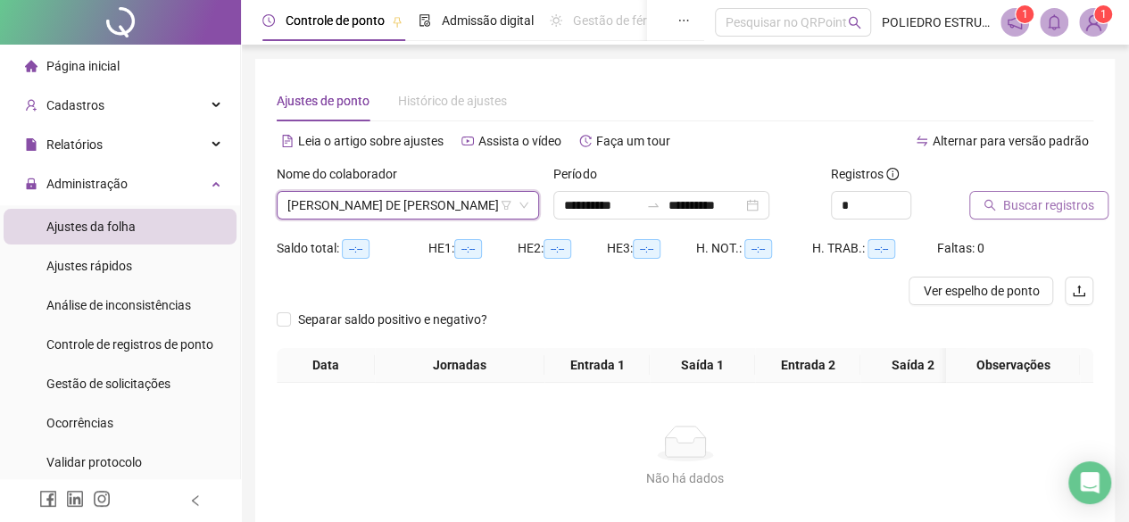
click at [1030, 208] on span "Buscar registros" at bounding box center [1048, 206] width 91 height 20
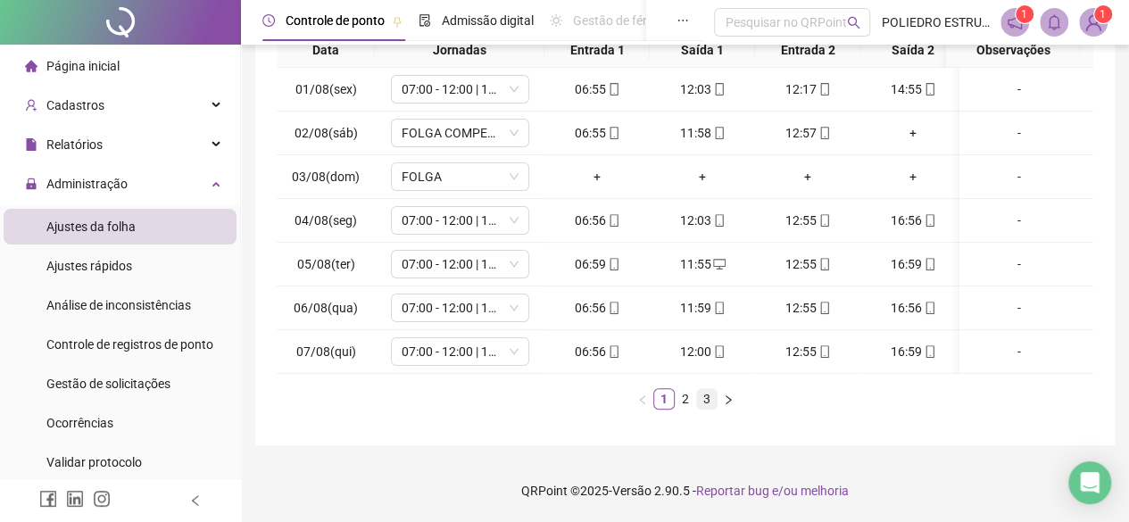
click at [709, 397] on link "3" at bounding box center [707, 399] width 20 height 20
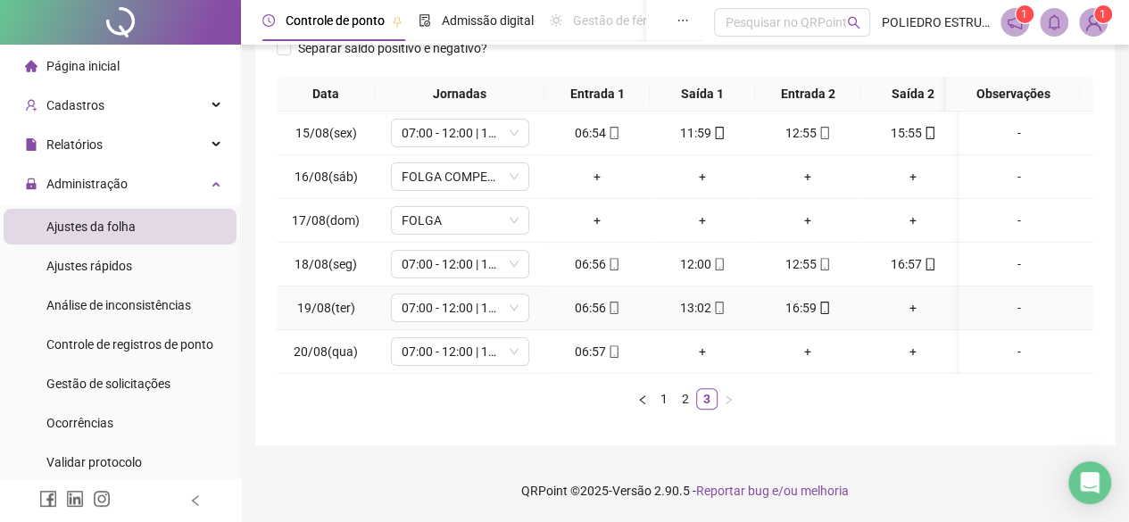
click at [911, 298] on div "+" at bounding box center [913, 308] width 91 height 20
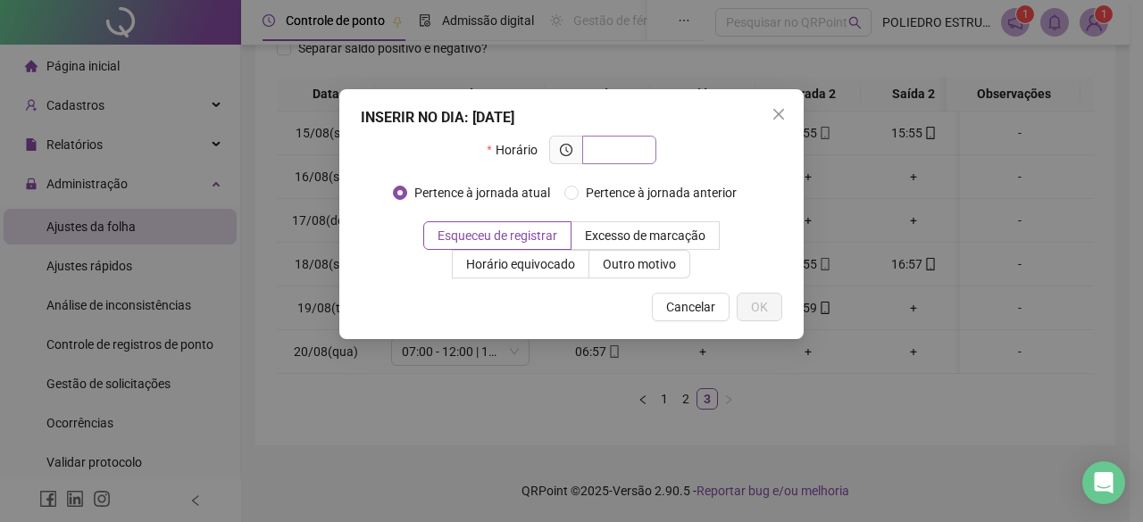
click at [636, 153] on input "text" at bounding box center [617, 150] width 49 height 20
type input "*****"
click at [752, 311] on span "OK" at bounding box center [759, 307] width 17 height 20
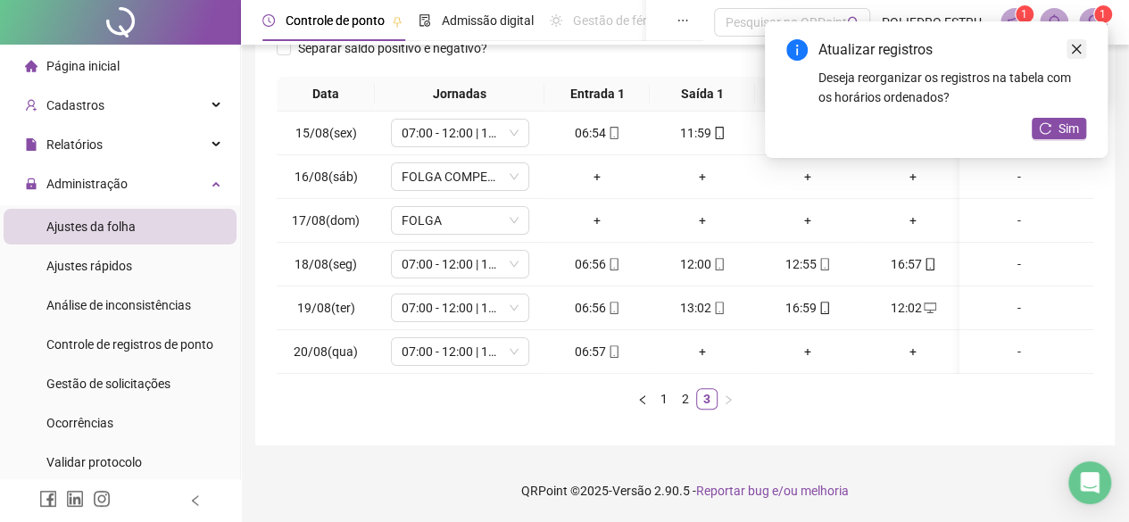
click at [1075, 56] on link "Close" at bounding box center [1077, 49] width 20 height 20
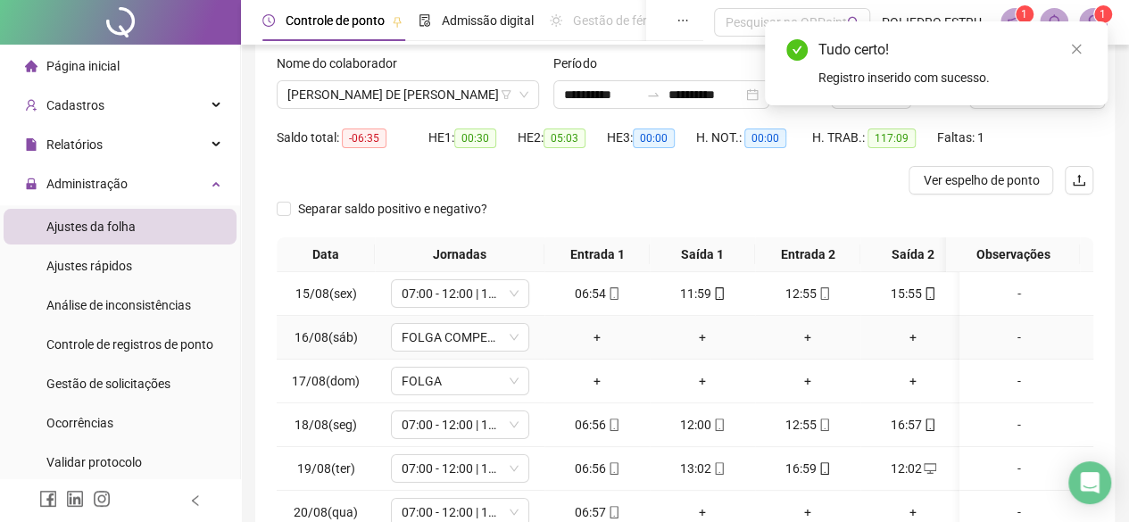
scroll to position [104, 0]
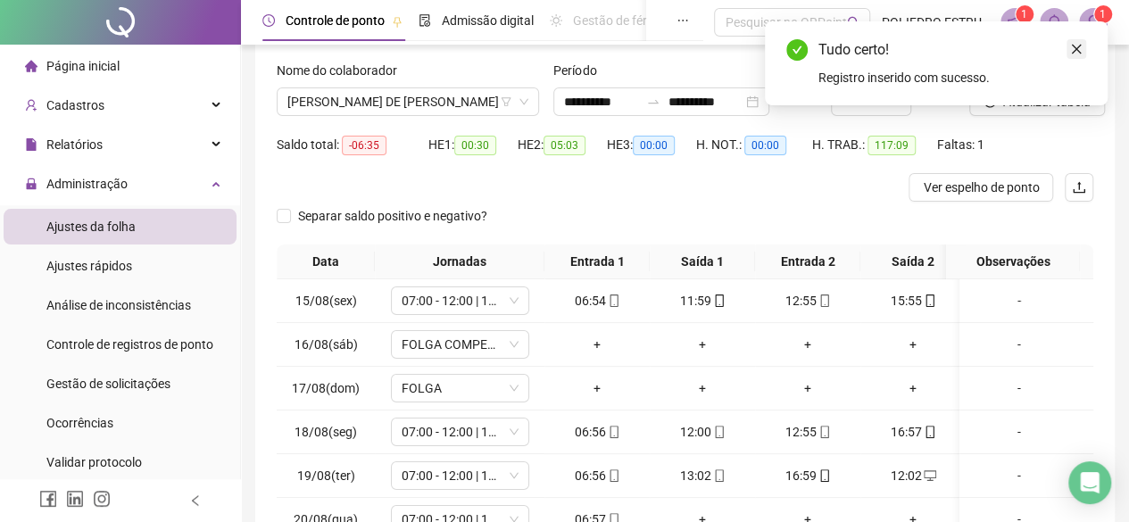
click at [1073, 46] on icon "close" at bounding box center [1077, 50] width 10 height 10
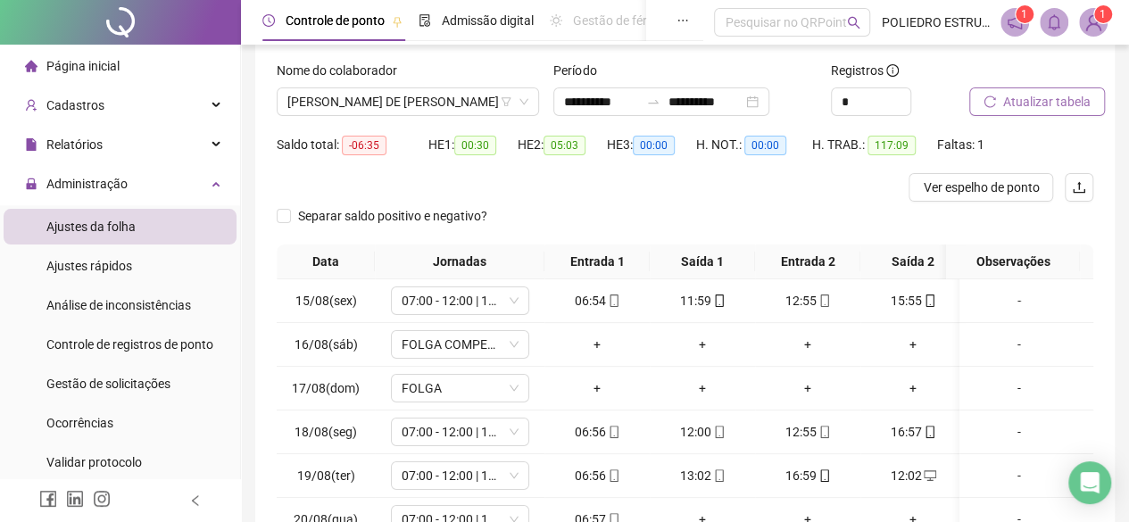
click at [1045, 98] on span "Atualizar tabela" at bounding box center [1046, 102] width 87 height 20
click at [464, 98] on span "[PERSON_NAME] DE [PERSON_NAME]" at bounding box center [407, 101] width 241 height 27
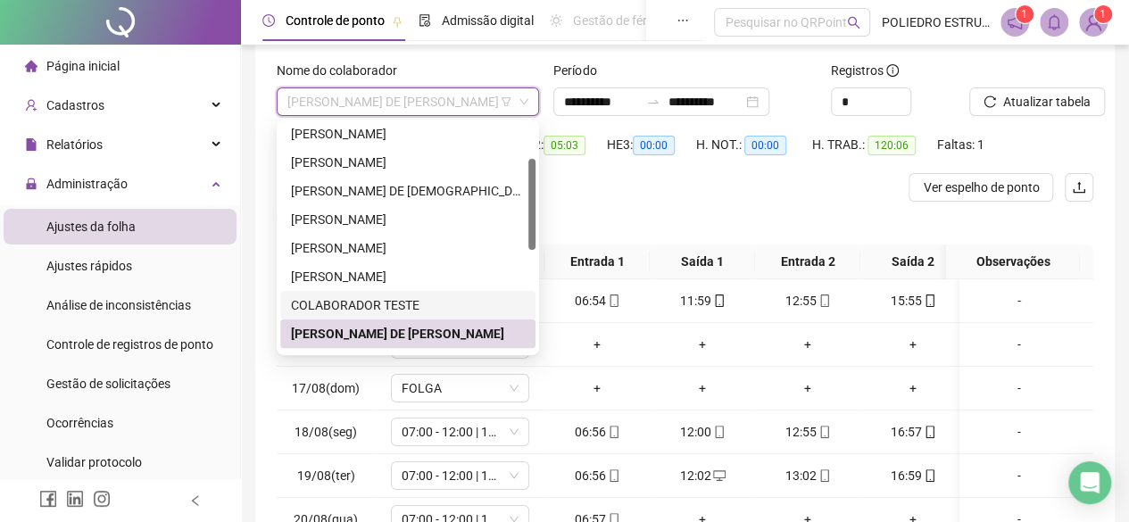
scroll to position [179, 0]
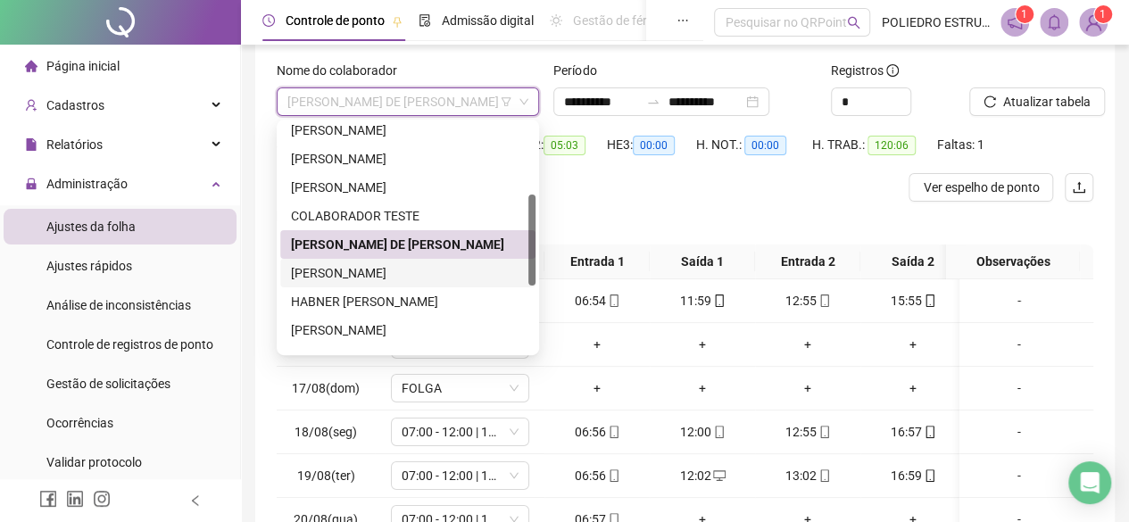
click at [415, 268] on div "[PERSON_NAME]" at bounding box center [408, 273] width 234 height 20
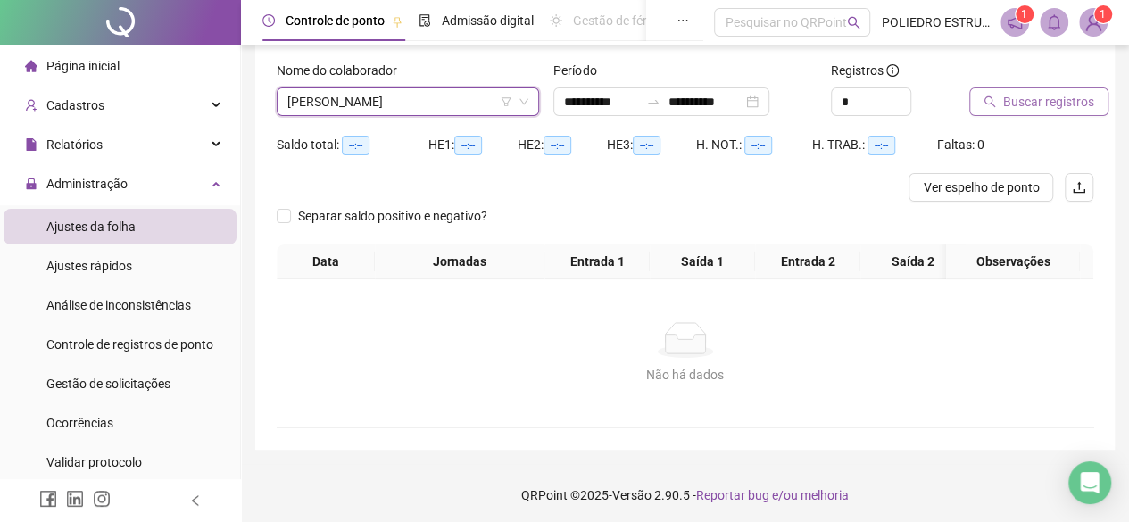
click at [1051, 104] on span "Buscar registros" at bounding box center [1048, 102] width 91 height 20
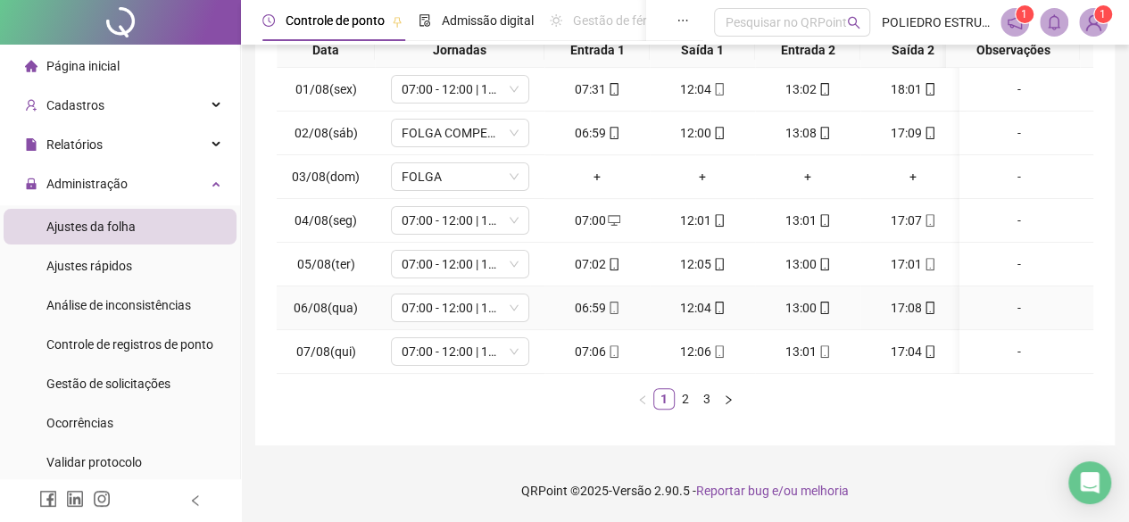
scroll to position [0, 0]
click at [705, 403] on link "3" at bounding box center [707, 399] width 20 height 20
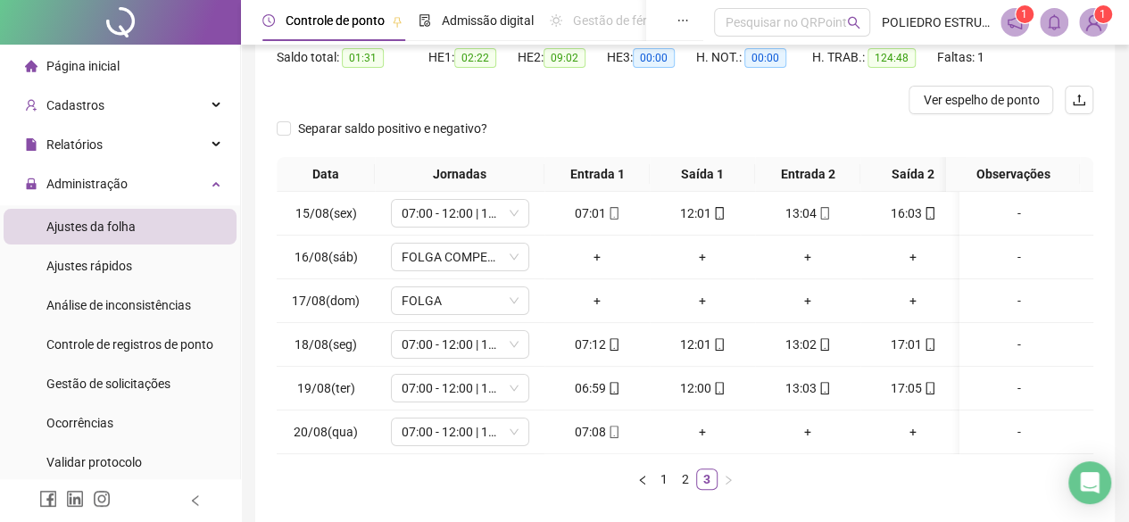
scroll to position [14, 0]
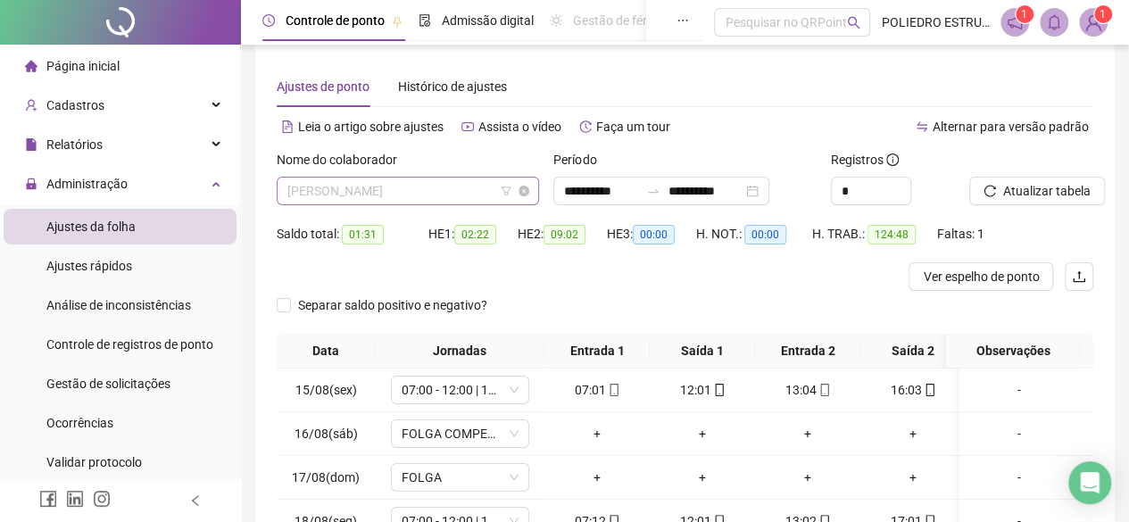
click at [478, 187] on span "[PERSON_NAME]" at bounding box center [407, 191] width 241 height 27
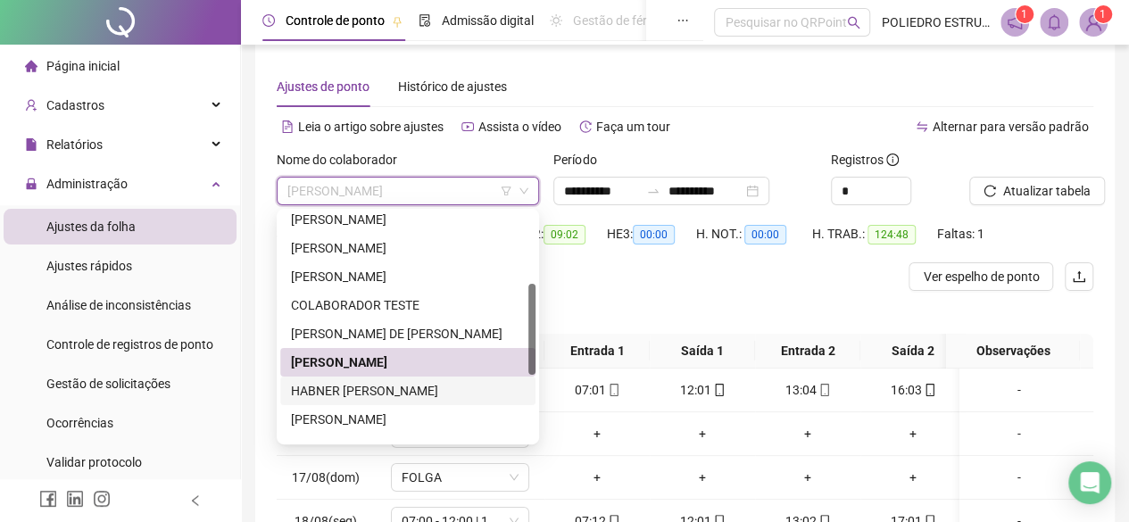
click at [395, 400] on div "HABNER [PERSON_NAME]" at bounding box center [407, 391] width 255 height 29
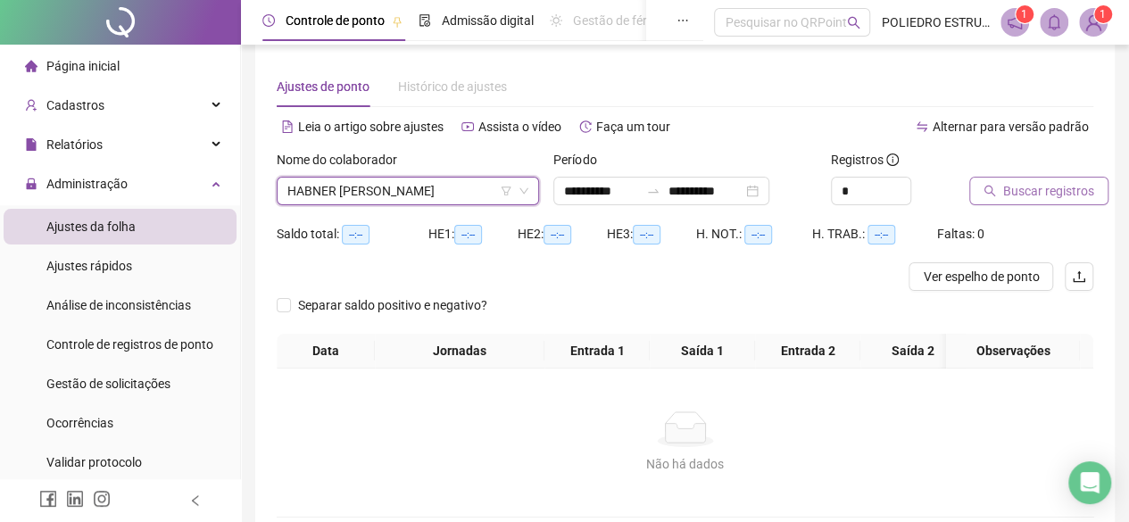
click at [1059, 196] on span "Buscar registros" at bounding box center [1048, 191] width 91 height 20
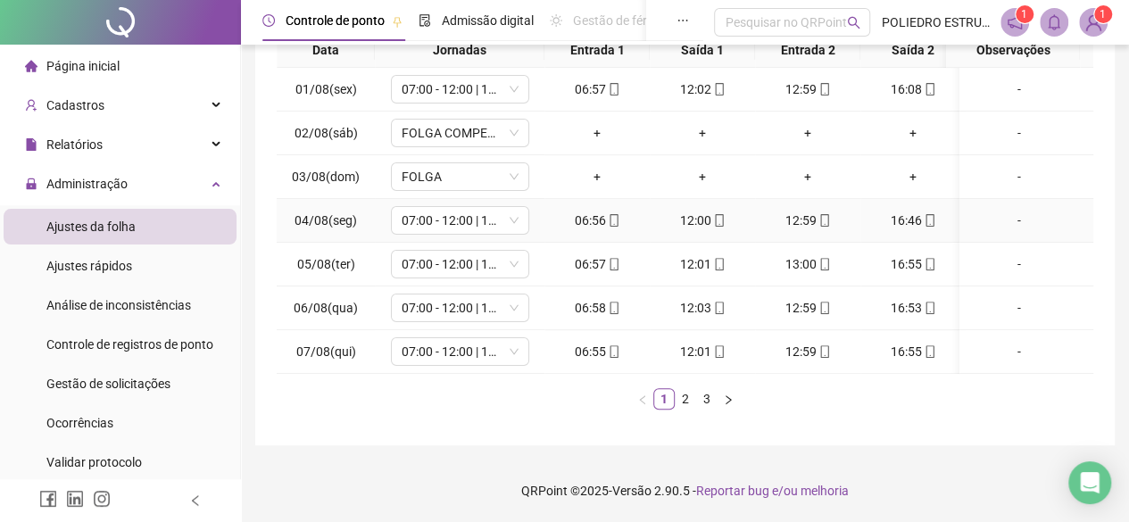
scroll to position [326, 0]
click at [704, 395] on link "3" at bounding box center [707, 399] width 20 height 20
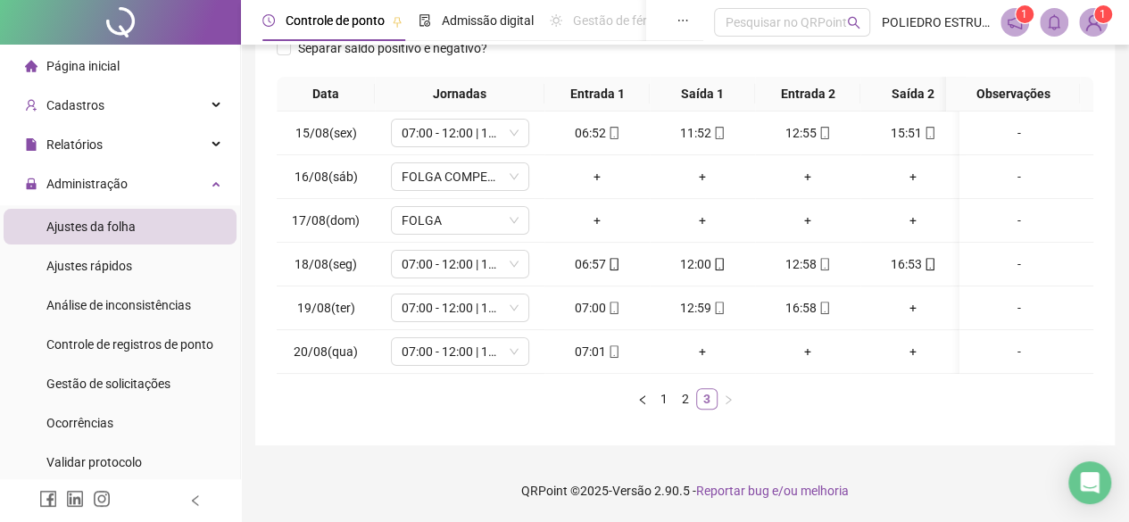
scroll to position [282, 0]
click at [914, 298] on div "+" at bounding box center [913, 308] width 91 height 20
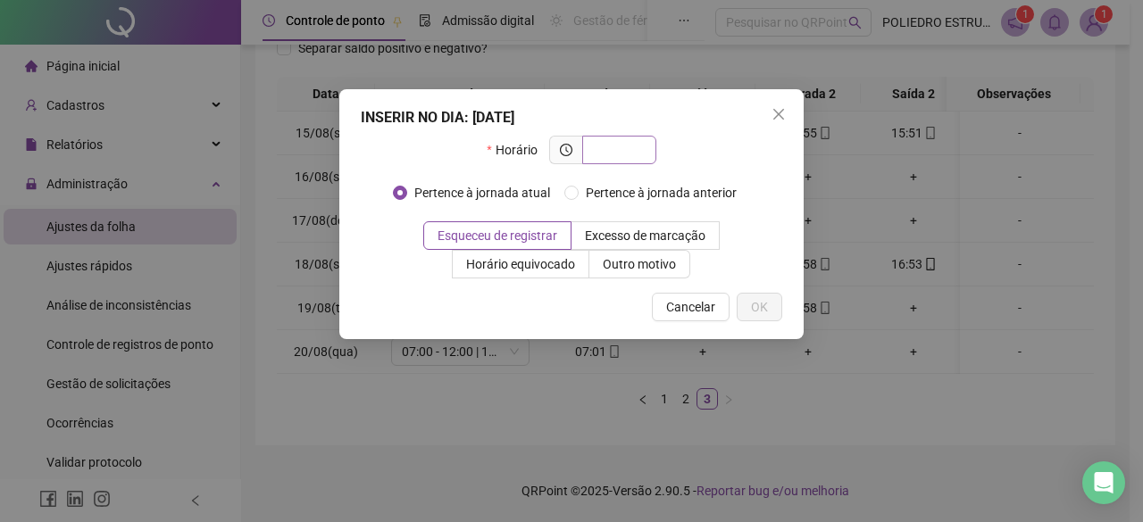
click at [625, 149] on input "text" at bounding box center [617, 150] width 49 height 20
type input "*****"
click at [771, 306] on button "OK" at bounding box center [760, 307] width 46 height 29
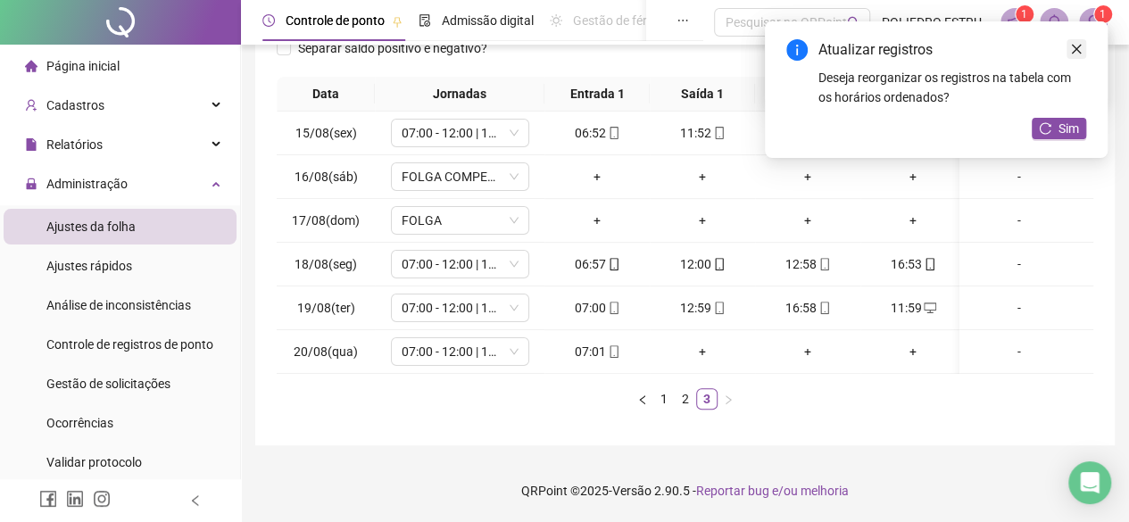
click at [1082, 47] on icon "close" at bounding box center [1076, 49] width 12 height 12
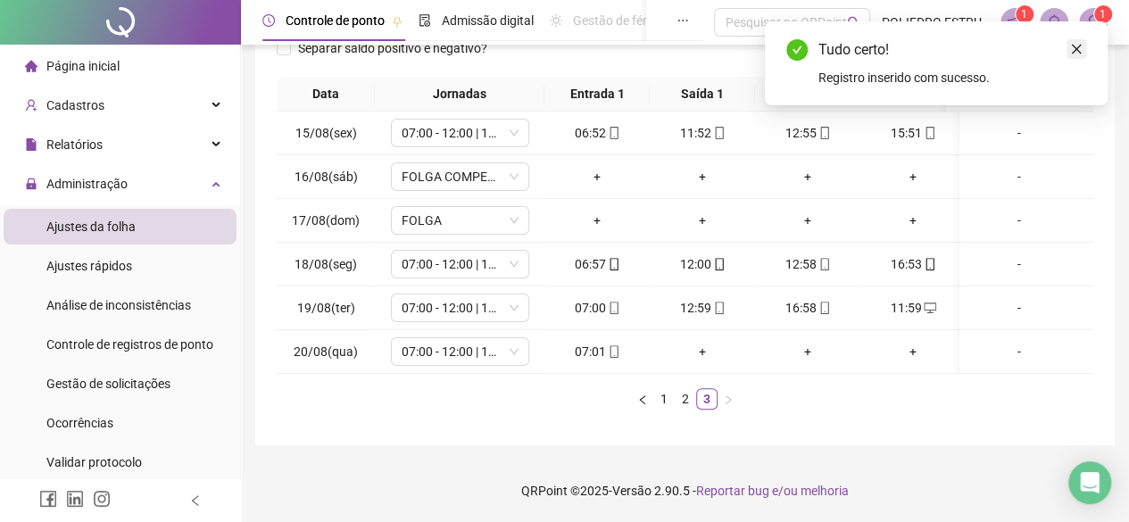
click at [1078, 51] on icon "close" at bounding box center [1076, 49] width 12 height 12
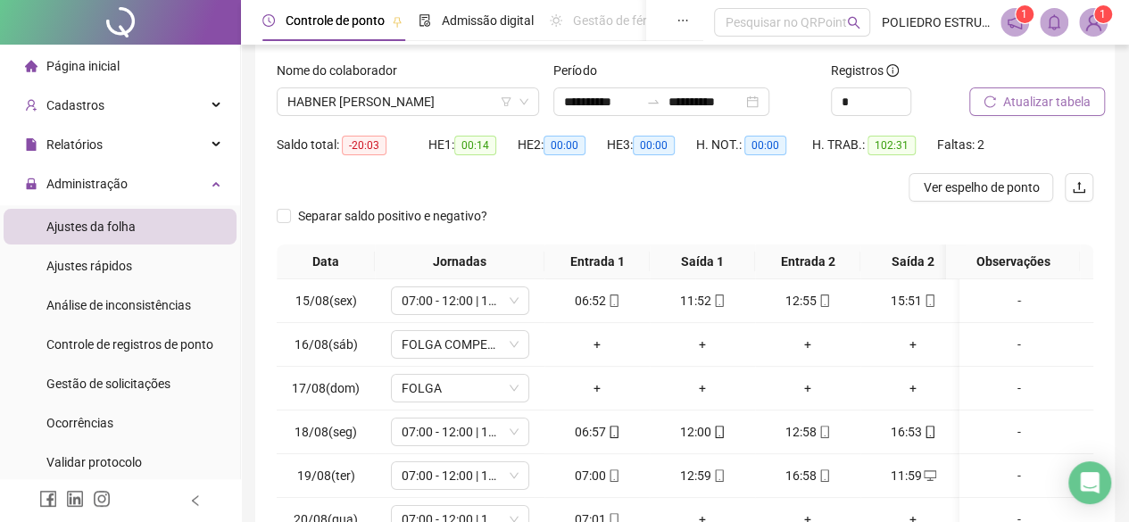
scroll to position [14, 0]
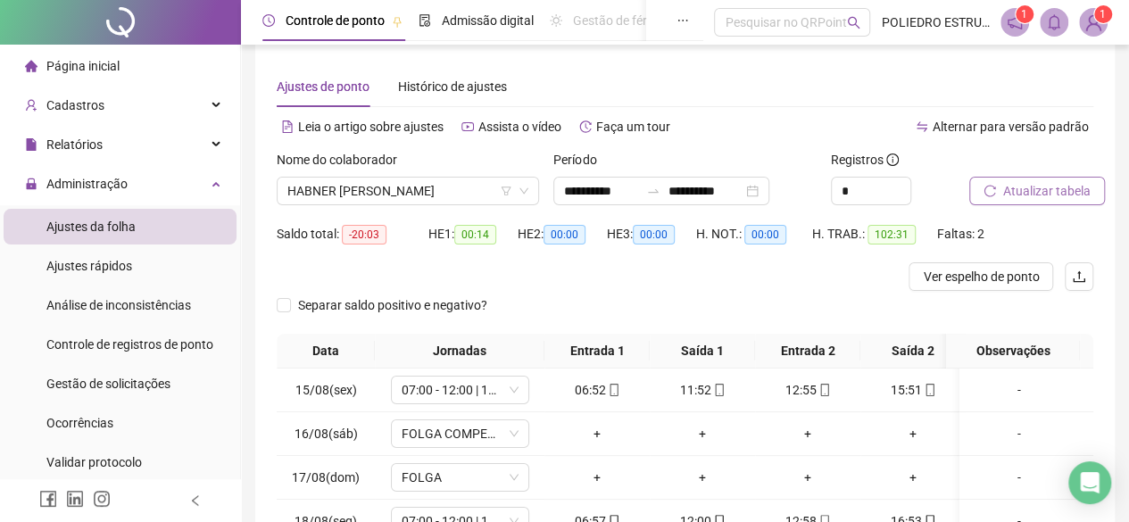
click at [1047, 192] on span "Atualizar tabela" at bounding box center [1046, 191] width 87 height 20
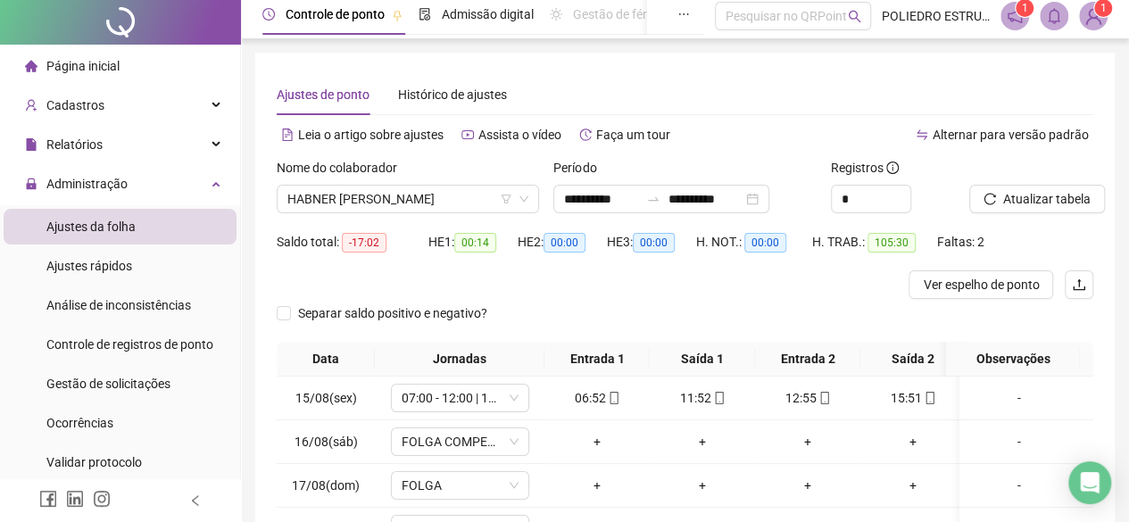
scroll to position [0, 0]
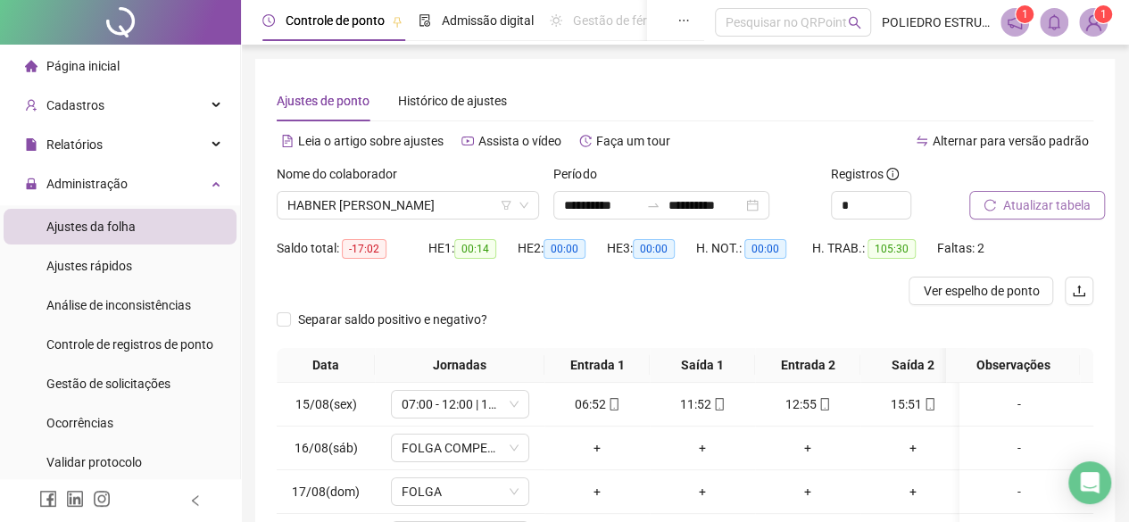
click at [1052, 213] on span "Atualizar tabela" at bounding box center [1046, 206] width 87 height 20
click at [485, 212] on span "HABNER [PERSON_NAME]" at bounding box center [407, 205] width 241 height 27
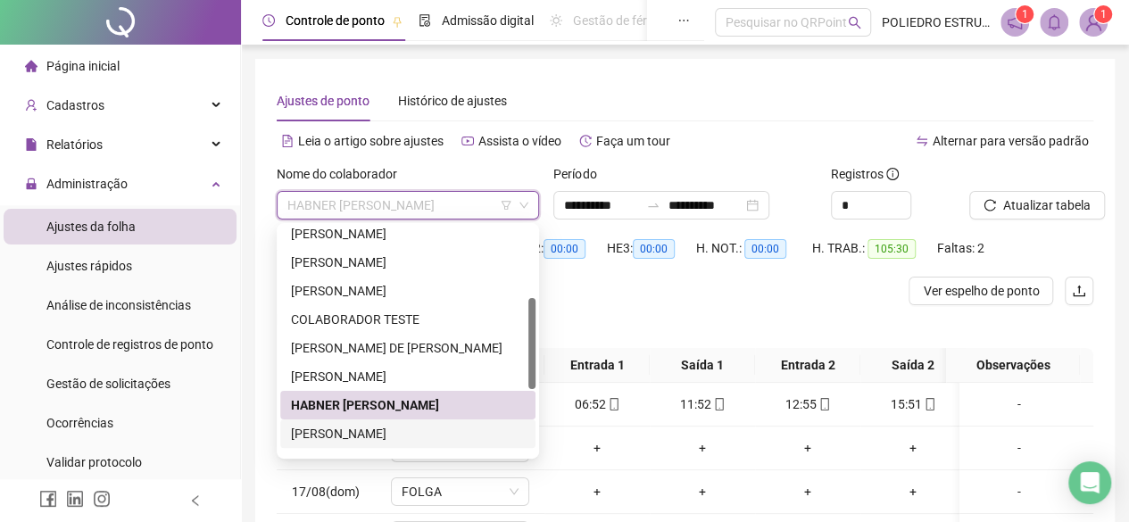
click at [380, 440] on div "[PERSON_NAME]" at bounding box center [408, 434] width 234 height 20
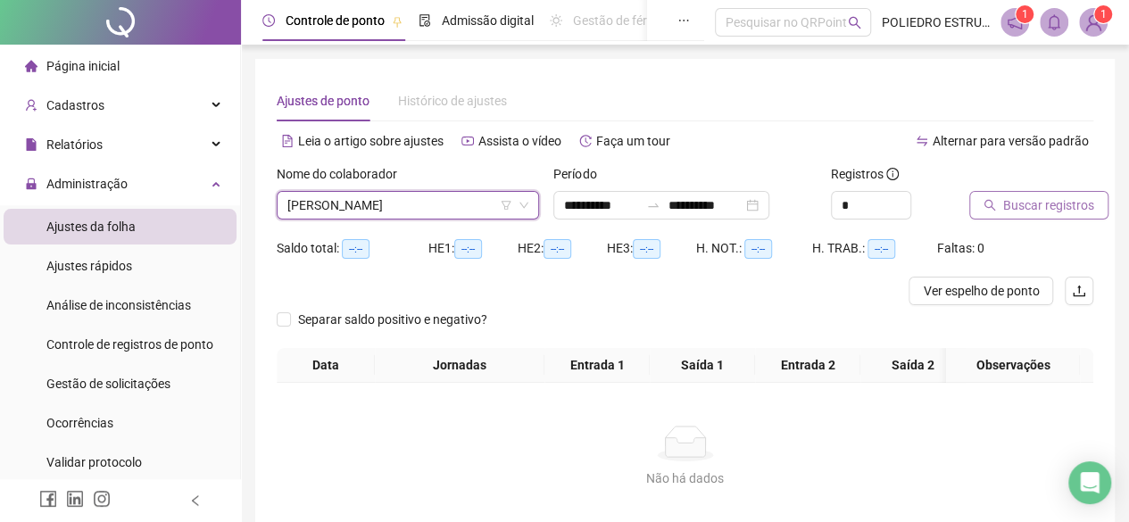
click at [1066, 217] on button "Buscar registros" at bounding box center [1039, 205] width 139 height 29
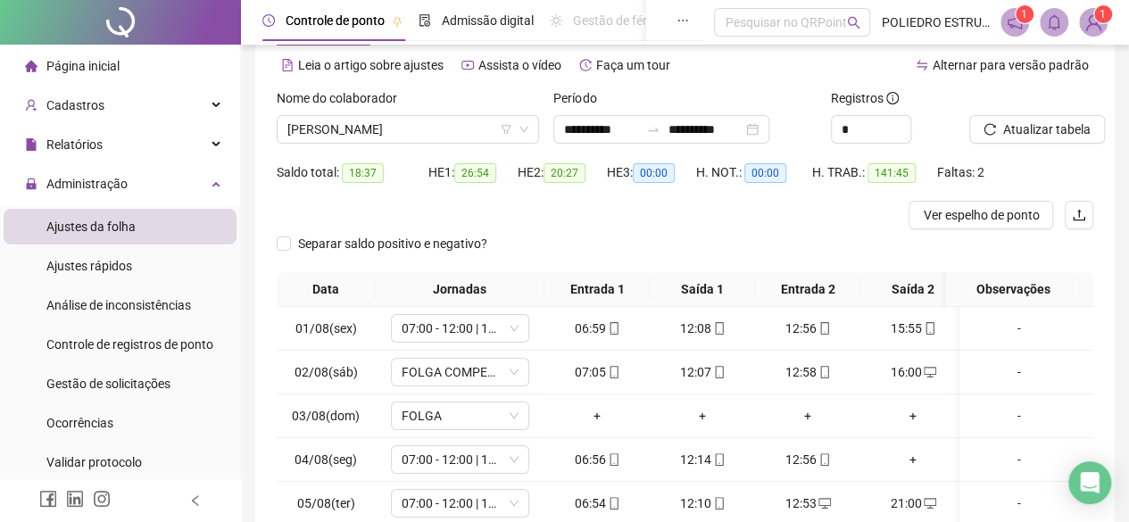
scroll to position [326, 0]
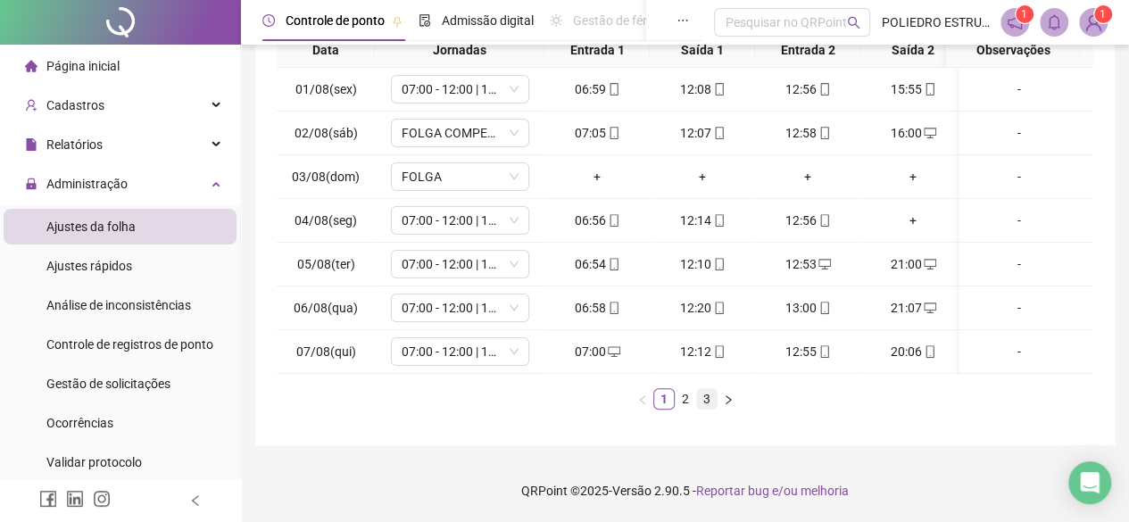
click at [710, 395] on link "3" at bounding box center [707, 399] width 20 height 20
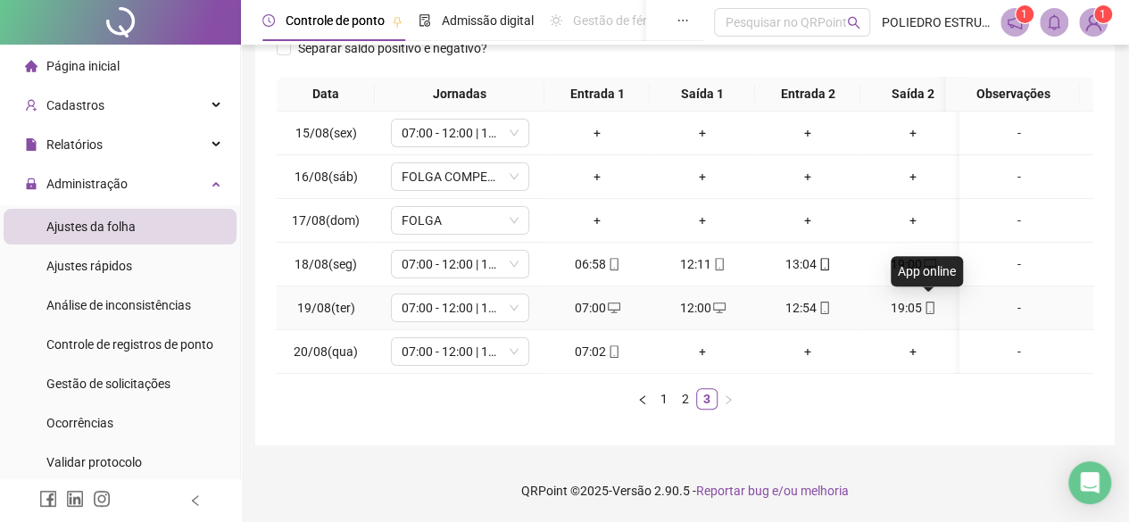
click at [928, 302] on icon "mobile" at bounding box center [930, 308] width 12 height 12
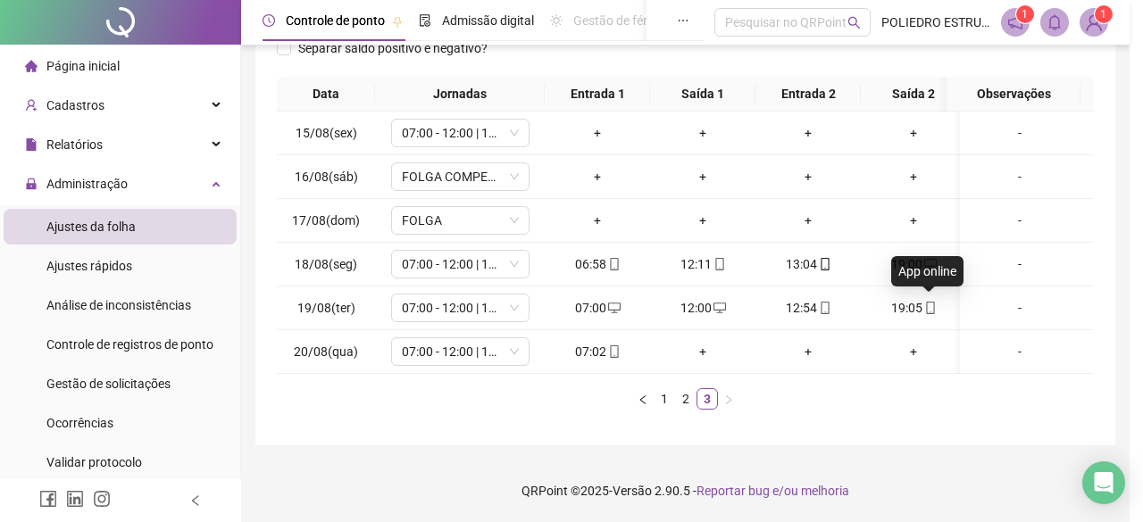
type input "**********"
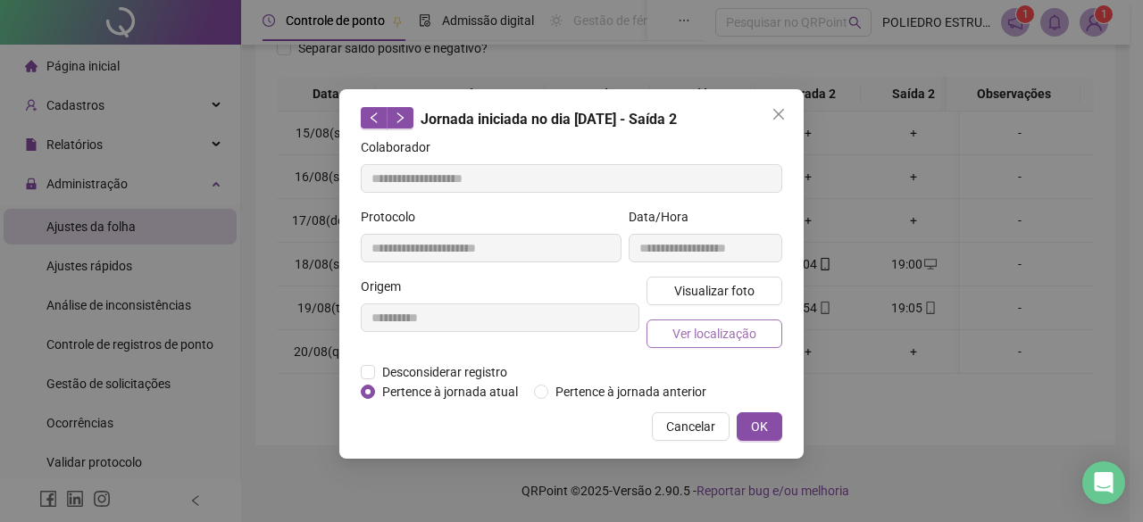
click at [720, 341] on span "Ver localização" at bounding box center [714, 334] width 84 height 20
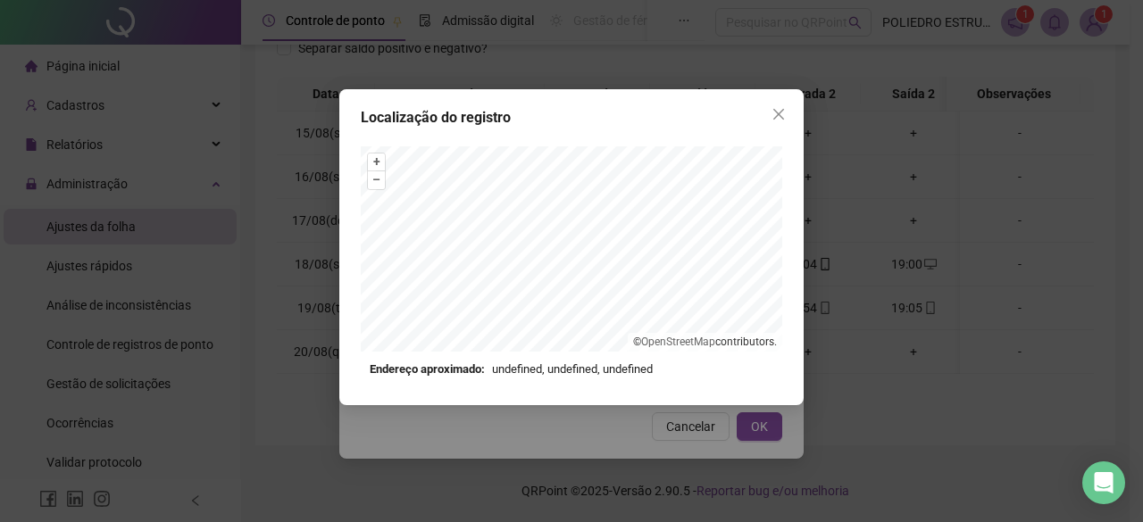
click at [775, 109] on icon "close" at bounding box center [778, 114] width 14 height 14
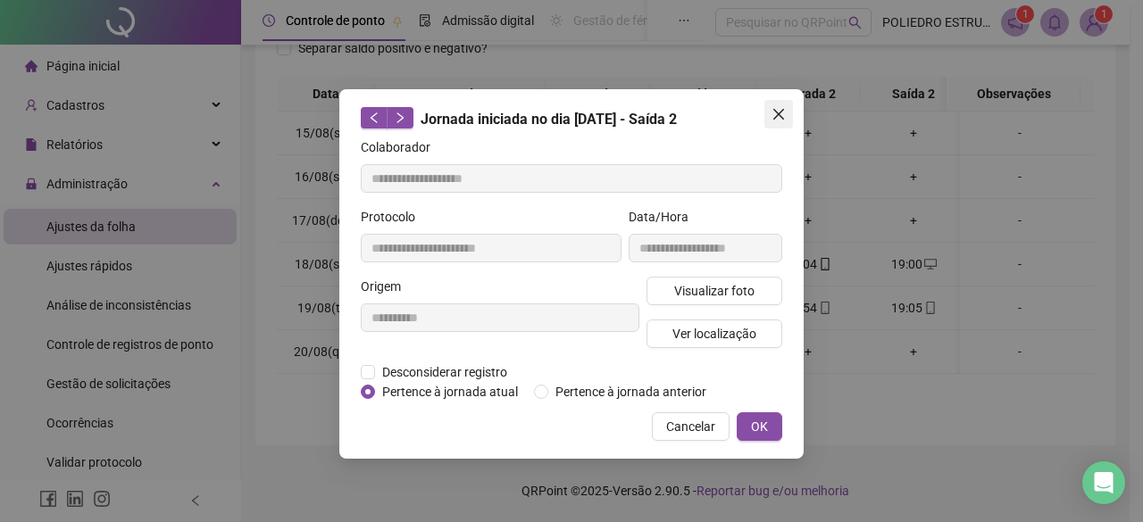
click at [775, 115] on icon "close" at bounding box center [778, 114] width 14 height 14
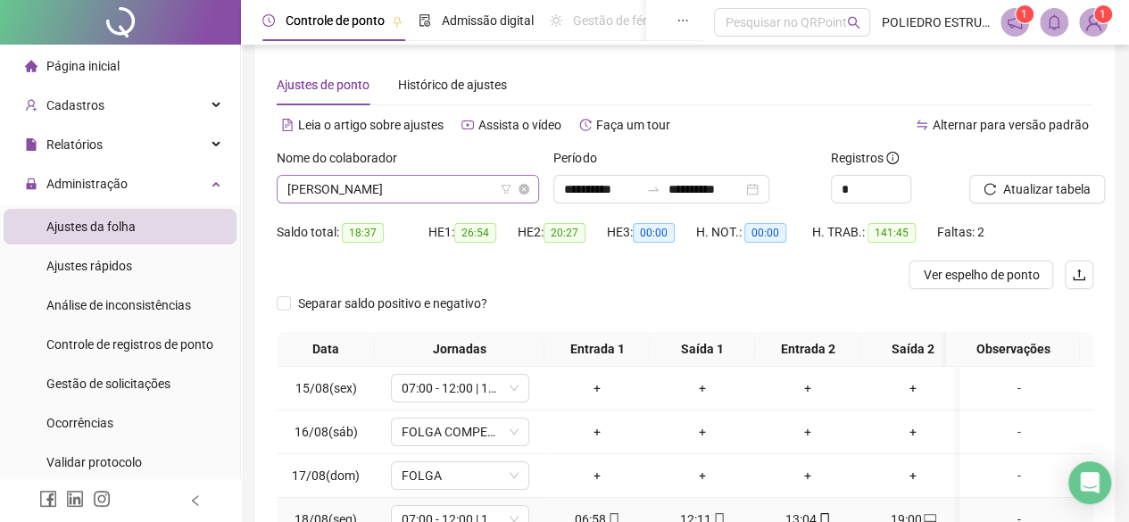
scroll to position [14, 0]
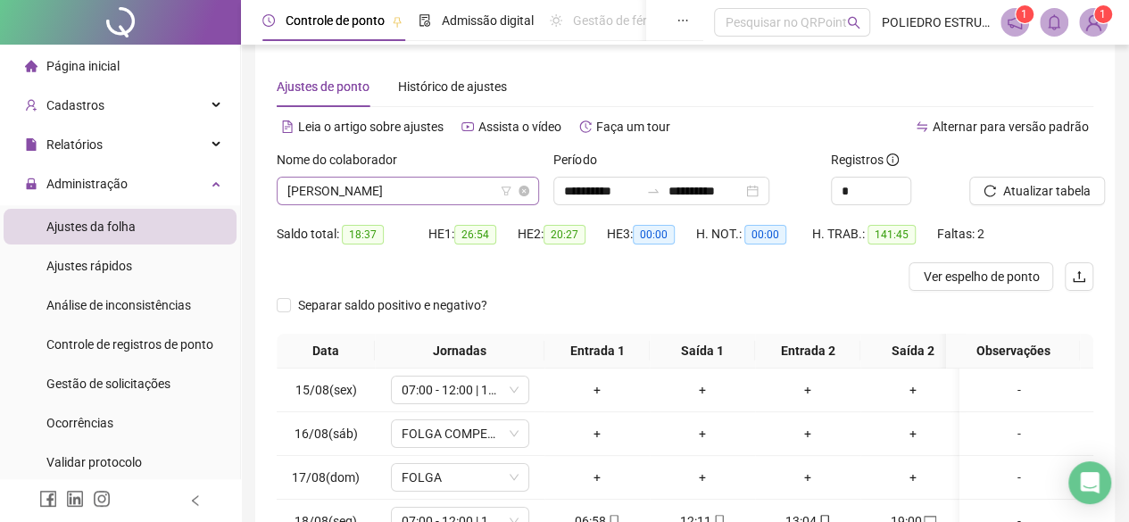
click at [450, 186] on span "[PERSON_NAME]" at bounding box center [407, 191] width 241 height 27
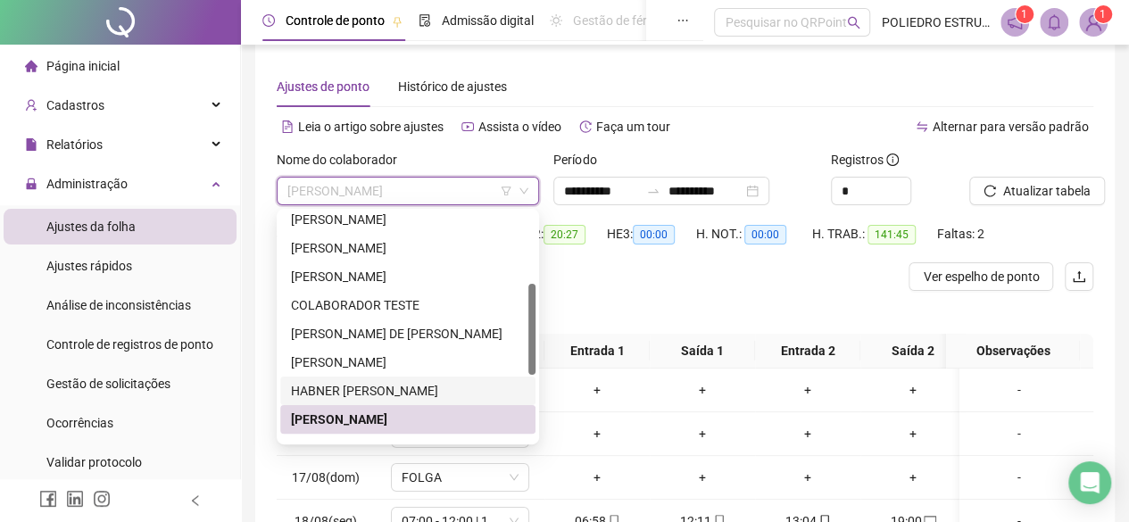
scroll to position [268, 0]
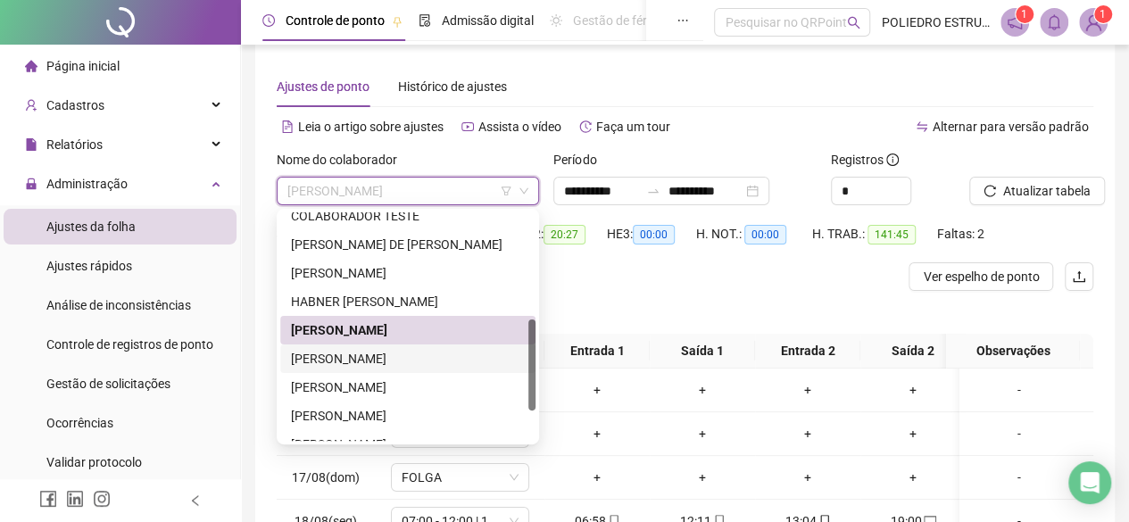
drag, startPoint x: 423, startPoint y: 362, endPoint x: 459, endPoint y: 357, distance: 36.0
click at [423, 362] on div "[PERSON_NAME]" at bounding box center [408, 359] width 234 height 20
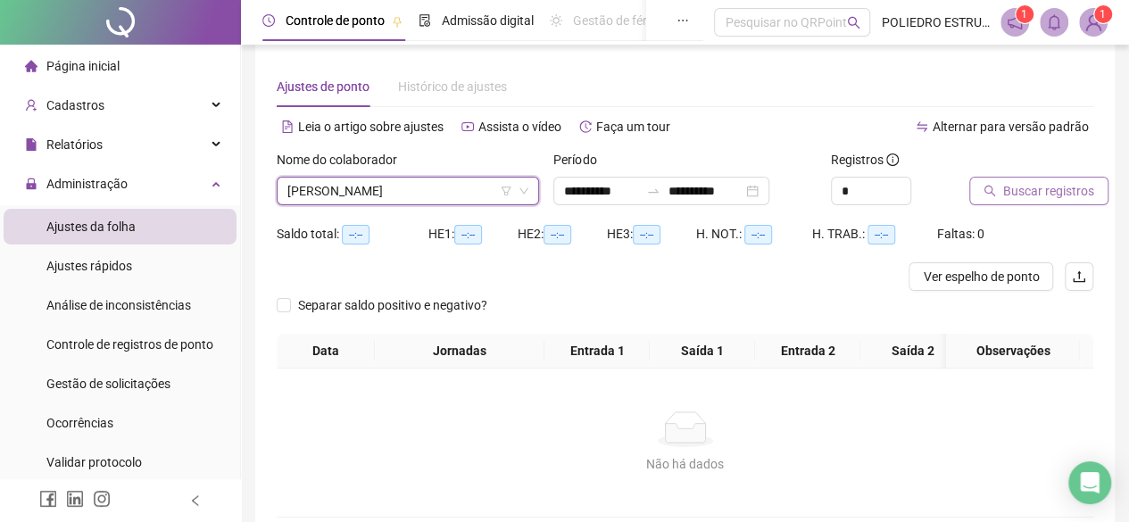
click at [1049, 189] on span "Buscar registros" at bounding box center [1048, 191] width 91 height 20
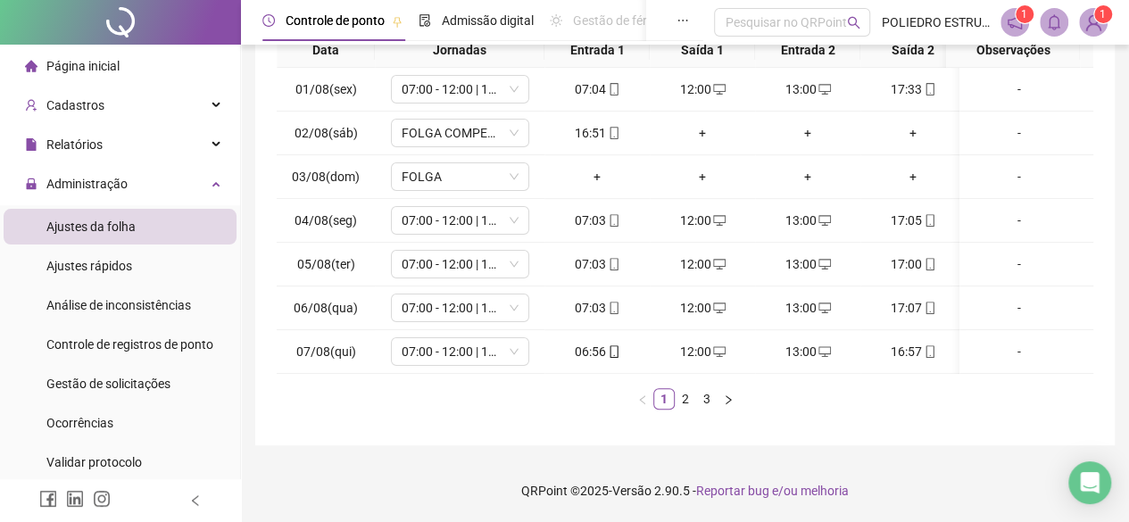
scroll to position [0, 0]
click at [712, 396] on link "3" at bounding box center [707, 399] width 20 height 20
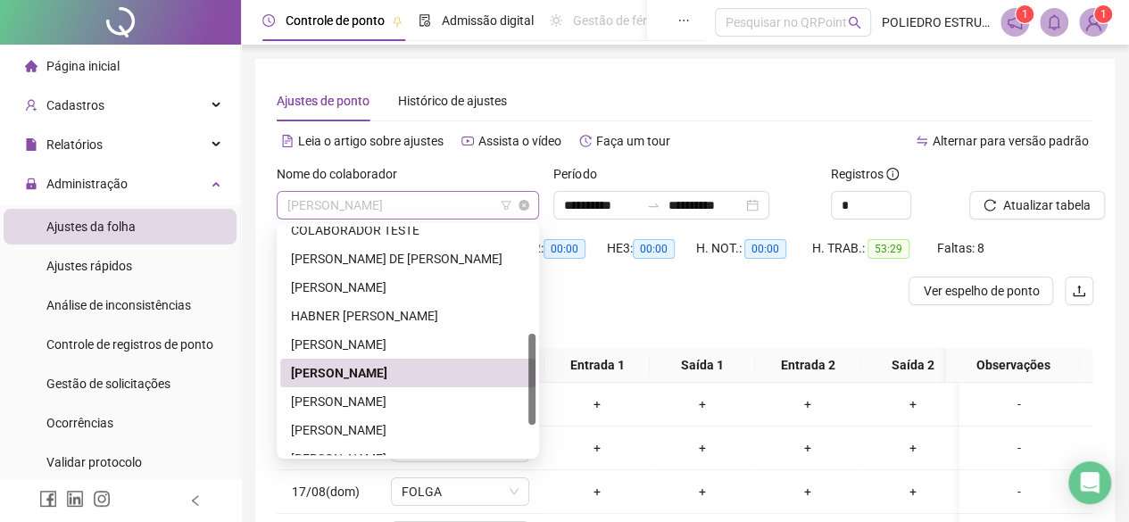
click at [484, 205] on span "[PERSON_NAME]" at bounding box center [407, 205] width 241 height 27
click at [421, 399] on div "[PERSON_NAME]" at bounding box center [408, 402] width 234 height 20
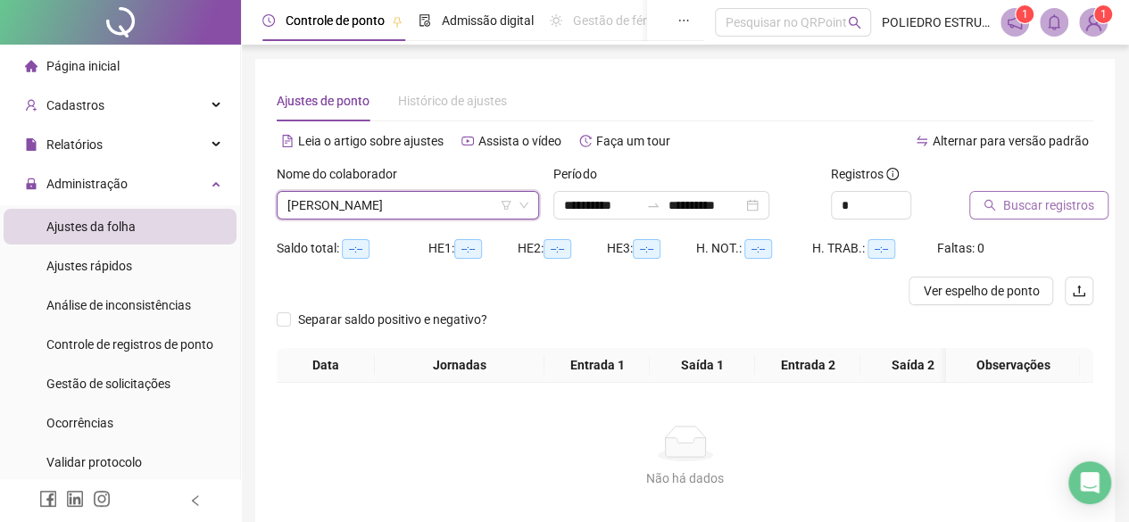
click at [1039, 205] on span "Buscar registros" at bounding box center [1048, 206] width 91 height 20
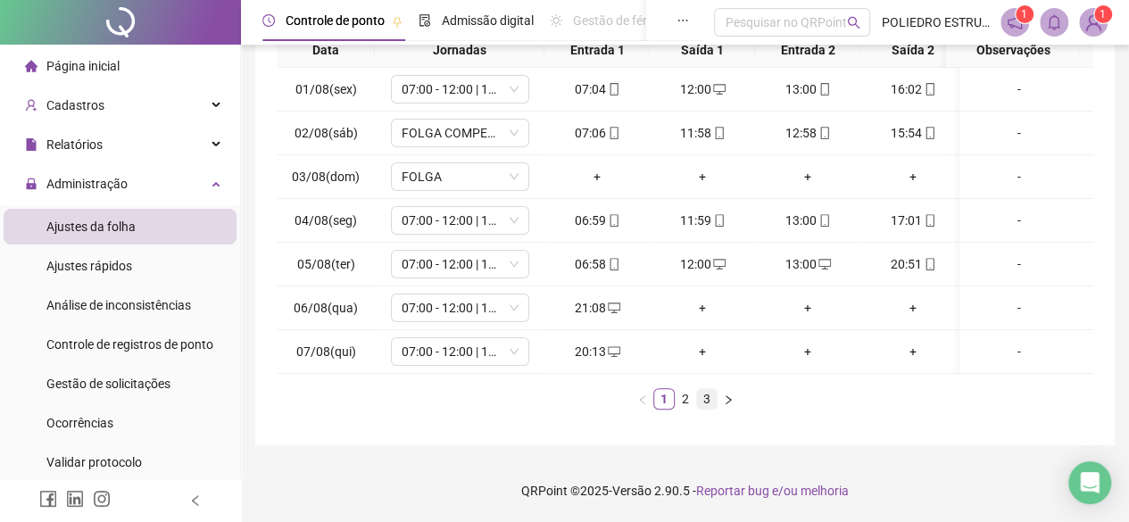
click at [712, 400] on link "3" at bounding box center [707, 399] width 20 height 20
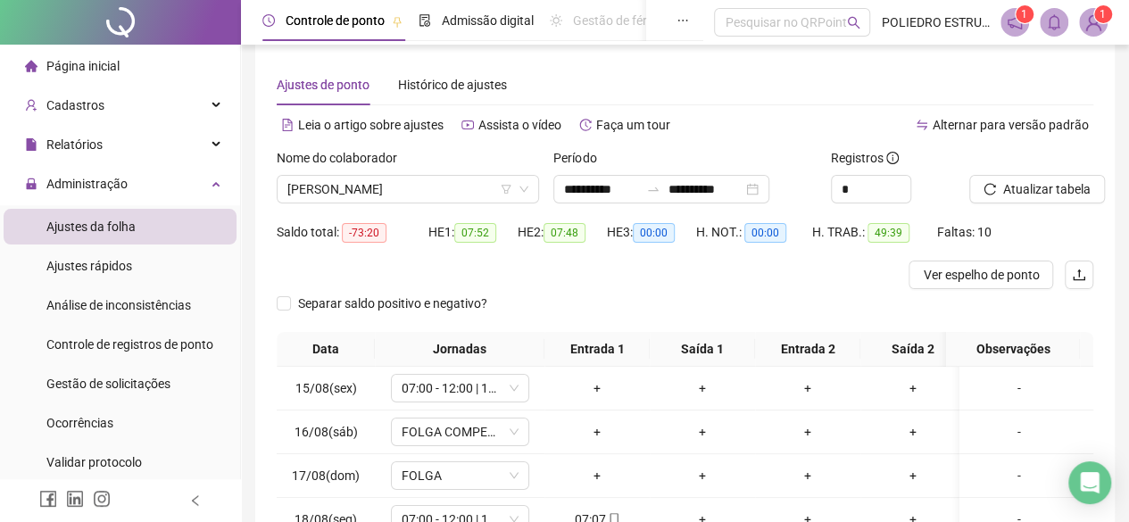
scroll to position [14, 0]
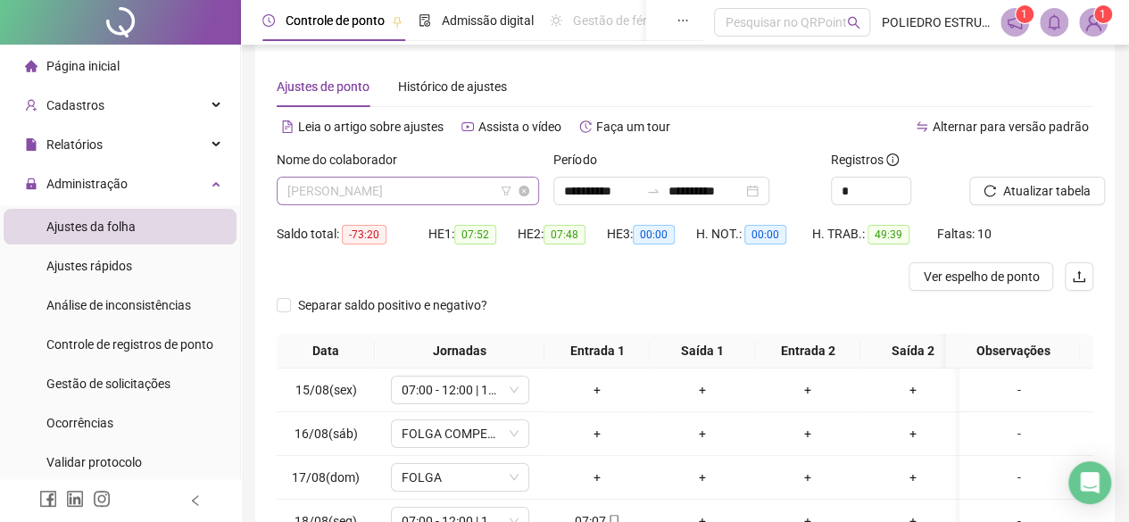
click at [485, 193] on span "[PERSON_NAME]" at bounding box center [407, 191] width 241 height 27
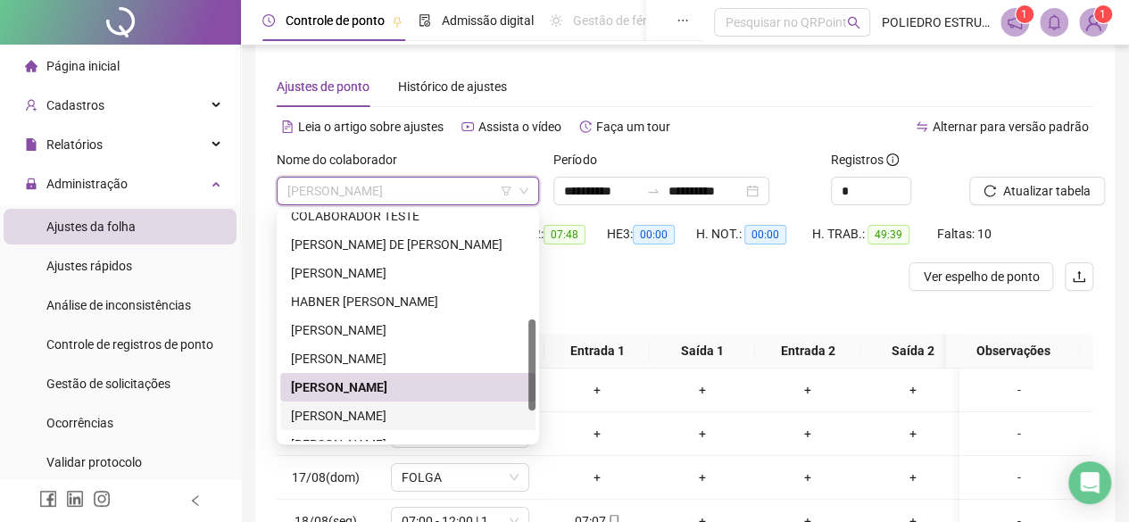
click at [378, 410] on div "[PERSON_NAME]" at bounding box center [408, 416] width 234 height 20
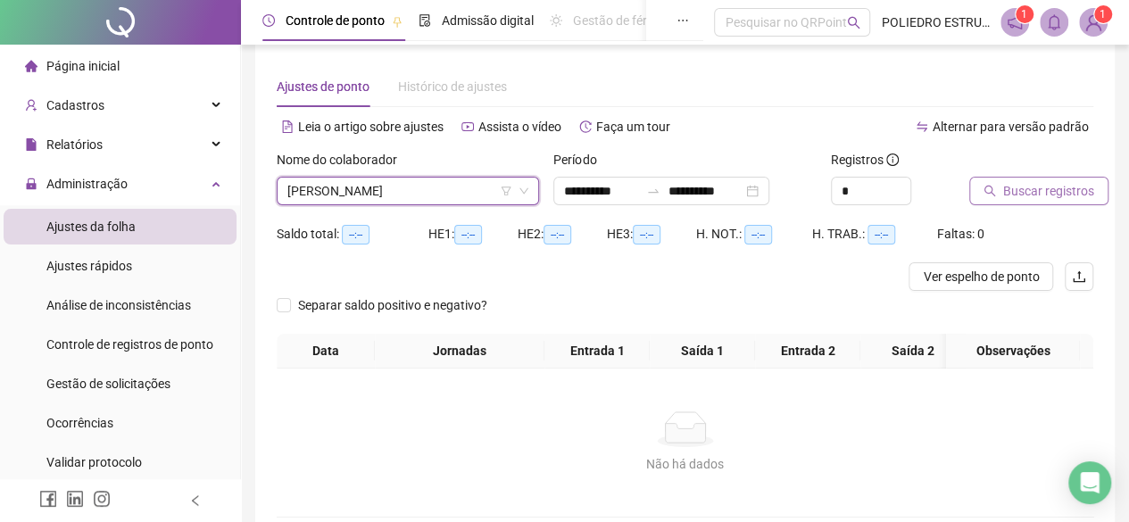
click at [1028, 183] on span "Buscar registros" at bounding box center [1048, 191] width 91 height 20
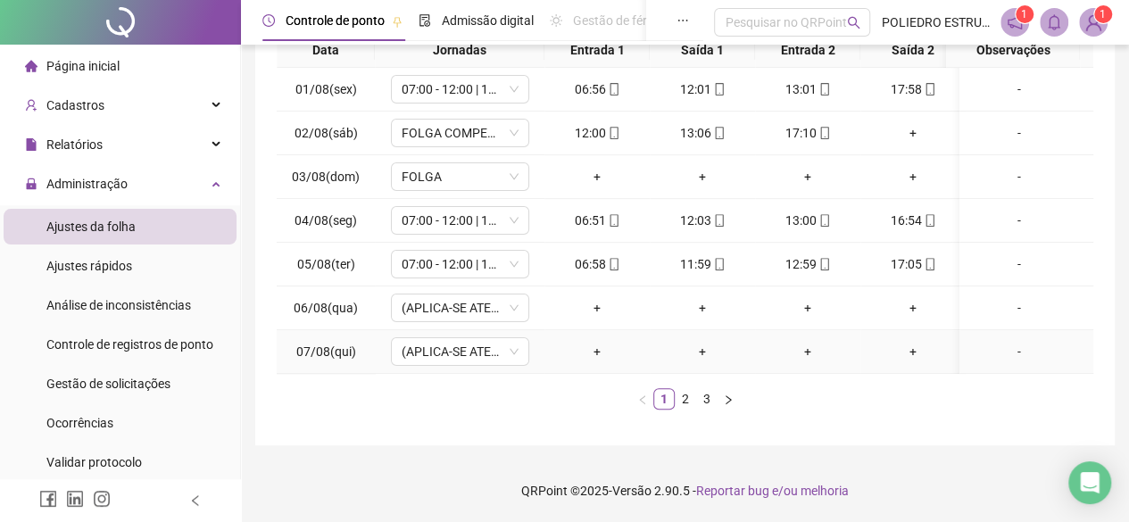
scroll to position [0, 0]
click at [708, 395] on link "3" at bounding box center [707, 399] width 20 height 20
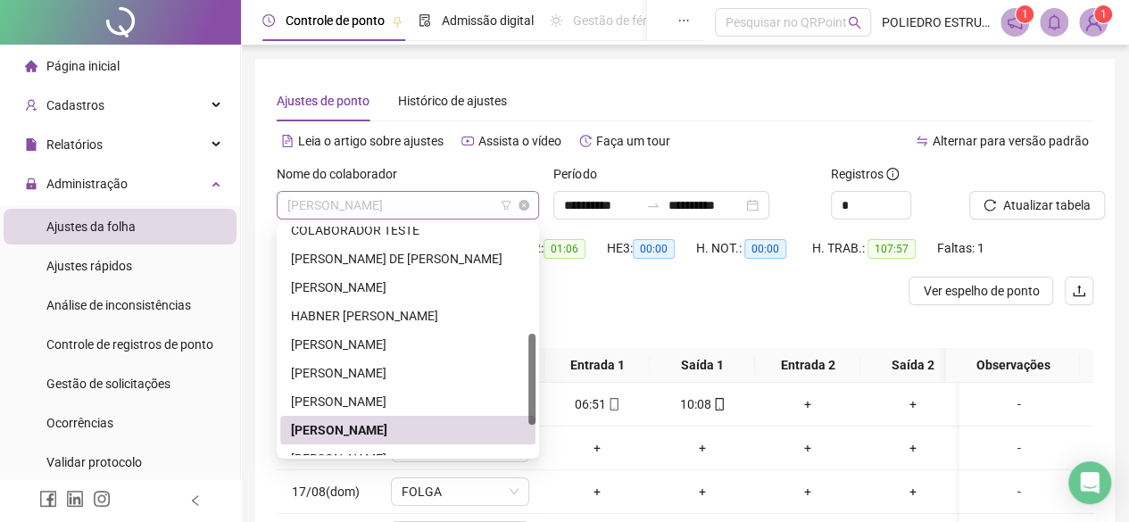
click at [471, 204] on span "[PERSON_NAME]" at bounding box center [407, 205] width 241 height 27
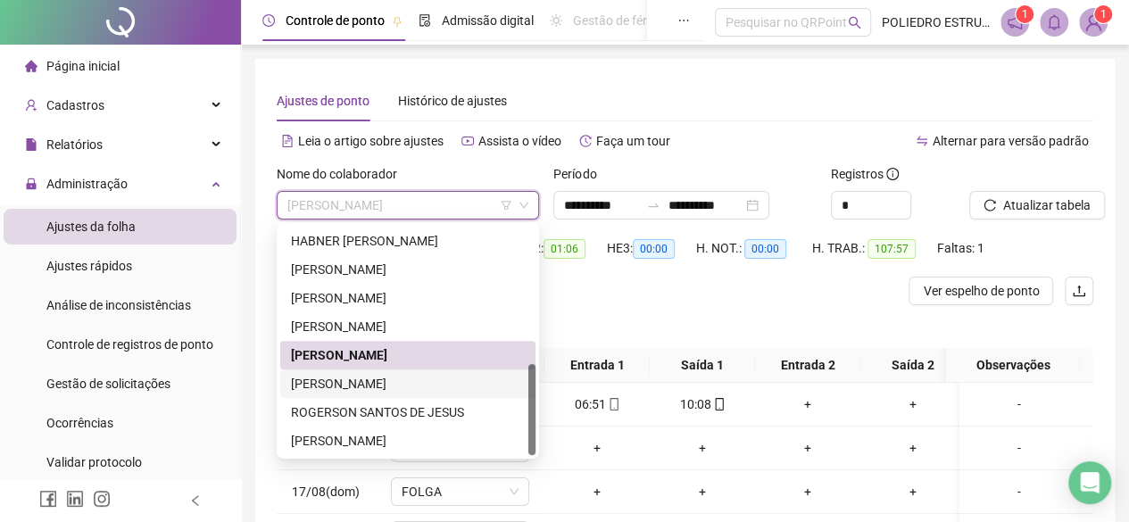
click at [415, 387] on div "[PERSON_NAME]" at bounding box center [408, 384] width 234 height 20
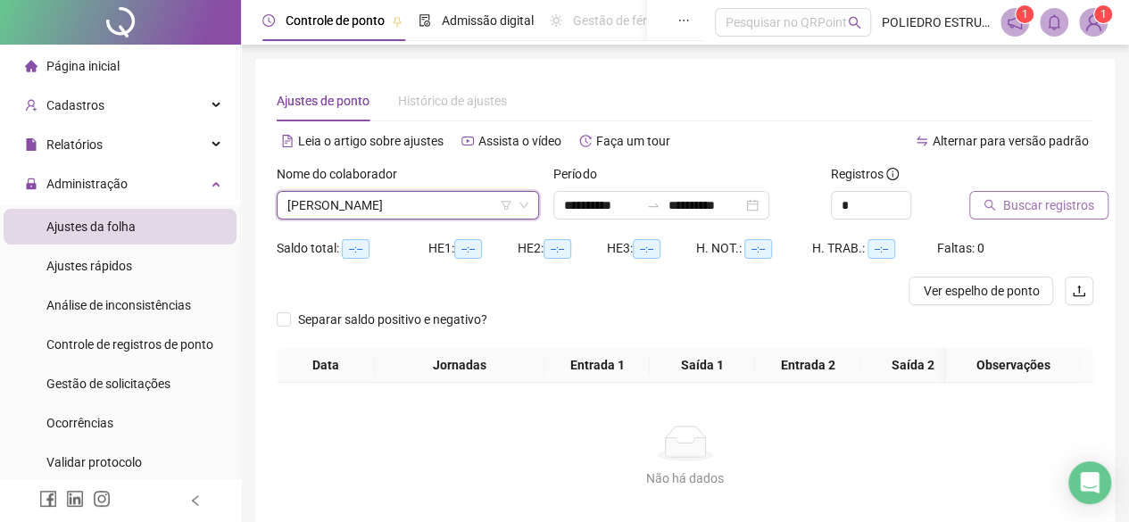
click at [1025, 213] on span "Buscar registros" at bounding box center [1048, 206] width 91 height 20
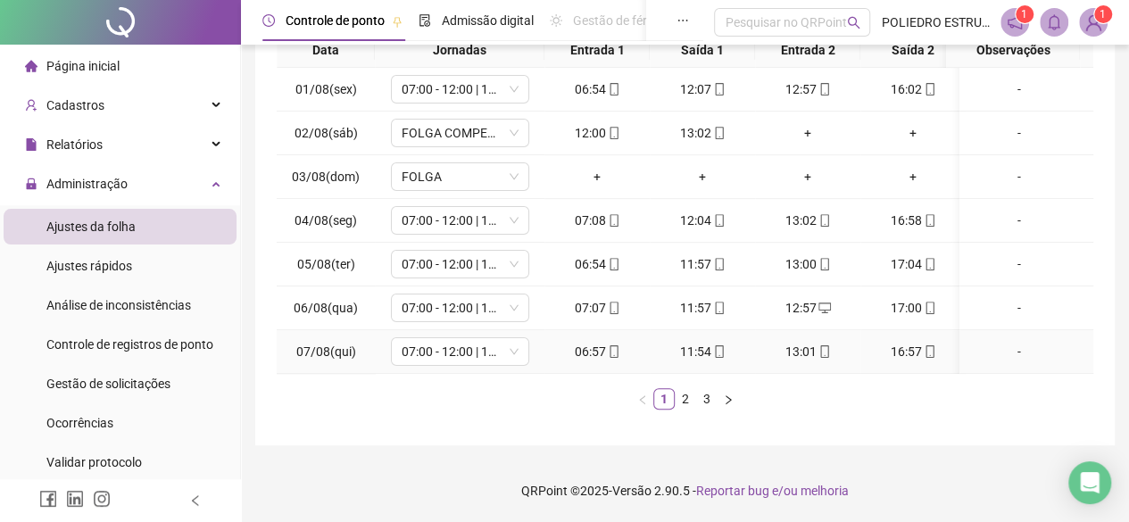
scroll to position [0, 0]
click at [712, 401] on link "3" at bounding box center [707, 399] width 20 height 20
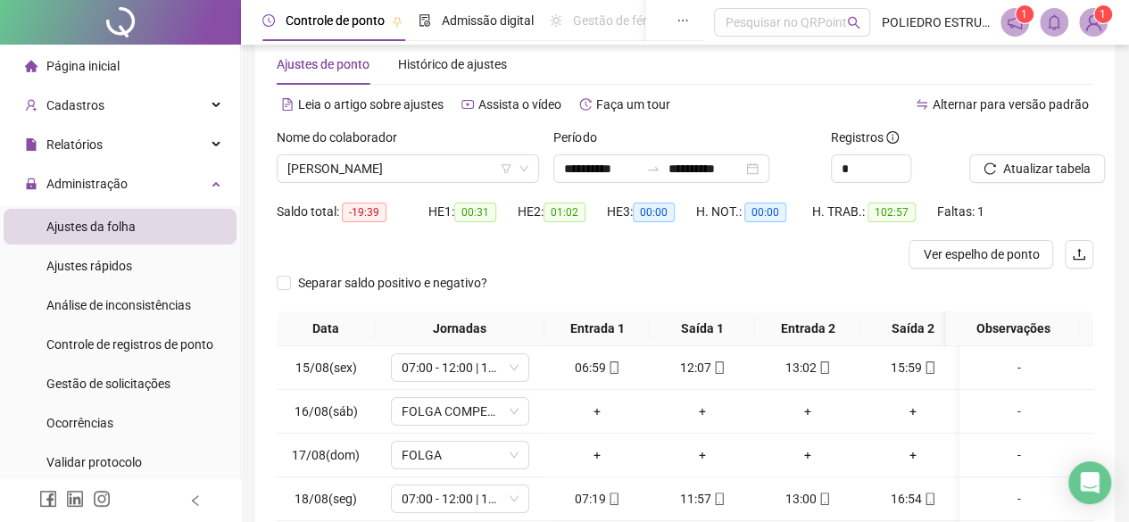
scroll to position [14, 0]
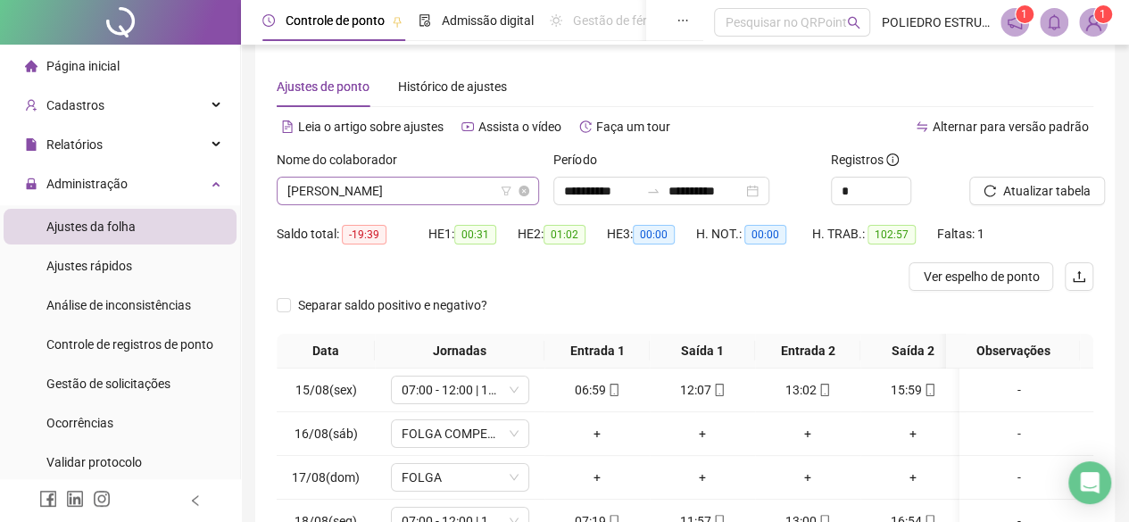
click at [480, 180] on span "[PERSON_NAME]" at bounding box center [407, 191] width 241 height 27
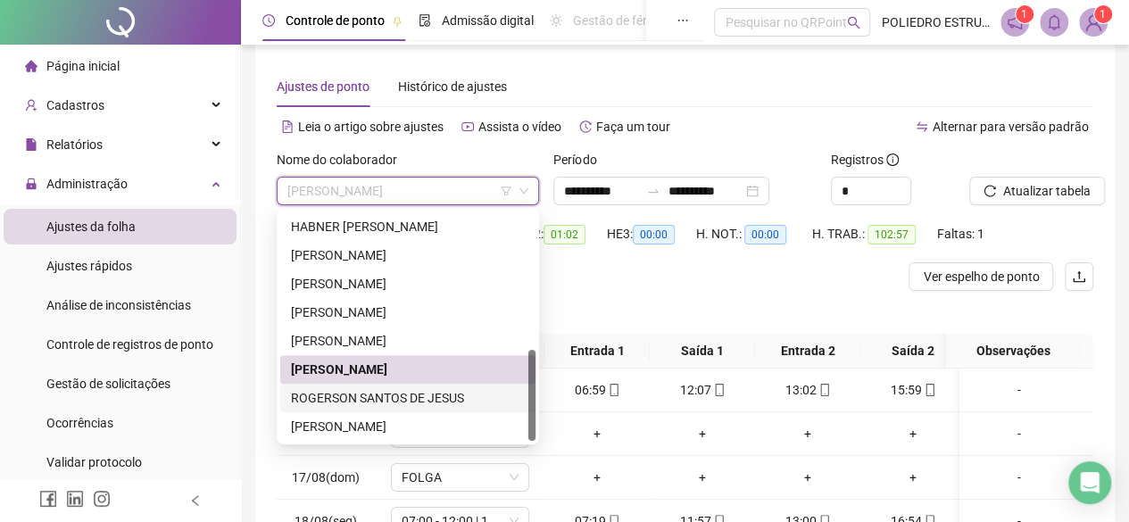
click at [434, 396] on div "ROGERSON SANTOS DE JESUS" at bounding box center [408, 398] width 234 height 20
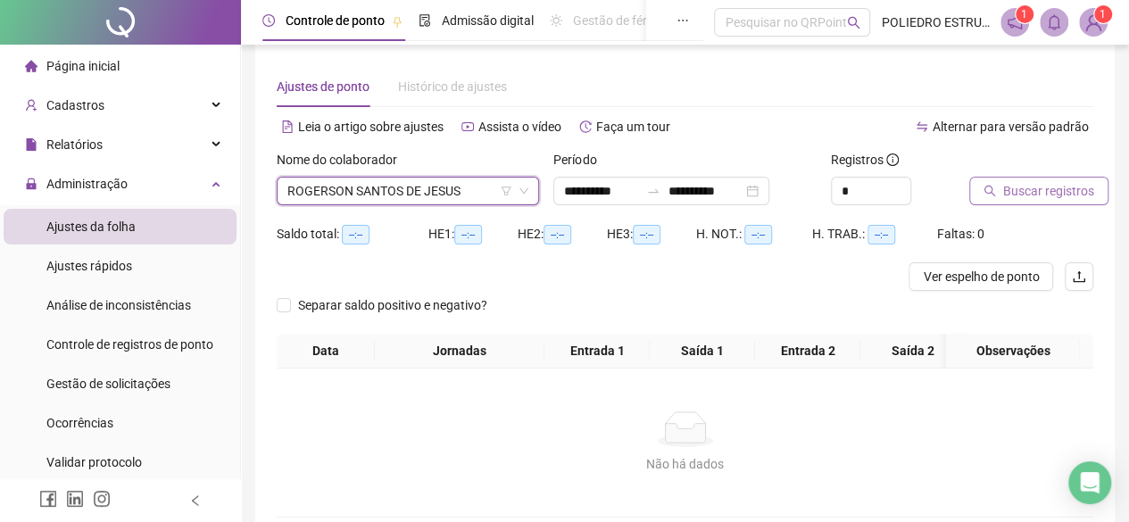
click at [1042, 185] on span "Buscar registros" at bounding box center [1048, 191] width 91 height 20
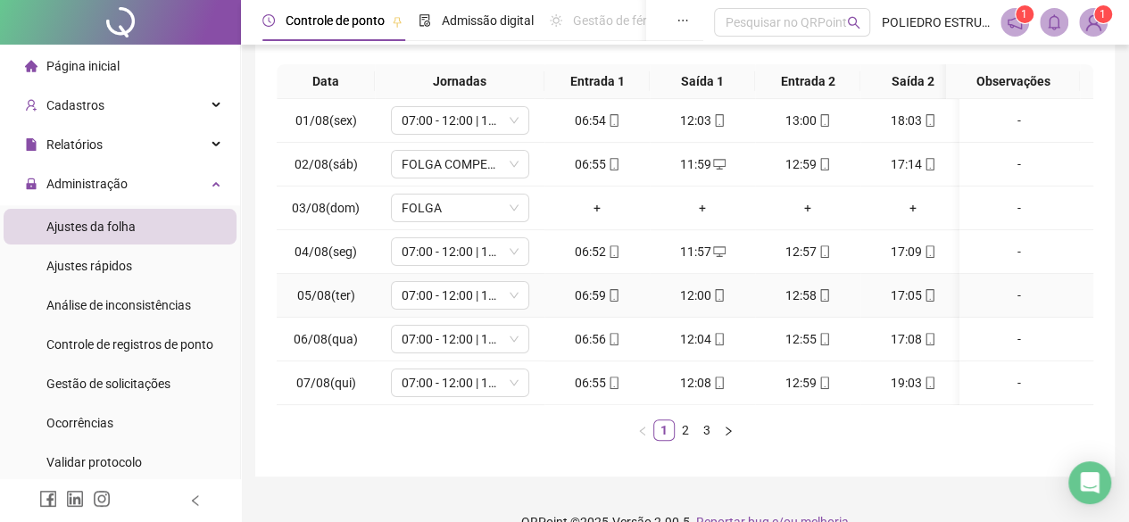
scroll to position [237, 0]
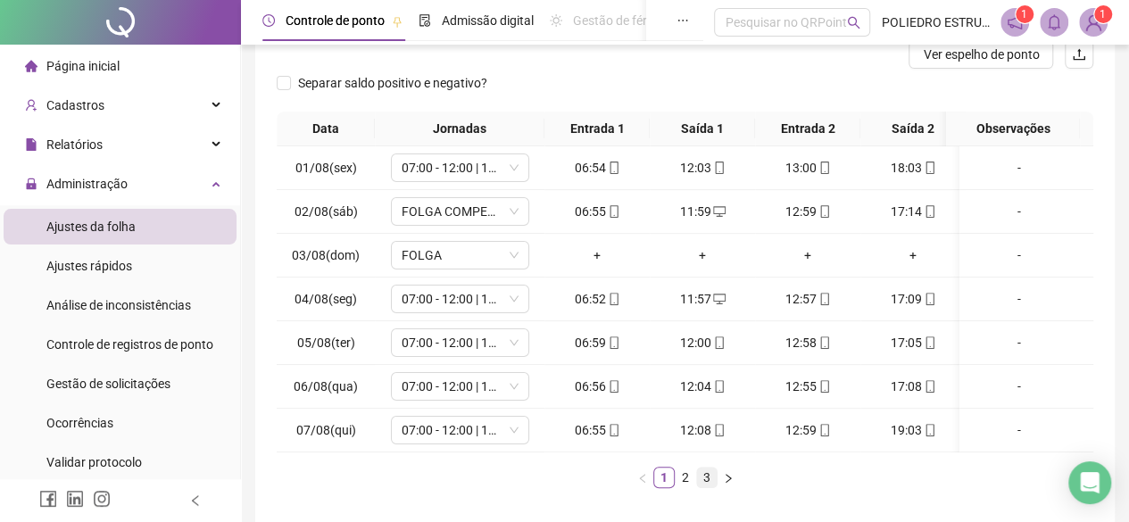
click at [707, 487] on link "3" at bounding box center [707, 478] width 20 height 20
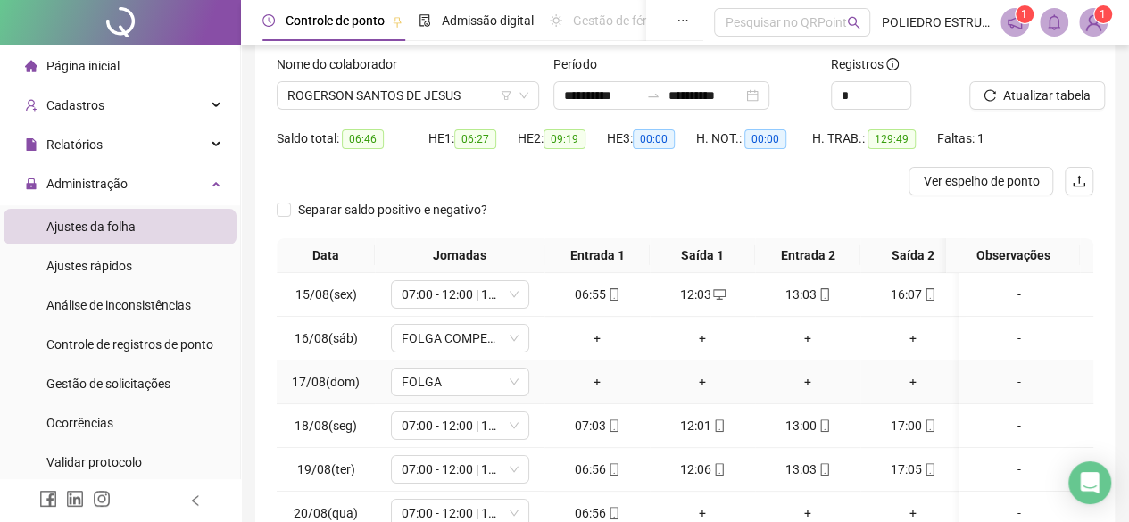
scroll to position [0, 0]
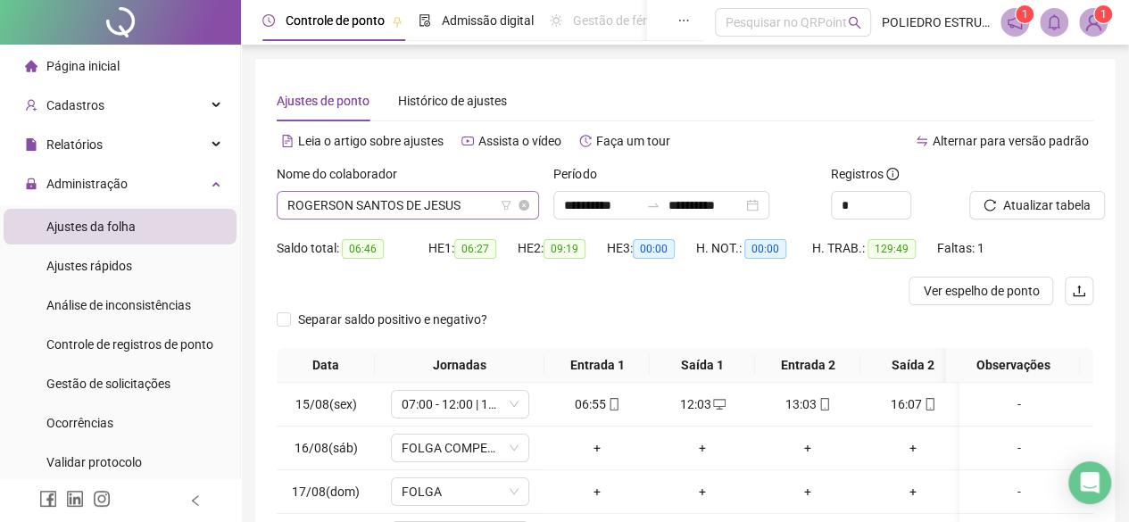
click at [482, 205] on span "ROGERSON SANTOS DE JESUS" at bounding box center [407, 205] width 241 height 27
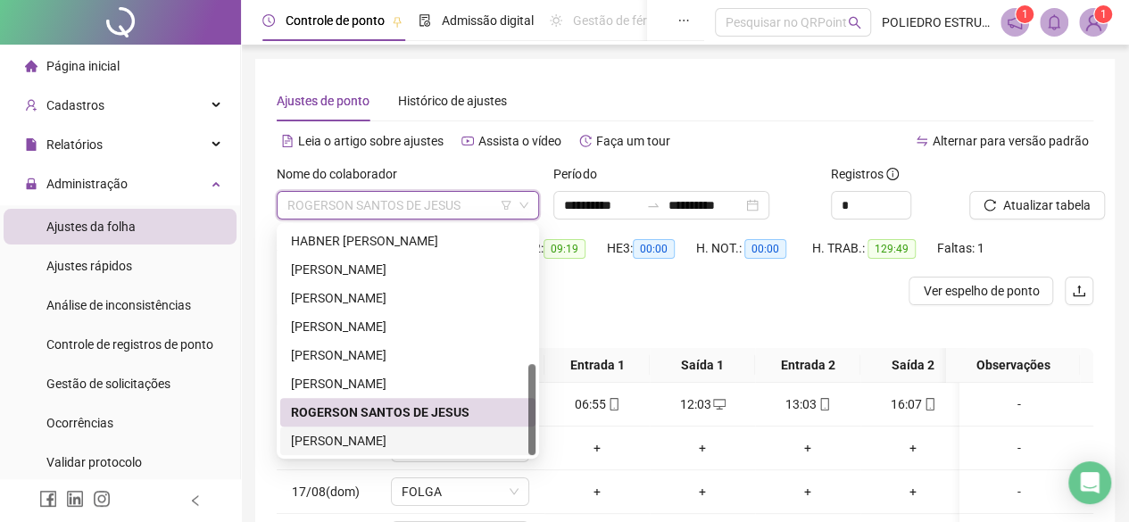
click at [395, 440] on div "[PERSON_NAME]" at bounding box center [408, 441] width 234 height 20
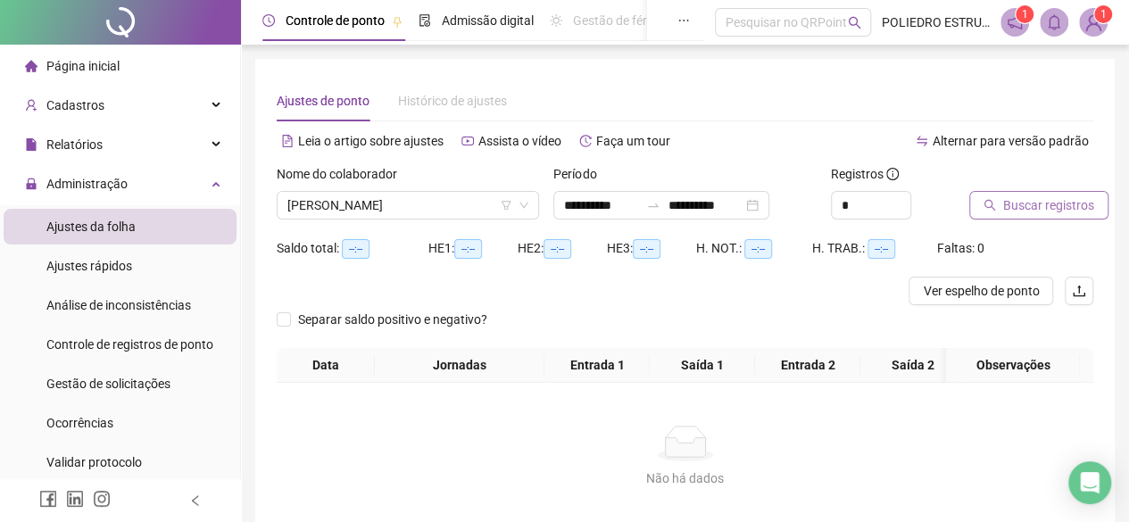
click at [1018, 206] on span "Buscar registros" at bounding box center [1048, 206] width 91 height 20
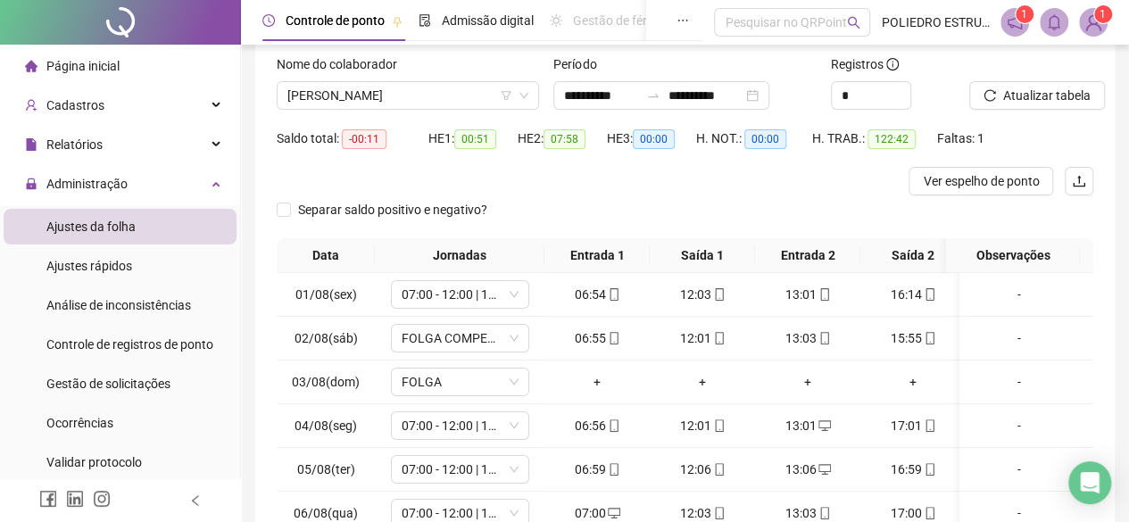
scroll to position [326, 0]
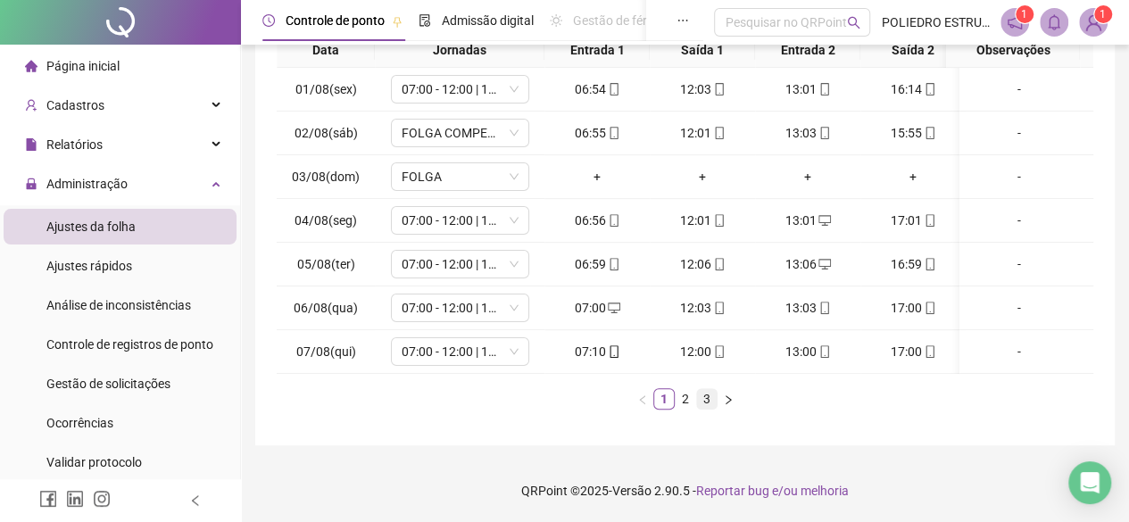
click at [702, 395] on link "3" at bounding box center [707, 399] width 20 height 20
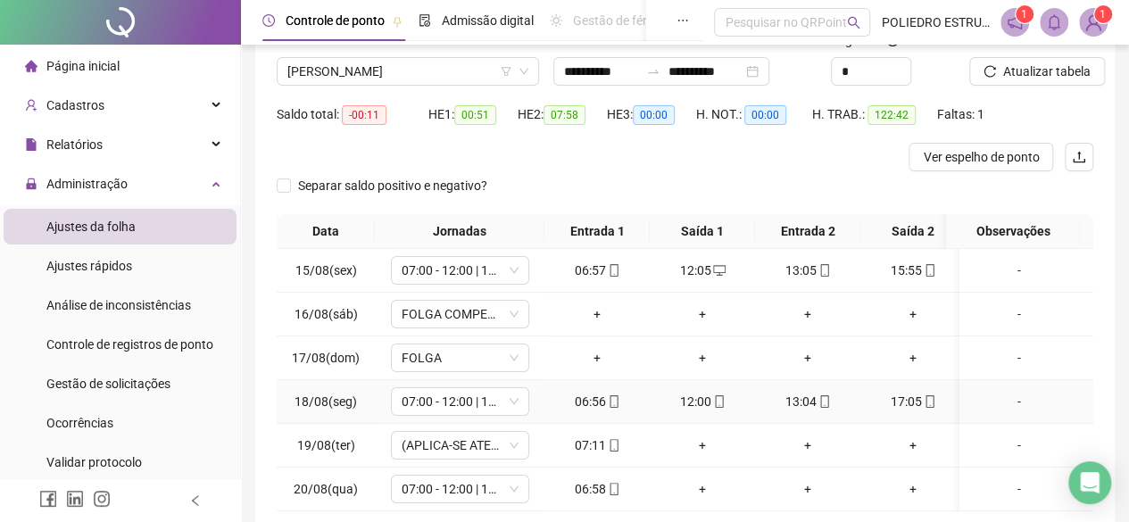
scroll to position [0, 0]
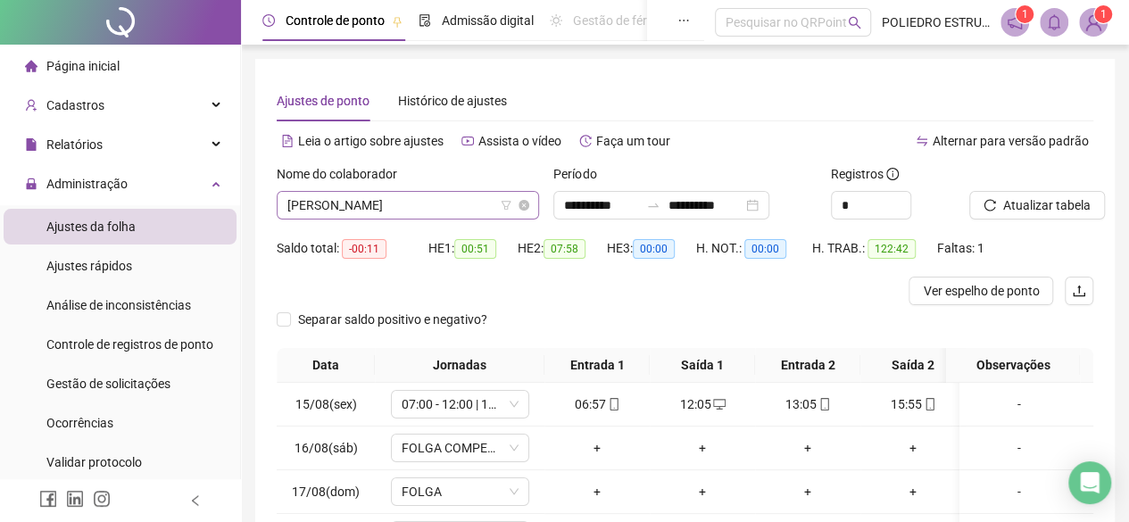
click at [462, 209] on span "[PERSON_NAME]" at bounding box center [407, 205] width 241 height 27
